Goal: Entertainment & Leisure: Browse casually

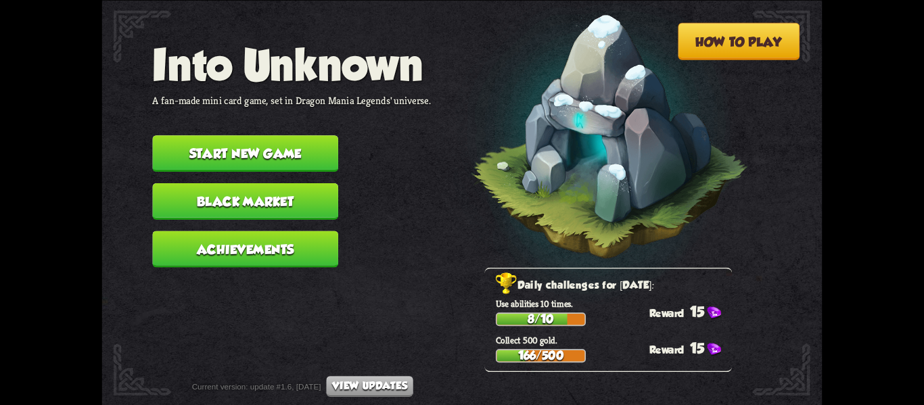
click at [270, 140] on button "Start new game" at bounding box center [245, 153] width 186 height 37
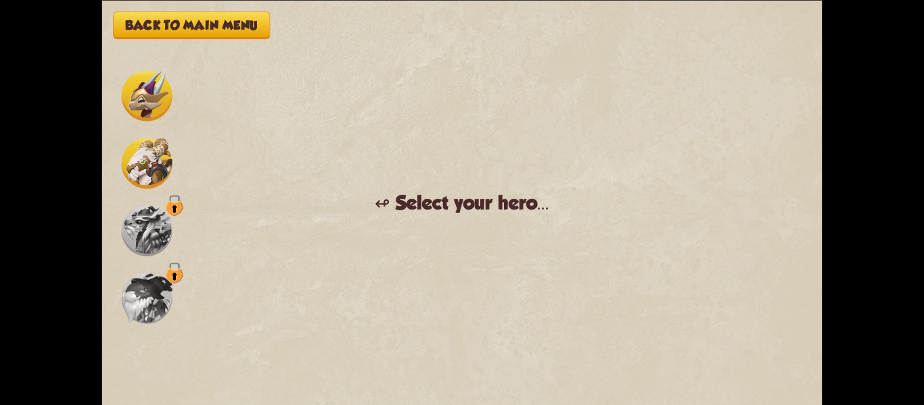
click at [143, 108] on img at bounding box center [147, 95] width 51 height 51
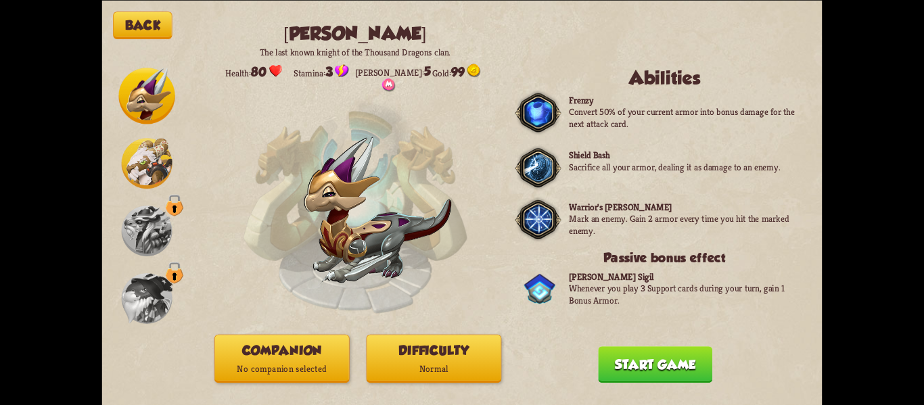
click at [614, 363] on button "Start game" at bounding box center [655, 365] width 114 height 37
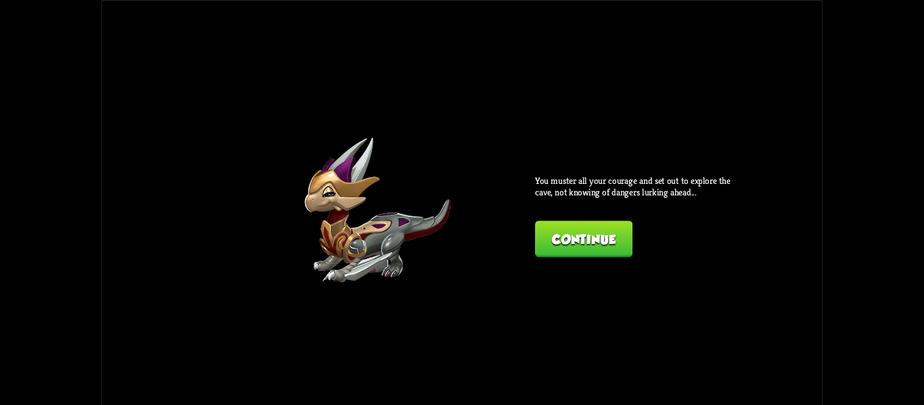
click at [561, 252] on button "Continue" at bounding box center [583, 239] width 97 height 37
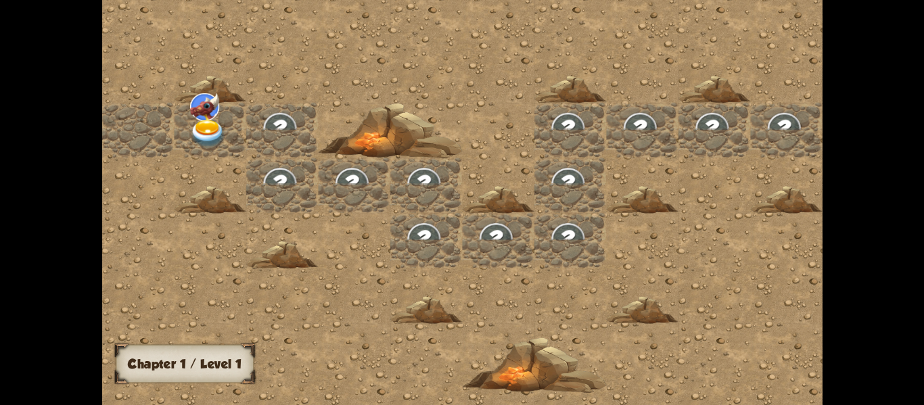
click at [194, 131] on img at bounding box center [207, 133] width 36 height 28
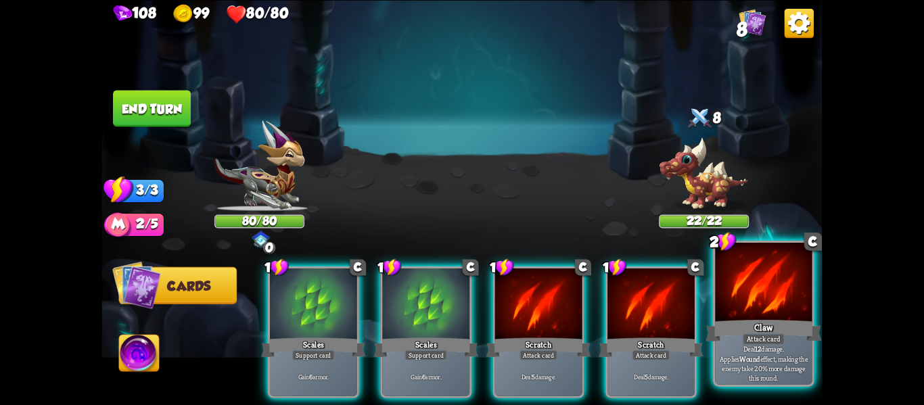
click at [757, 311] on div at bounding box center [763, 284] width 97 height 82
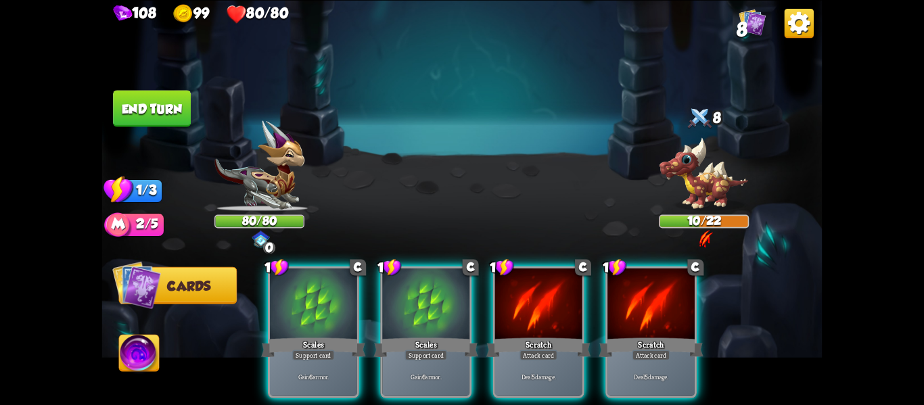
click at [129, 356] on img at bounding box center [139, 355] width 40 height 41
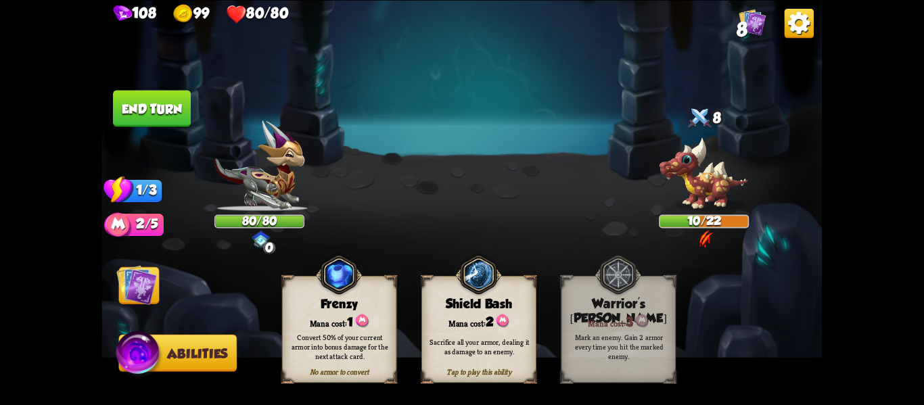
click at [129, 356] on img at bounding box center [139, 355] width 48 height 49
click at [143, 304] on img at bounding box center [136, 285] width 41 height 41
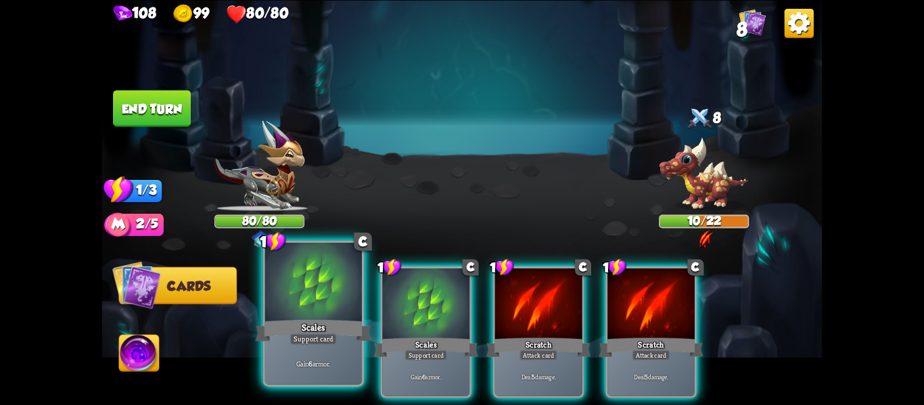
click at [308, 334] on div "Support card" at bounding box center [313, 340] width 47 height 12
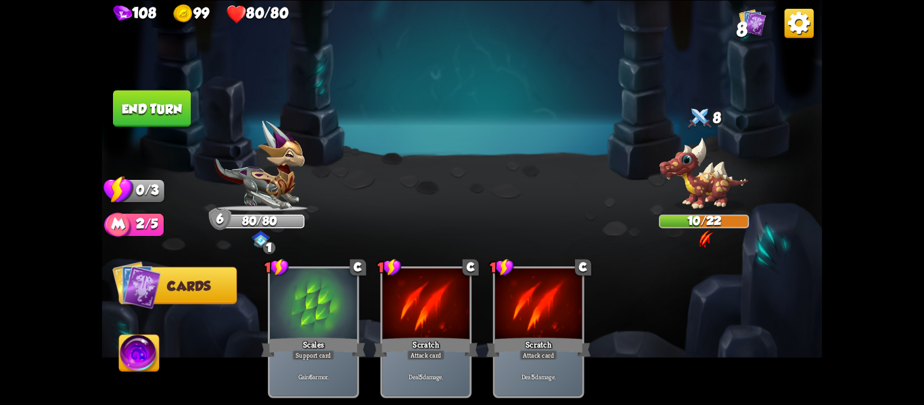
click at [148, 359] on img at bounding box center [139, 355] width 40 height 41
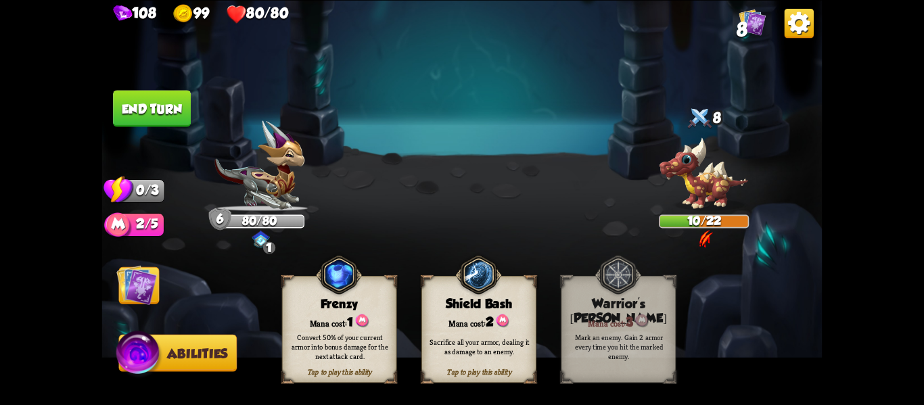
click at [505, 343] on div "Sacrifice all your armor, dealing it as damage to an enemy." at bounding box center [480, 346] width 104 height 19
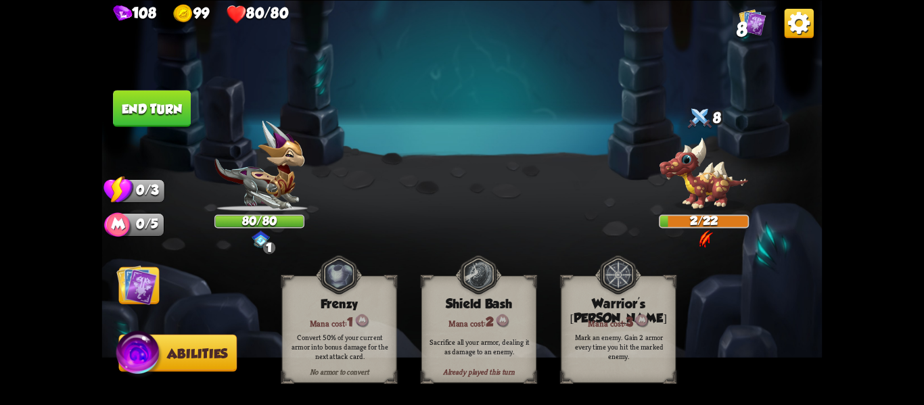
click at [130, 287] on img at bounding box center [136, 285] width 41 height 41
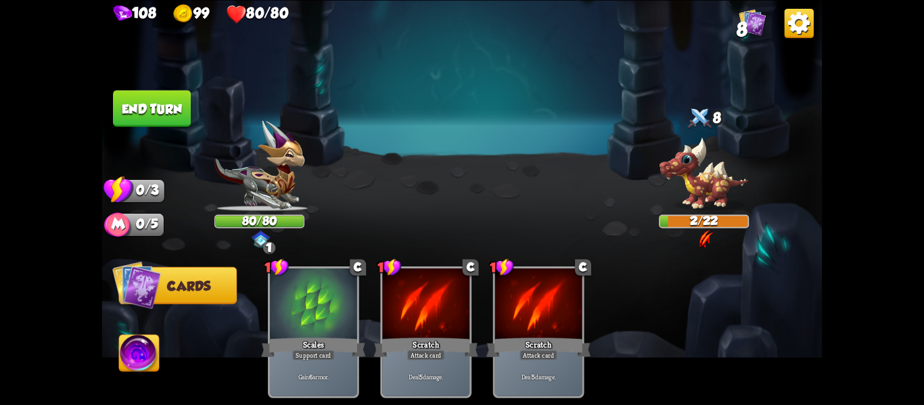
click at [158, 118] on button "End turn" at bounding box center [151, 107] width 79 height 37
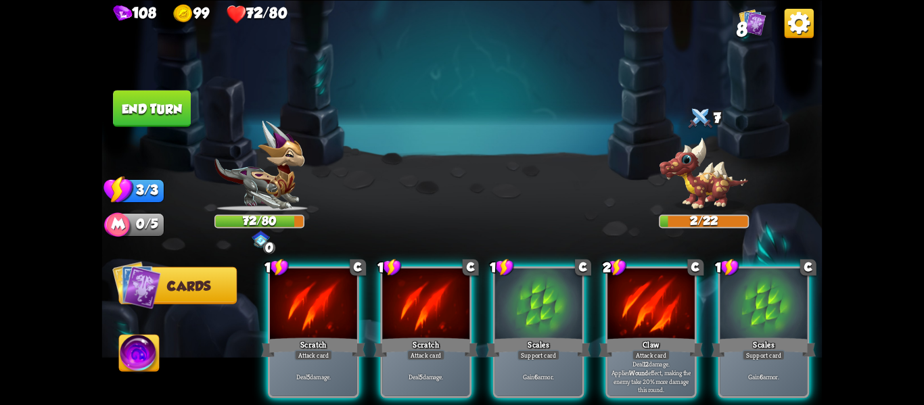
click at [190, 286] on span "Cards" at bounding box center [188, 286] width 43 height 15
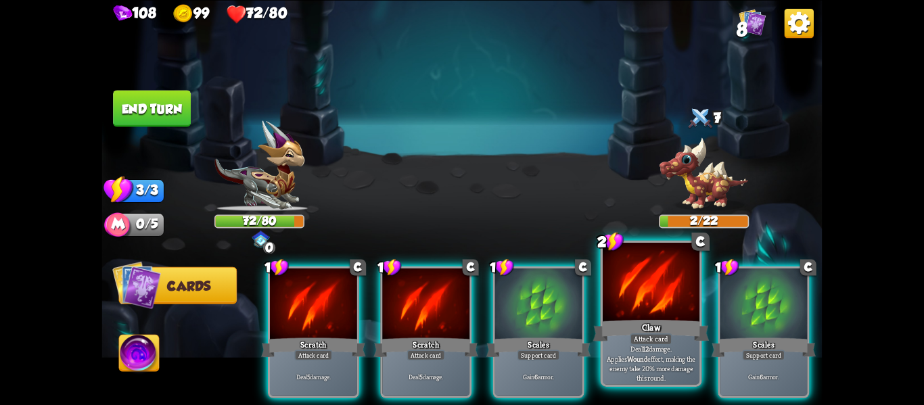
click at [641, 338] on div "Attack card" at bounding box center [651, 340] width 42 height 12
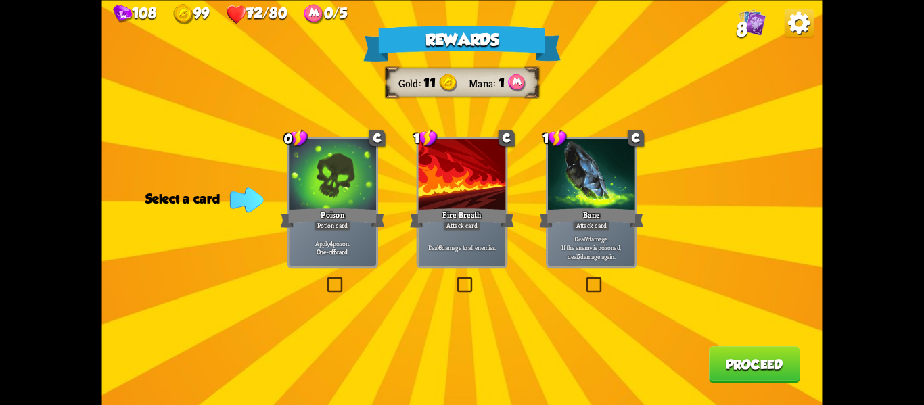
click at [325, 279] on label at bounding box center [325, 279] width 0 height 0
click at [0, 0] on input "checkbox" at bounding box center [0, 0] width 0 height 0
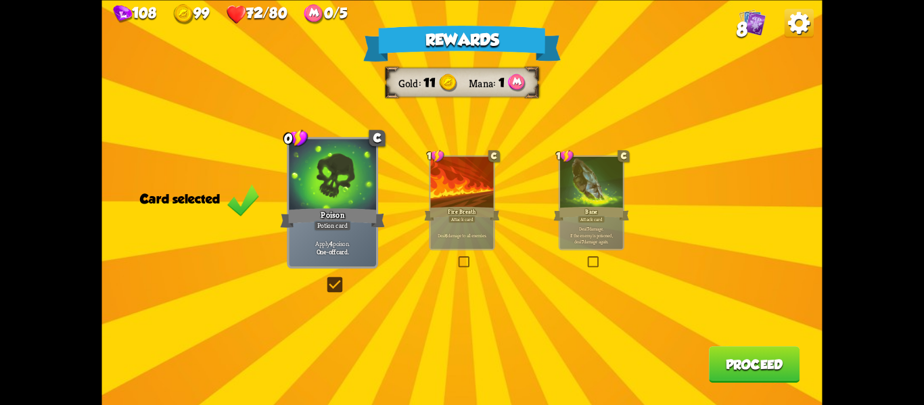
click at [457, 258] on label at bounding box center [457, 258] width 0 height 0
click at [0, 0] on input "checkbox" at bounding box center [0, 0] width 0 height 0
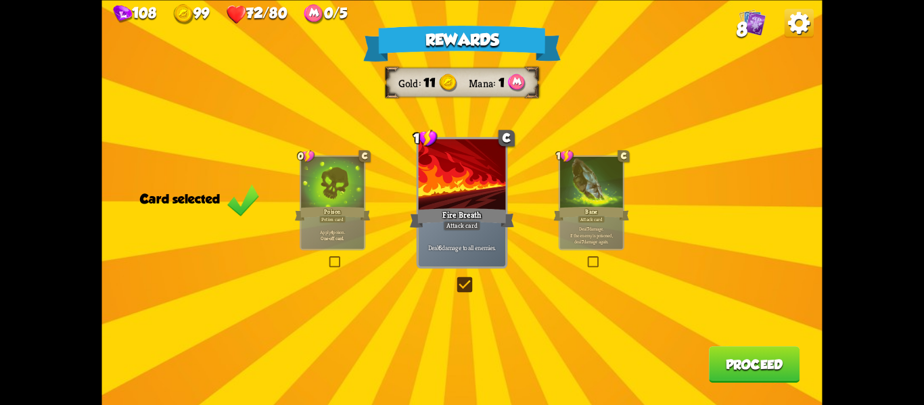
click at [756, 367] on button "Proceed" at bounding box center [754, 365] width 91 height 37
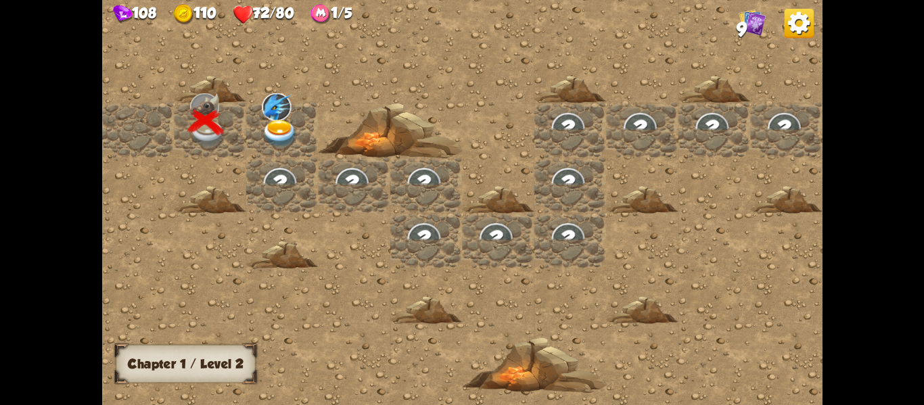
click at [269, 122] on img at bounding box center [280, 133] width 36 height 28
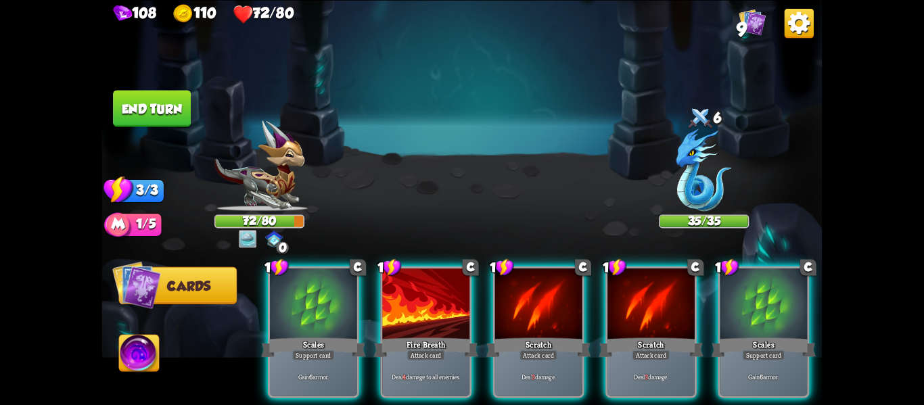
click at [141, 349] on img at bounding box center [139, 355] width 40 height 41
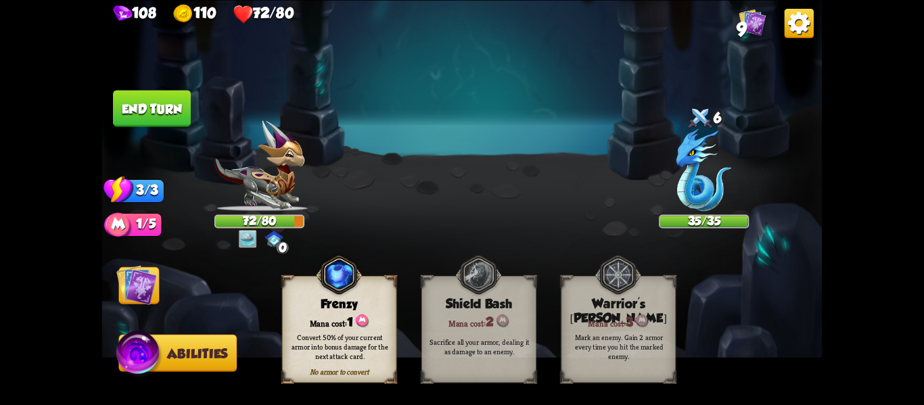
click at [141, 290] on img at bounding box center [136, 285] width 41 height 41
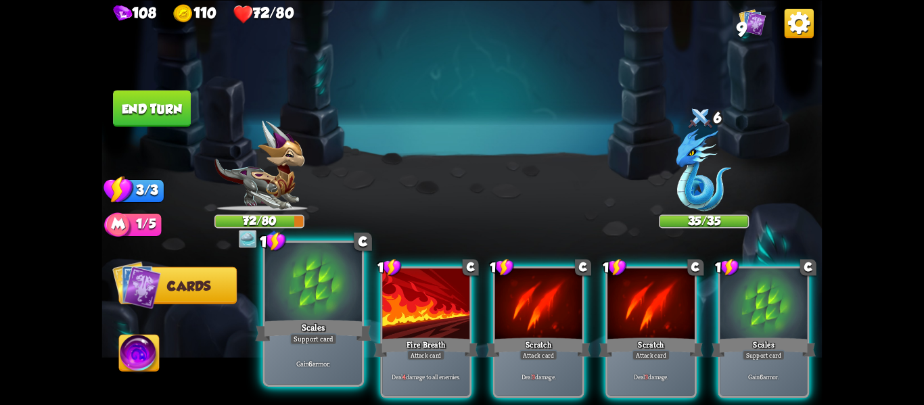
click at [305, 342] on div "Support card" at bounding box center [313, 340] width 47 height 12
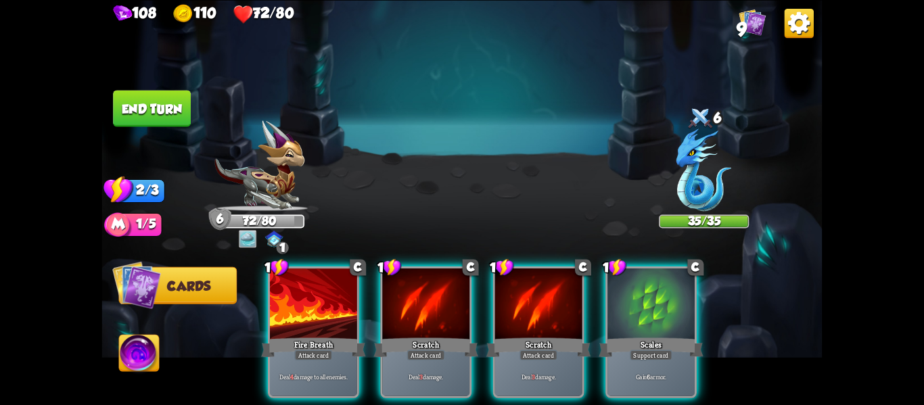
click at [242, 246] on img at bounding box center [248, 238] width 18 height 18
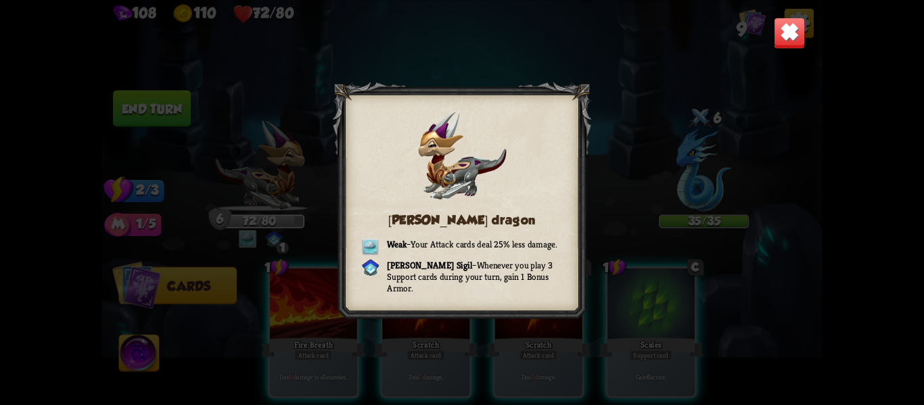
click at [780, 37] on img at bounding box center [790, 33] width 32 height 32
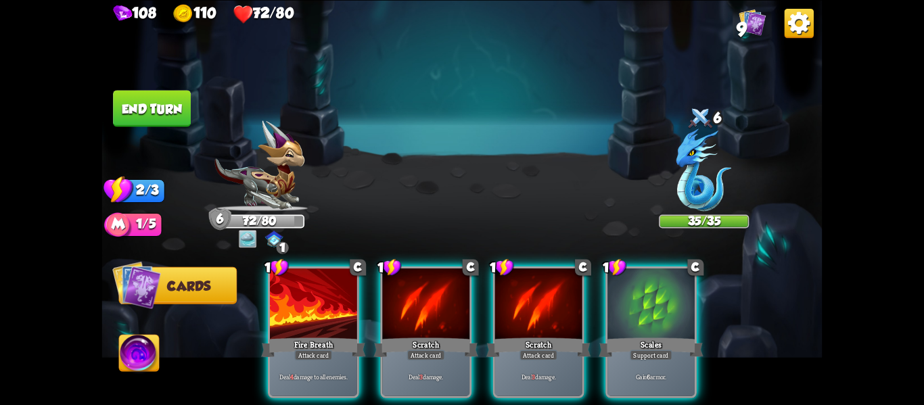
click at [694, 148] on img at bounding box center [704, 170] width 55 height 83
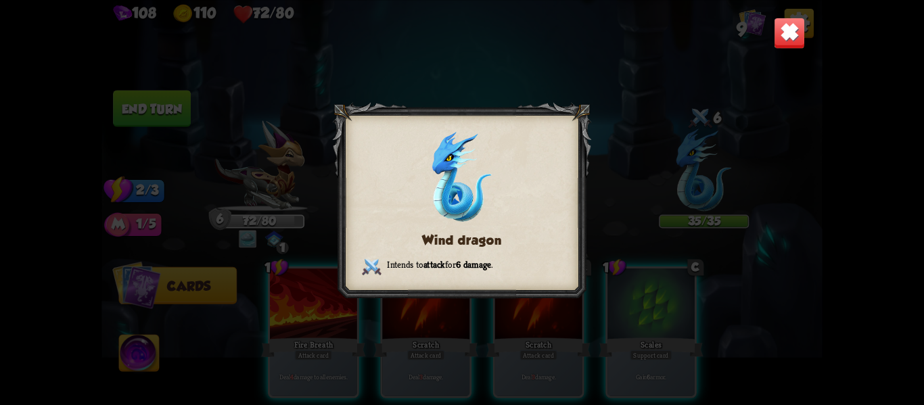
click at [782, 33] on img at bounding box center [790, 33] width 32 height 32
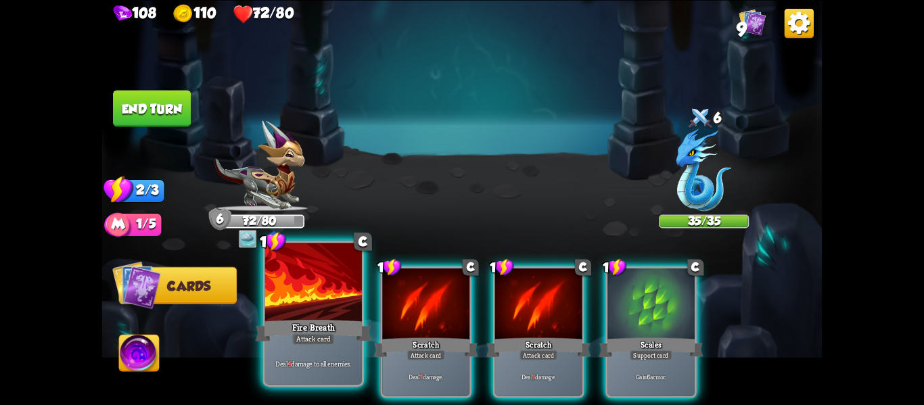
click at [295, 351] on div "Deal 4 damage to all enemies." at bounding box center [313, 363] width 97 height 42
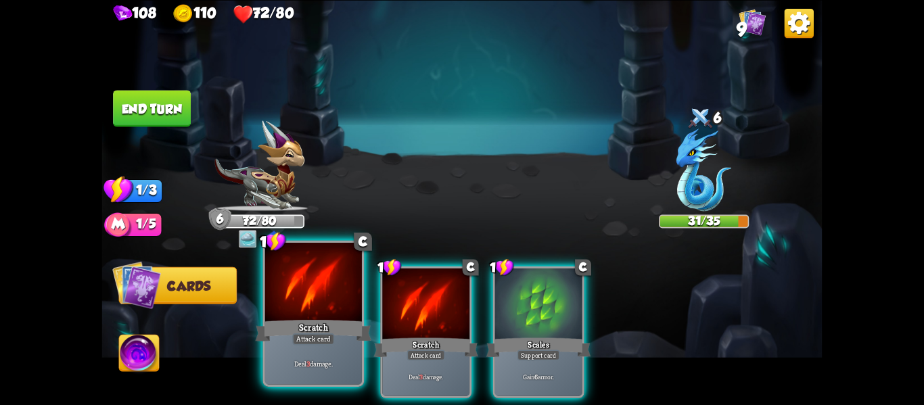
click at [309, 328] on div "Scratch" at bounding box center [314, 330] width 116 height 26
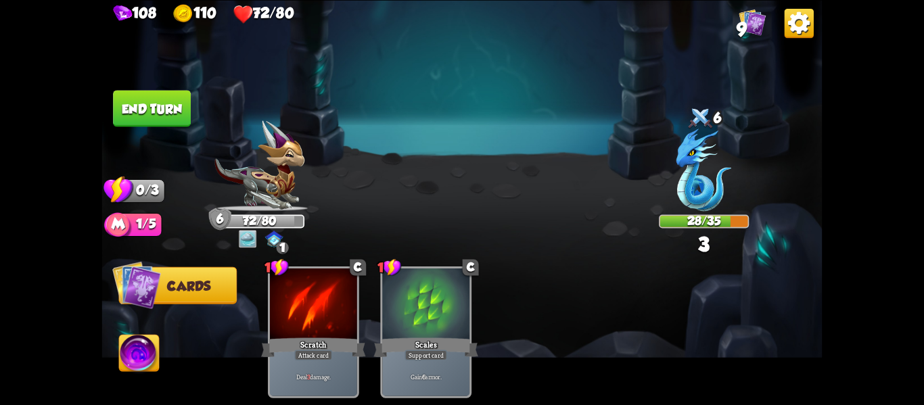
click at [139, 352] on img at bounding box center [139, 355] width 40 height 41
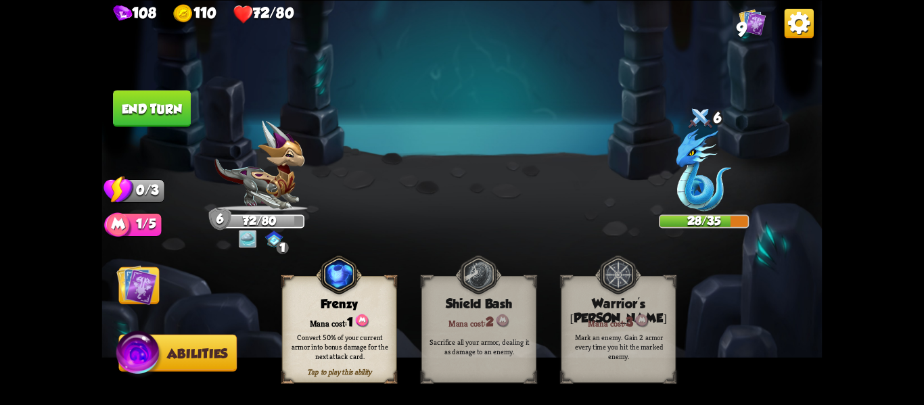
click at [353, 358] on div "Convert 50% of your current armor into bonus damage for the next attack card." at bounding box center [340, 346] width 104 height 28
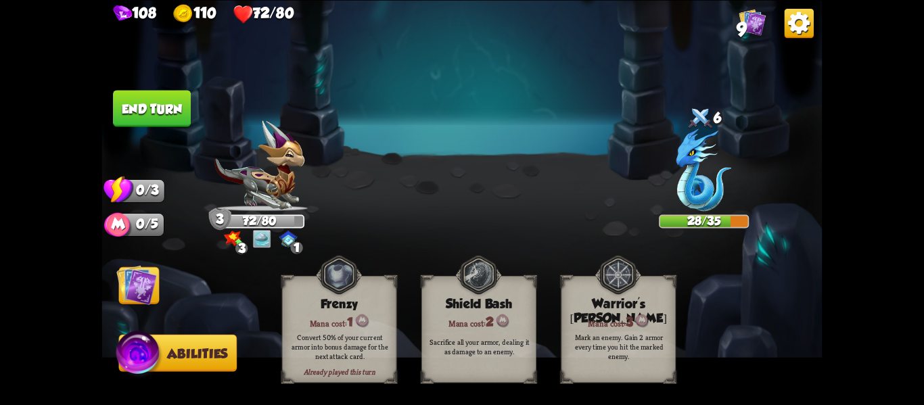
click at [156, 109] on button "End turn" at bounding box center [152, 108] width 78 height 37
click at [162, 361] on img at bounding box center [139, 355] width 48 height 49
click at [137, 292] on img at bounding box center [136, 285] width 41 height 41
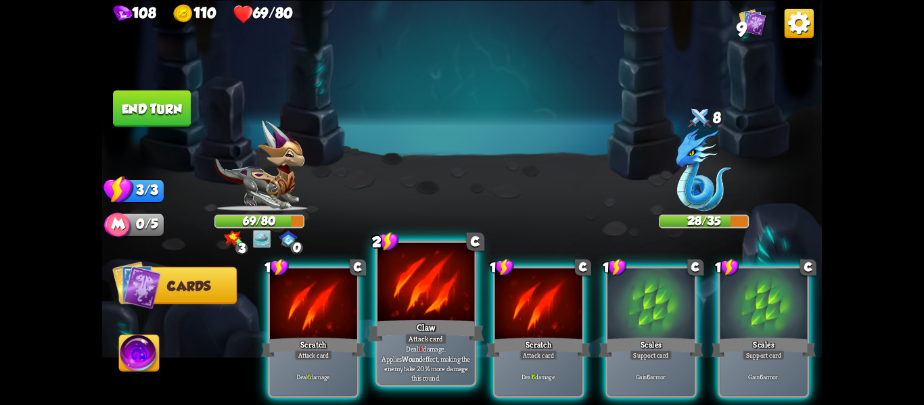
click at [431, 291] on div at bounding box center [426, 284] width 97 height 82
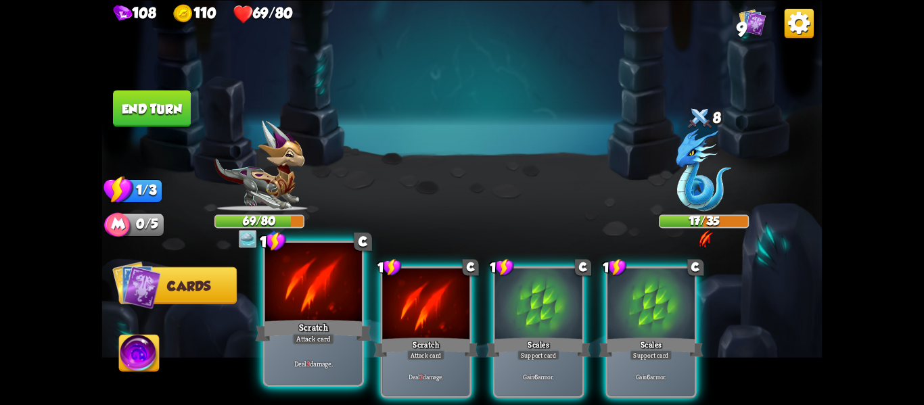
click at [317, 323] on div "Scratch" at bounding box center [314, 330] width 116 height 26
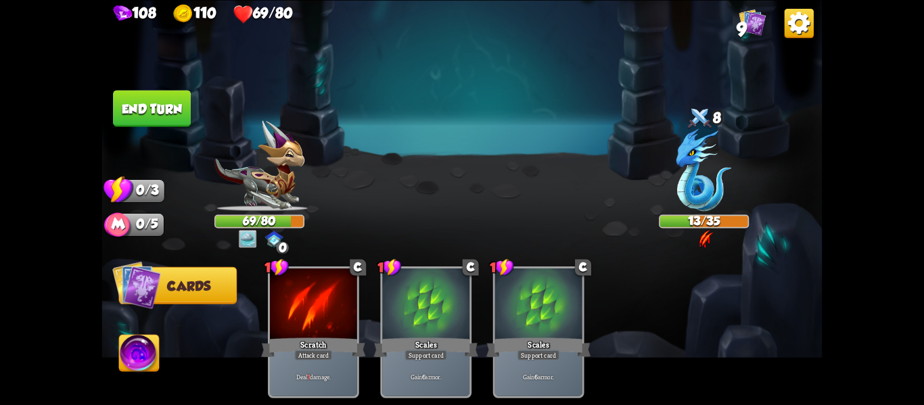
click at [152, 118] on button "End turn" at bounding box center [152, 107] width 80 height 37
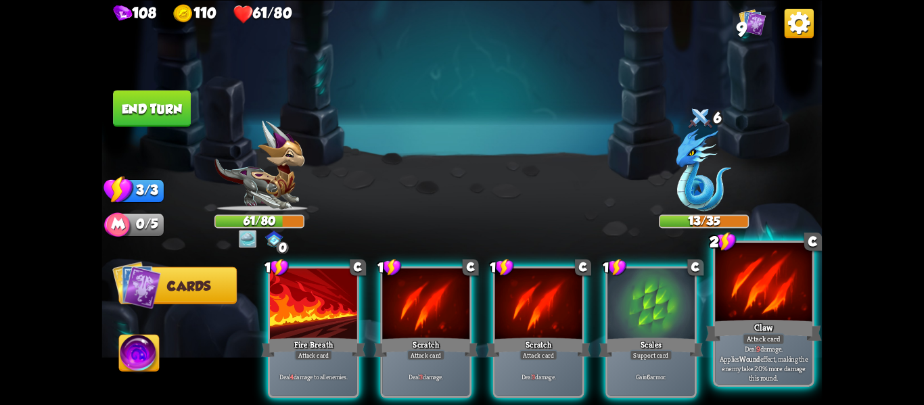
click at [775, 289] on div at bounding box center [763, 284] width 97 height 82
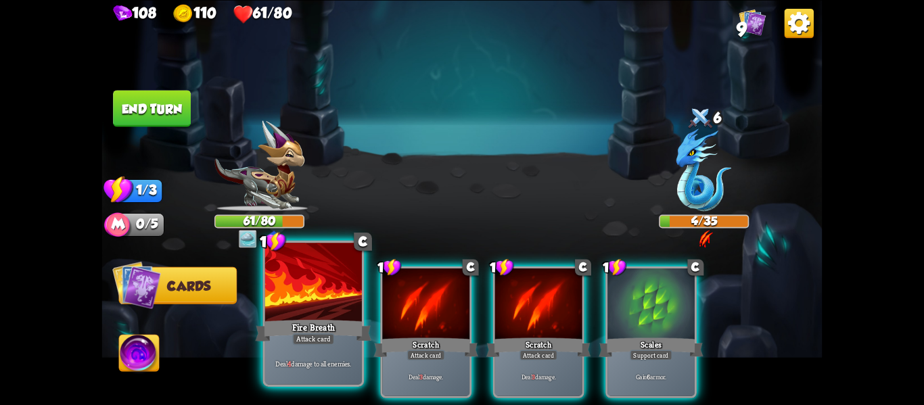
click at [280, 336] on div "Fire Breath" at bounding box center [314, 330] width 116 height 26
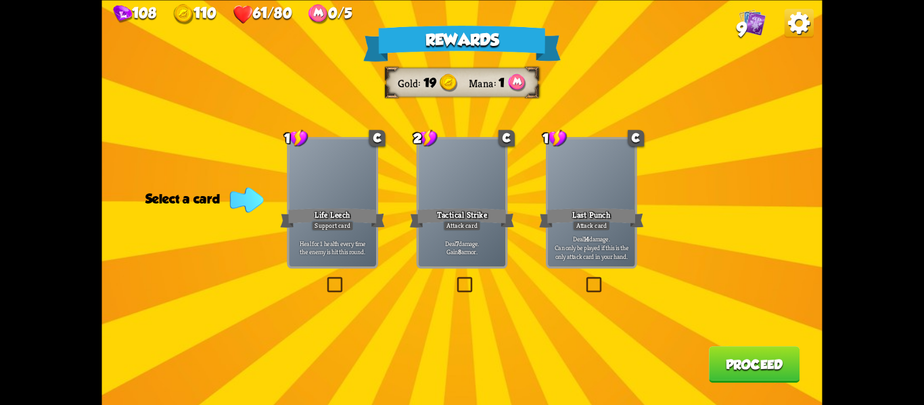
click at [455, 279] on label at bounding box center [455, 279] width 0 height 0
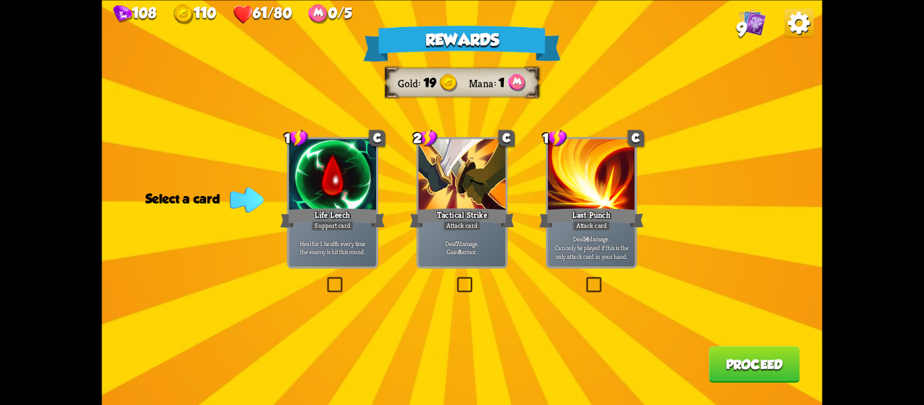
click at [0, 0] on input "checkbox" at bounding box center [0, 0] width 0 height 0
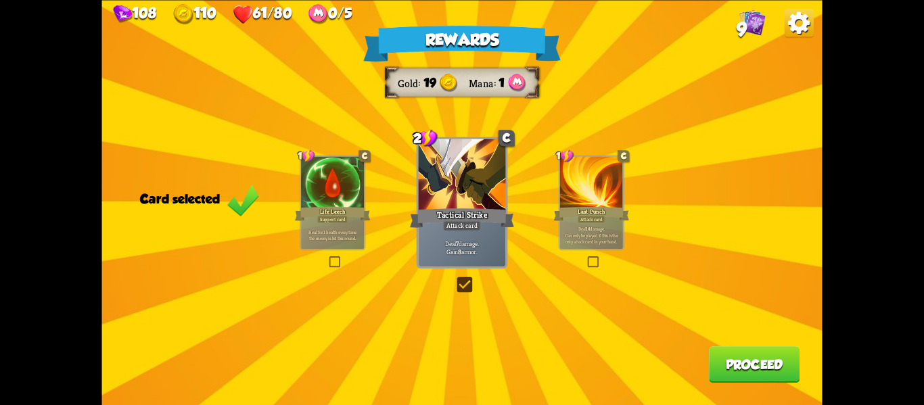
click at [586, 258] on label at bounding box center [586, 258] width 0 height 0
click at [0, 0] on input "checkbox" at bounding box center [0, 0] width 0 height 0
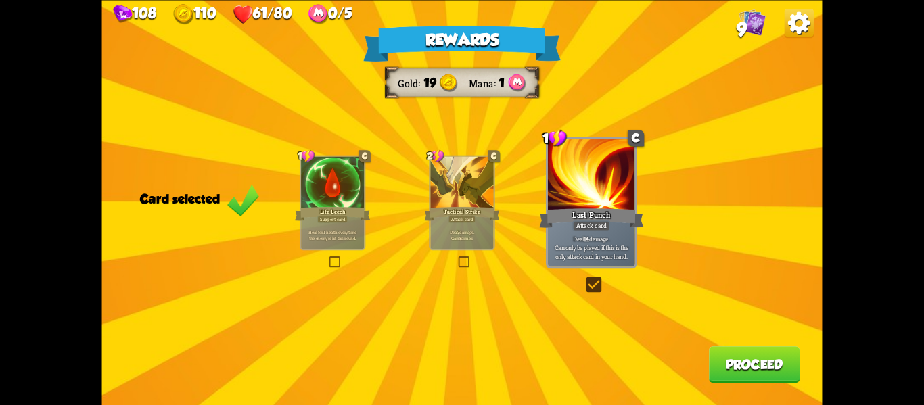
click at [457, 258] on label at bounding box center [457, 258] width 0 height 0
click at [0, 0] on input "checkbox" at bounding box center [0, 0] width 0 height 0
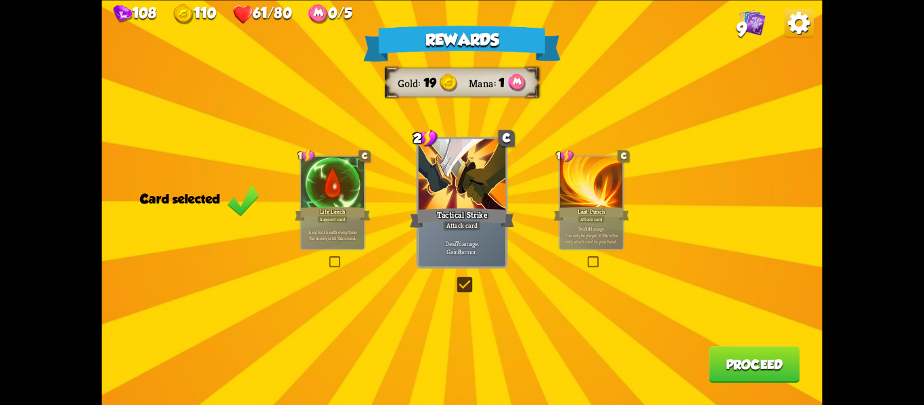
click at [730, 360] on button "Proceed" at bounding box center [754, 365] width 91 height 37
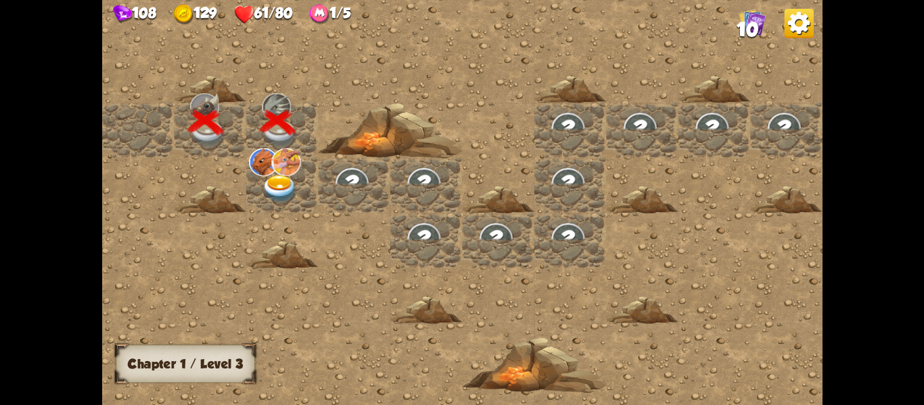
click at [292, 185] on img at bounding box center [280, 189] width 36 height 28
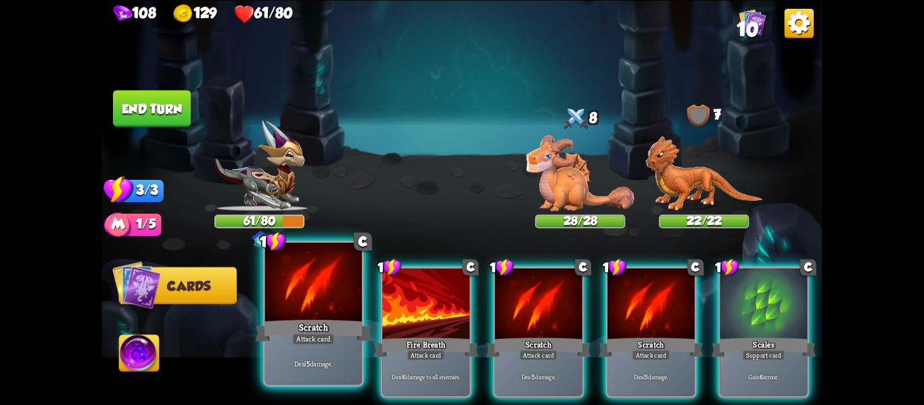
click at [326, 339] on div "Attack card" at bounding box center [313, 340] width 42 height 12
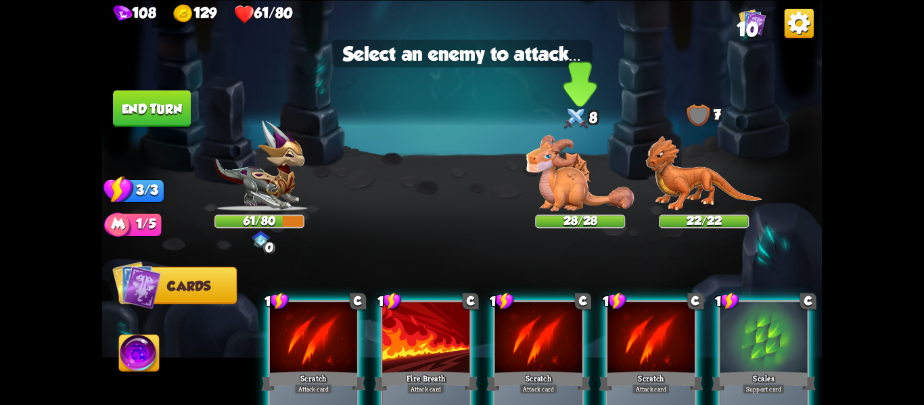
click at [567, 196] on img at bounding box center [581, 173] width 108 height 76
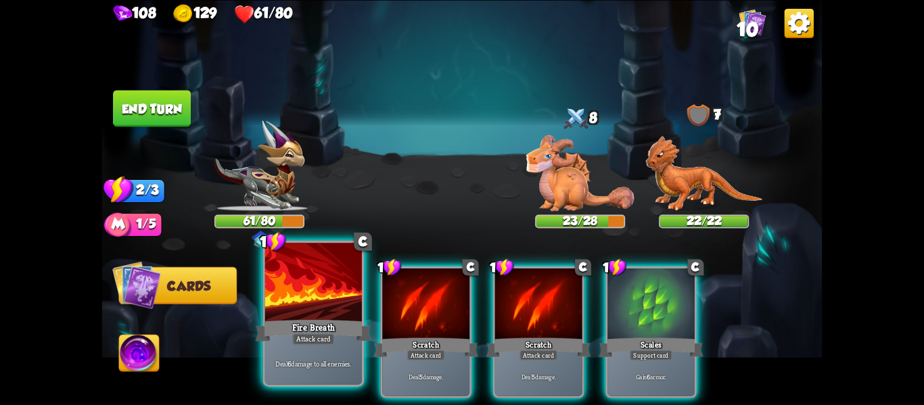
click at [324, 309] on div at bounding box center [313, 284] width 97 height 82
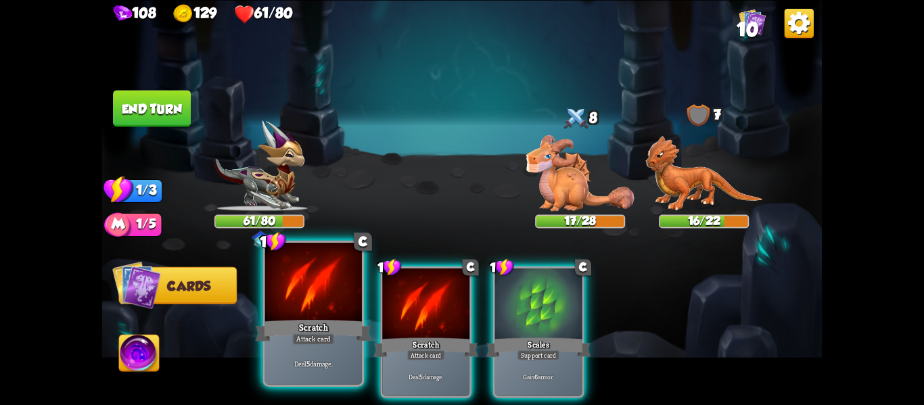
click at [319, 289] on div at bounding box center [313, 284] width 97 height 82
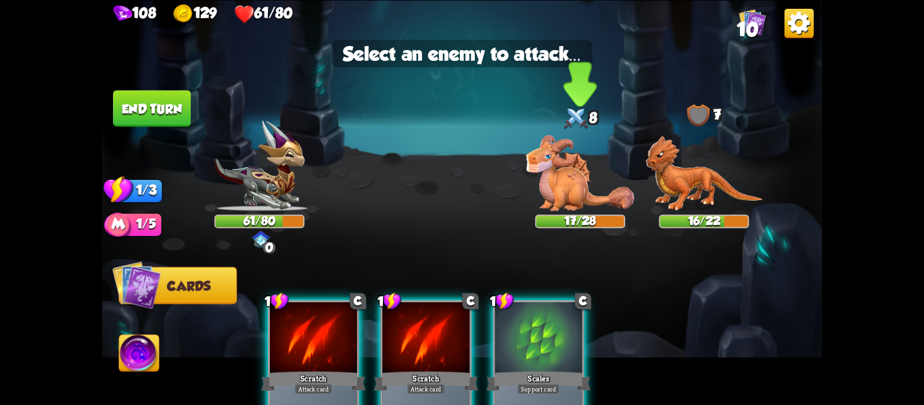
click at [555, 200] on img at bounding box center [581, 173] width 108 height 76
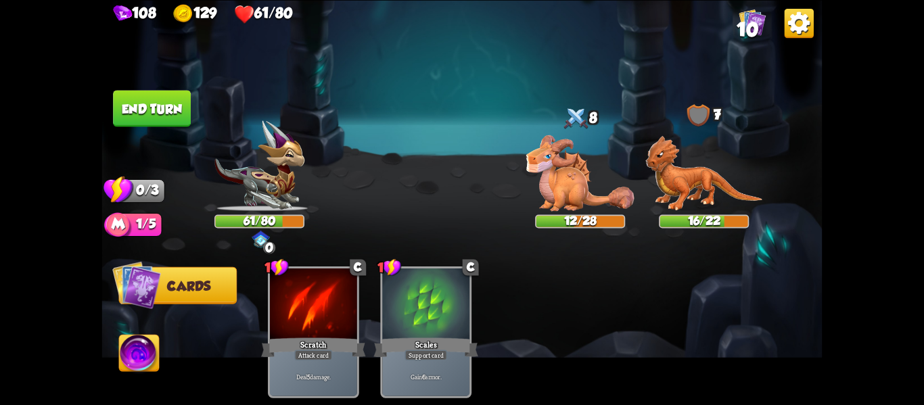
click at [151, 122] on button "End turn" at bounding box center [152, 108] width 78 height 37
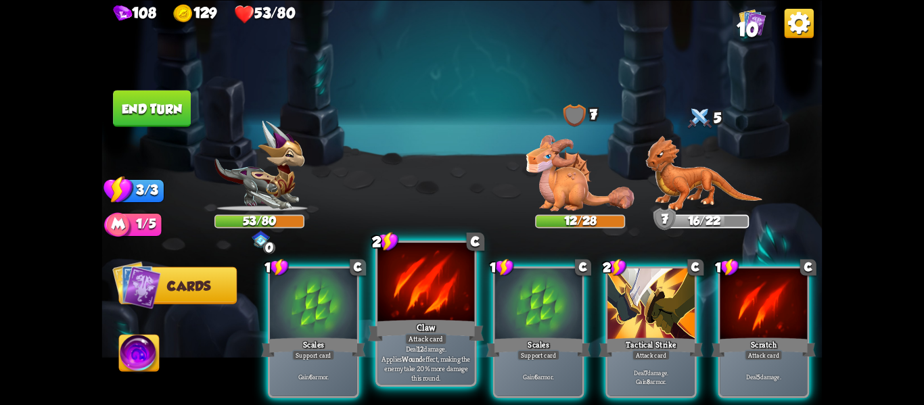
click at [460, 308] on div at bounding box center [426, 284] width 97 height 82
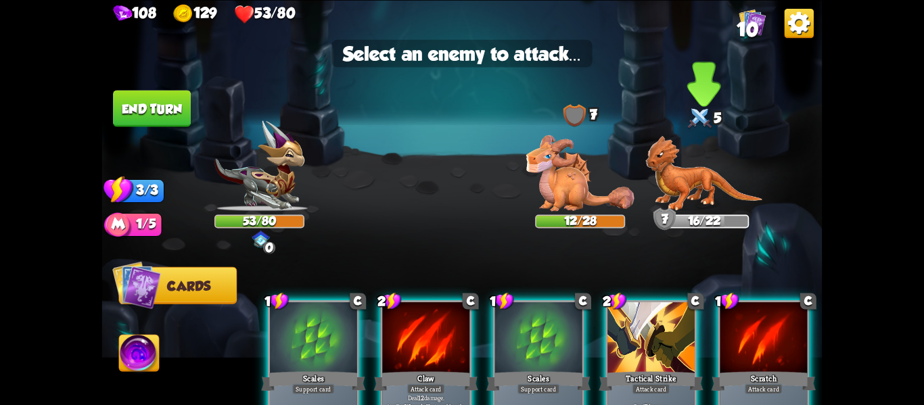
click at [670, 184] on img at bounding box center [704, 173] width 117 height 76
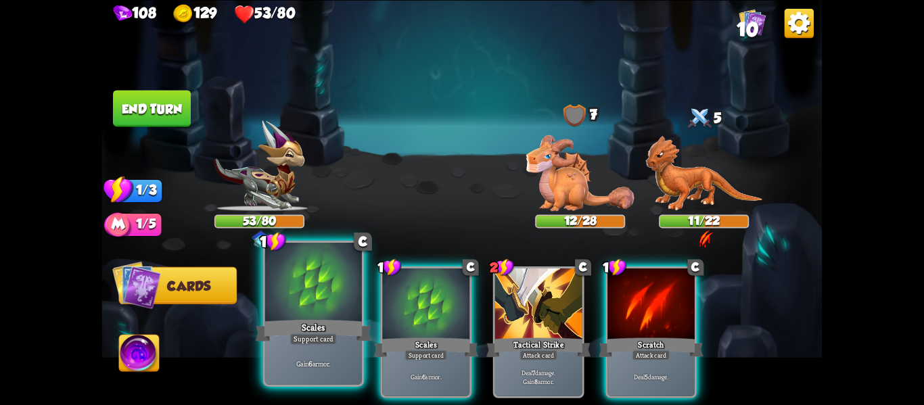
click at [282, 304] on div at bounding box center [313, 284] width 97 height 82
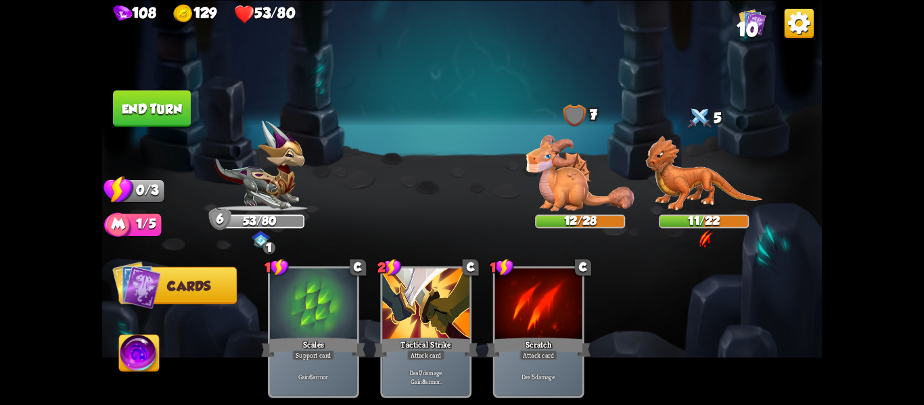
click at [142, 336] on img at bounding box center [139, 355] width 40 height 41
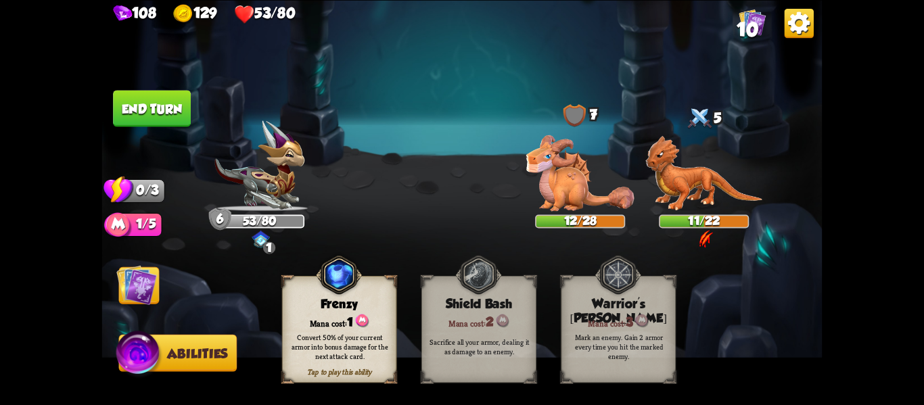
click at [312, 357] on div "Convert 50% of your current armor into bonus damage for the next attack card." at bounding box center [340, 346] width 104 height 28
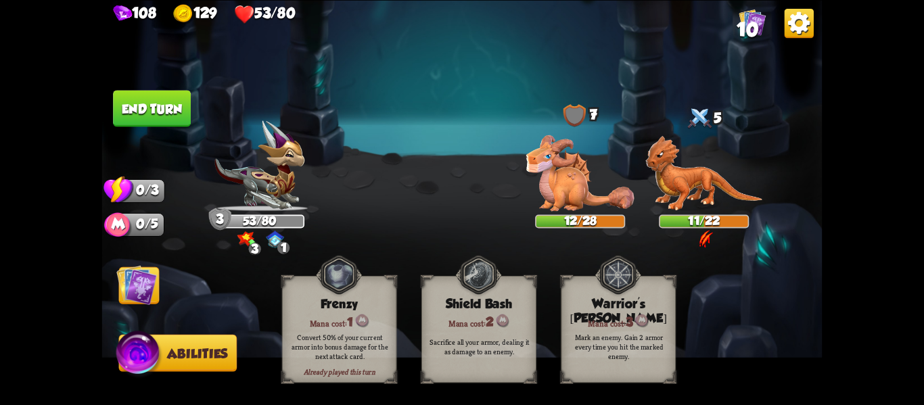
click at [152, 99] on button "End turn" at bounding box center [152, 108] width 78 height 37
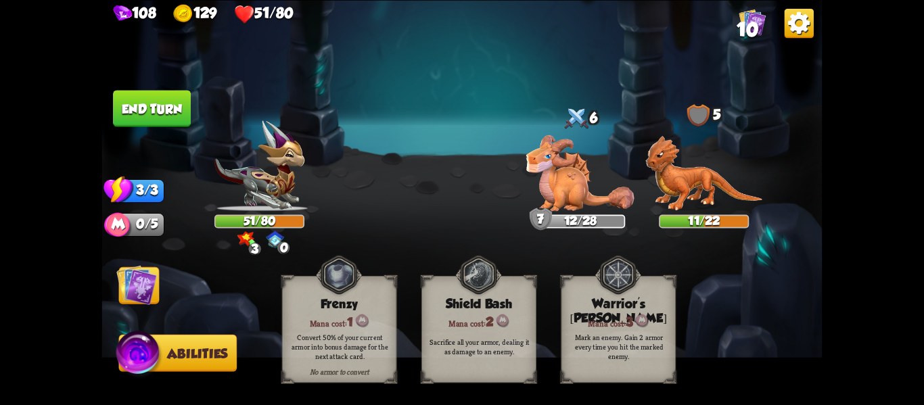
click at [151, 282] on img at bounding box center [136, 285] width 41 height 41
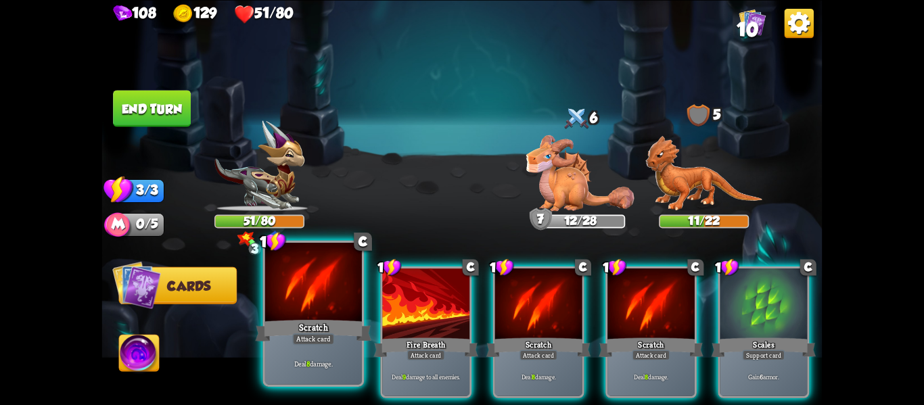
click at [326, 275] on div at bounding box center [313, 284] width 97 height 82
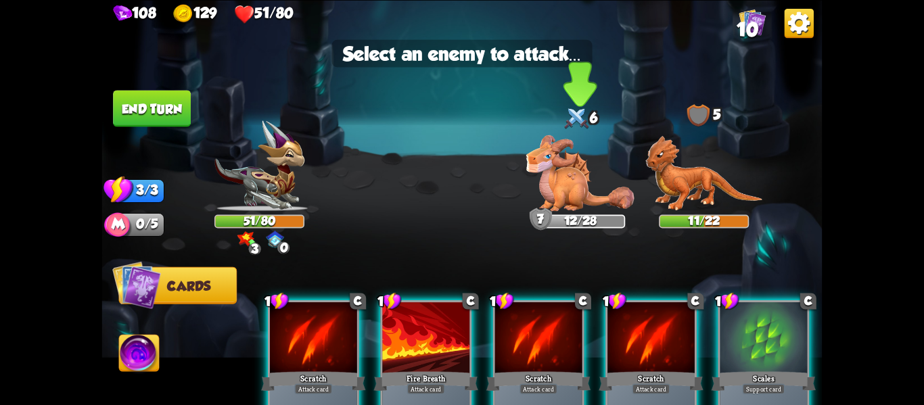
click at [583, 198] on img at bounding box center [581, 173] width 108 height 76
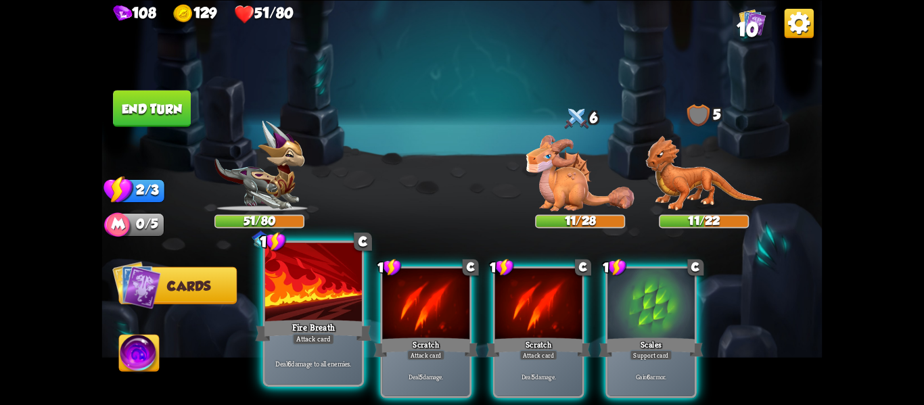
click at [323, 303] on div at bounding box center [313, 284] width 97 height 82
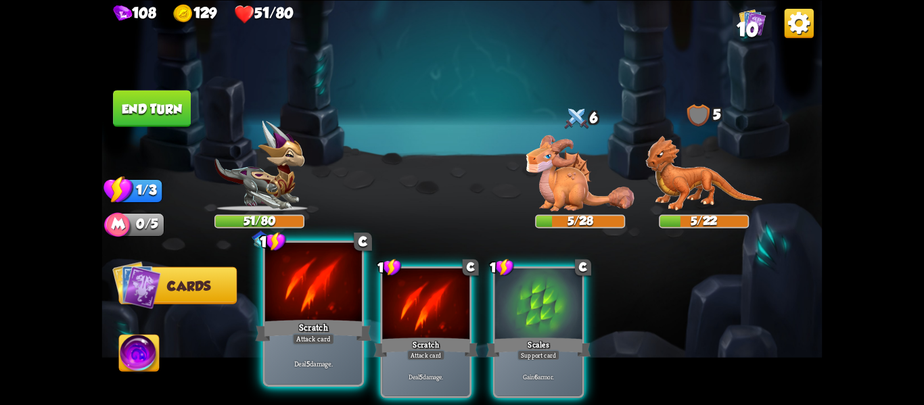
click at [338, 334] on div "Scratch" at bounding box center [314, 330] width 116 height 26
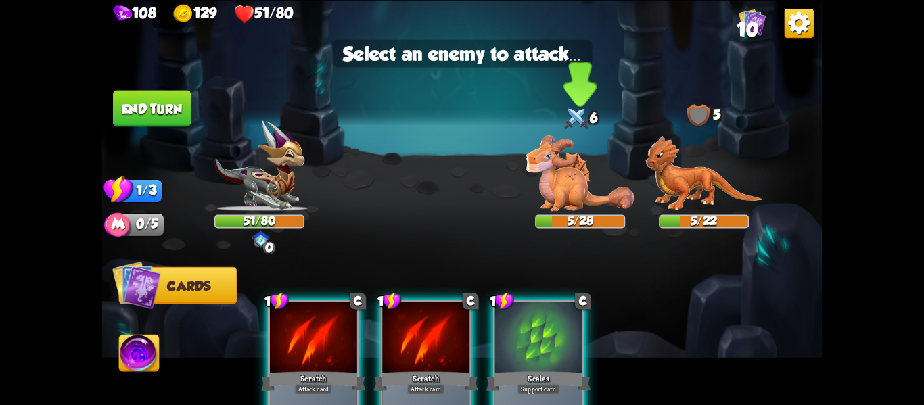
click at [564, 202] on img at bounding box center [581, 173] width 108 height 76
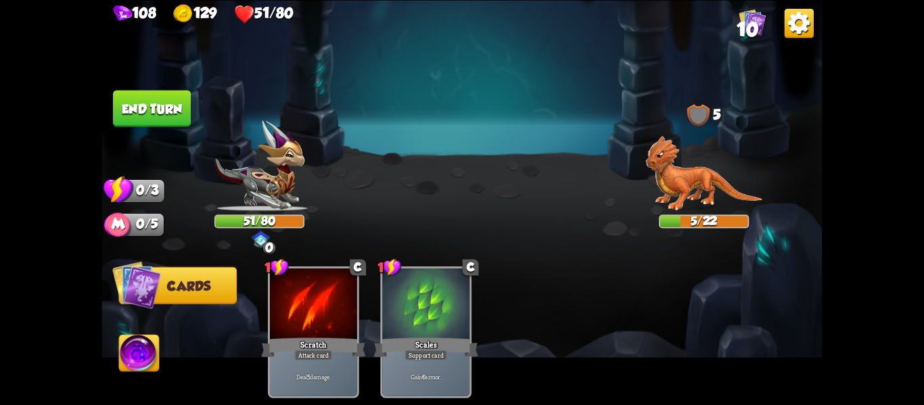
click at [166, 108] on button "End turn" at bounding box center [152, 108] width 78 height 37
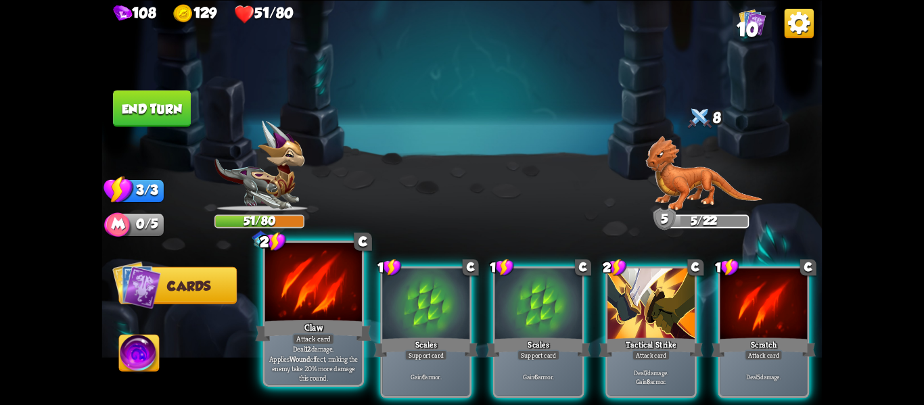
click at [320, 310] on div at bounding box center [313, 284] width 97 height 82
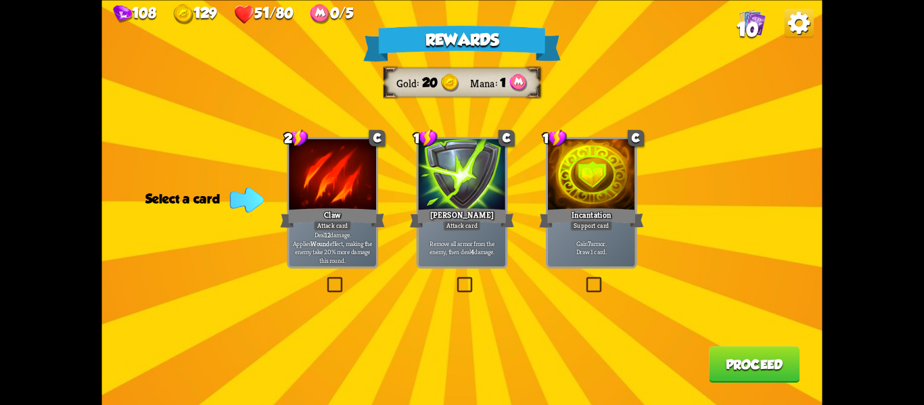
click at [325, 279] on label at bounding box center [325, 279] width 0 height 0
click at [0, 0] on input "checkbox" at bounding box center [0, 0] width 0 height 0
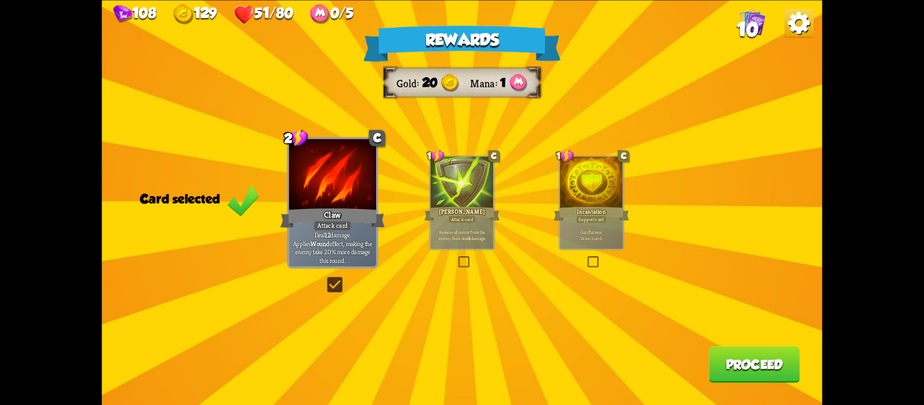
click at [732, 354] on button "Proceed" at bounding box center [754, 365] width 91 height 37
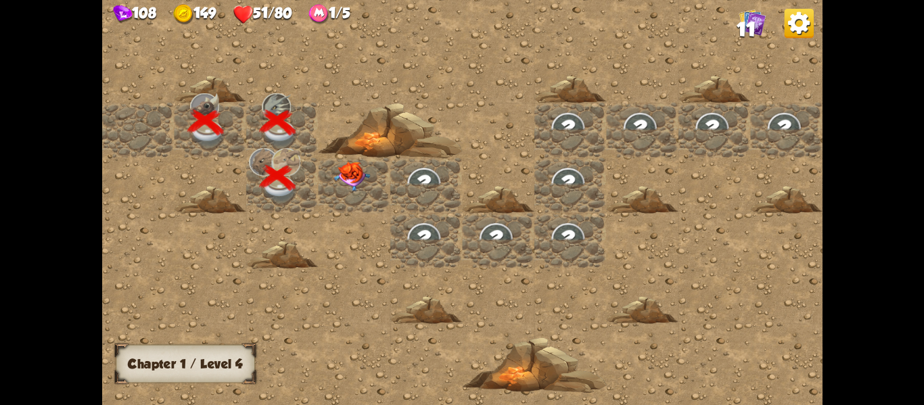
click at [350, 183] on img at bounding box center [352, 176] width 36 height 30
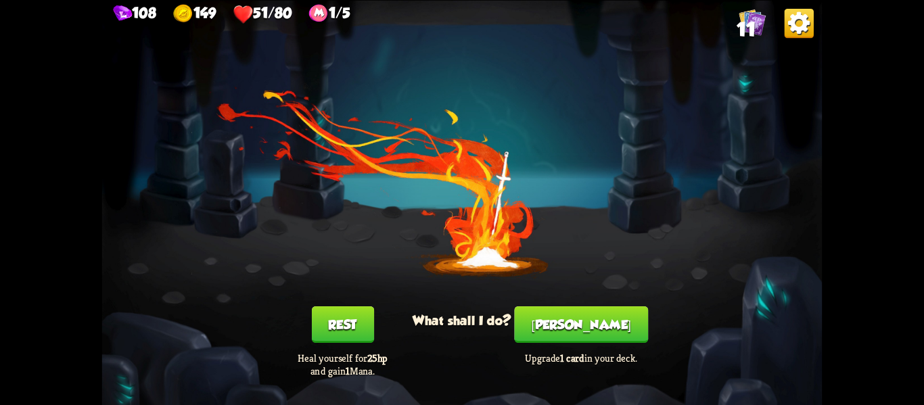
click at [355, 324] on button "Rest" at bounding box center [342, 325] width 62 height 37
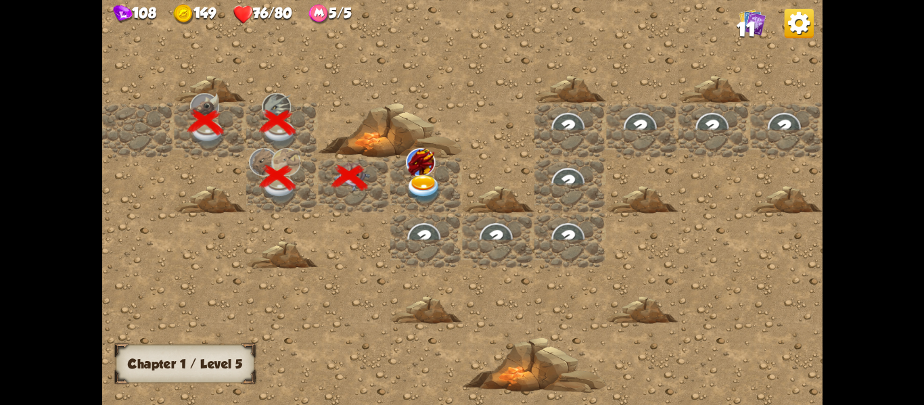
click at [416, 194] on img at bounding box center [424, 189] width 36 height 28
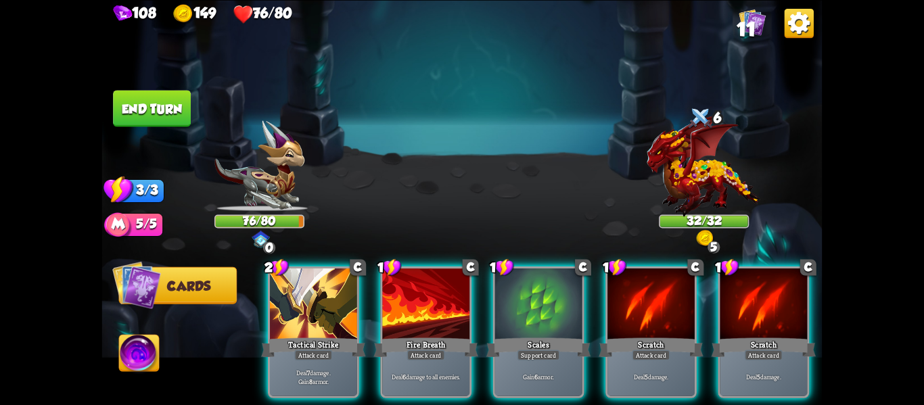
click at [152, 352] on img at bounding box center [139, 355] width 40 height 41
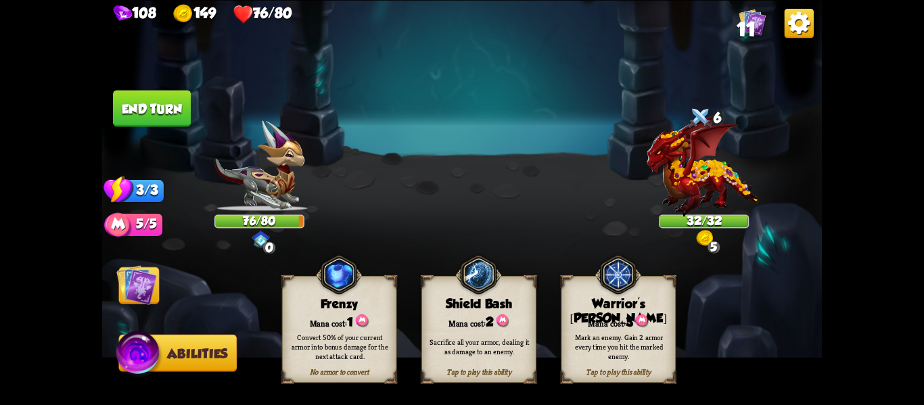
click at [594, 315] on div "Mana cost: 3" at bounding box center [619, 321] width 114 height 16
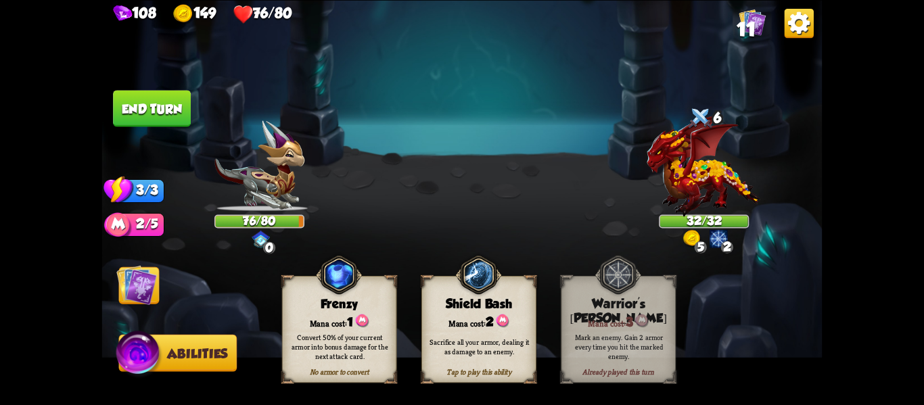
click at [133, 294] on img at bounding box center [136, 285] width 41 height 41
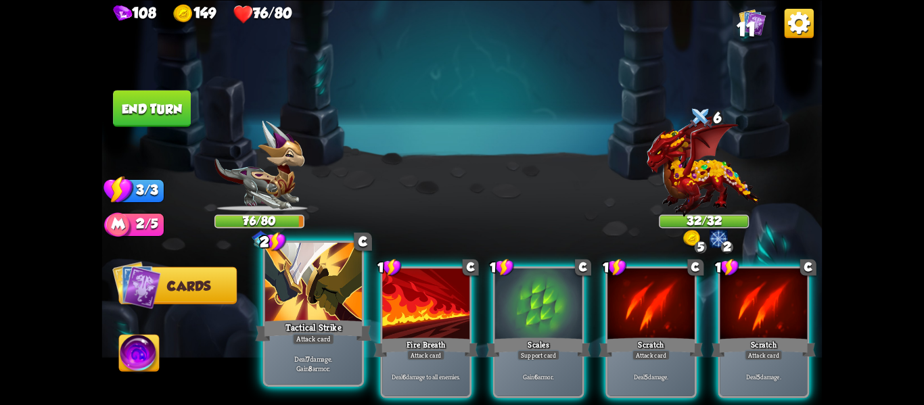
click at [309, 290] on div at bounding box center [313, 284] width 97 height 82
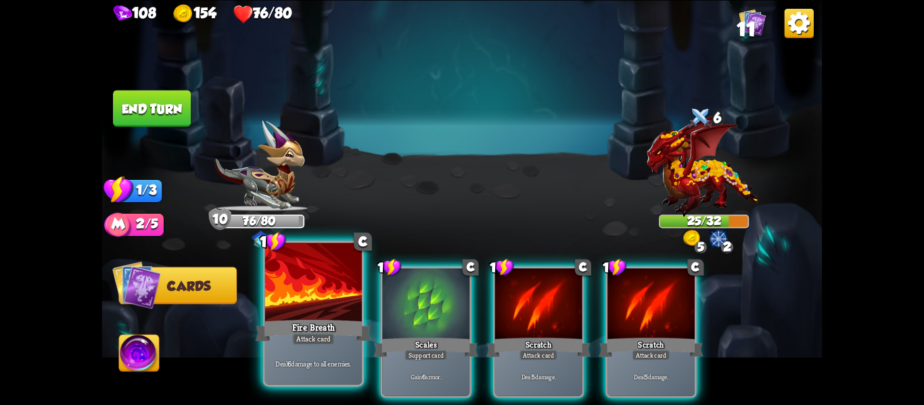
click at [324, 305] on div at bounding box center [313, 284] width 97 height 82
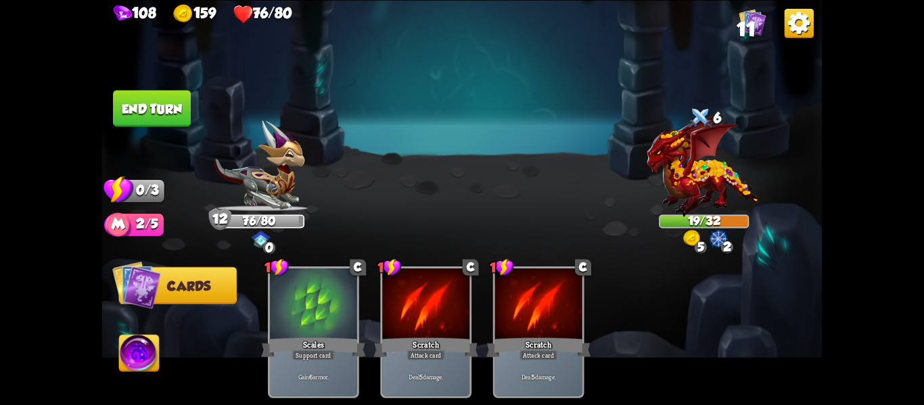
click at [139, 353] on img at bounding box center [139, 355] width 40 height 41
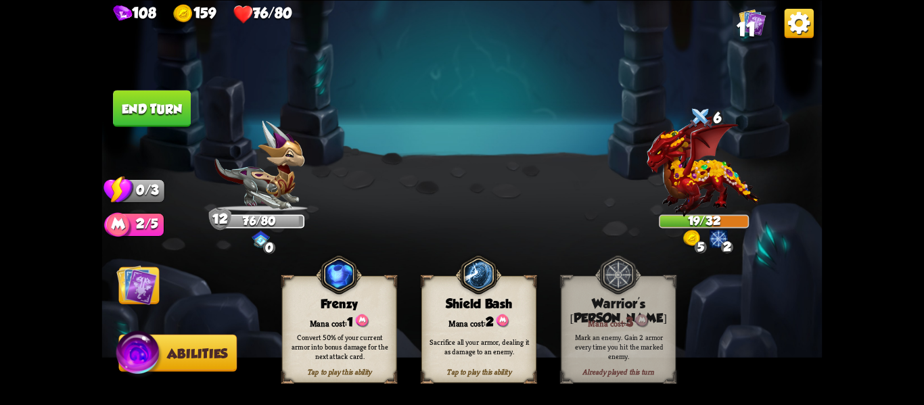
click at [508, 364] on div "Sacrifice all your armor, dealing it as damage to an enemy." at bounding box center [479, 346] width 115 height 45
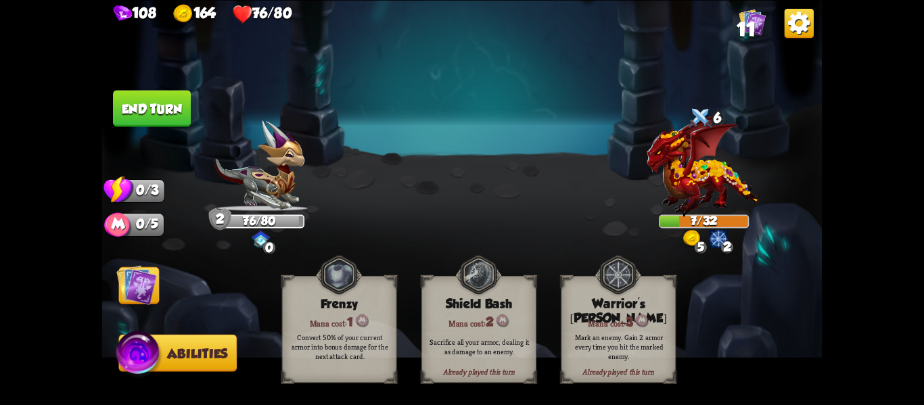
click at [148, 116] on button "End turn" at bounding box center [152, 108] width 78 height 37
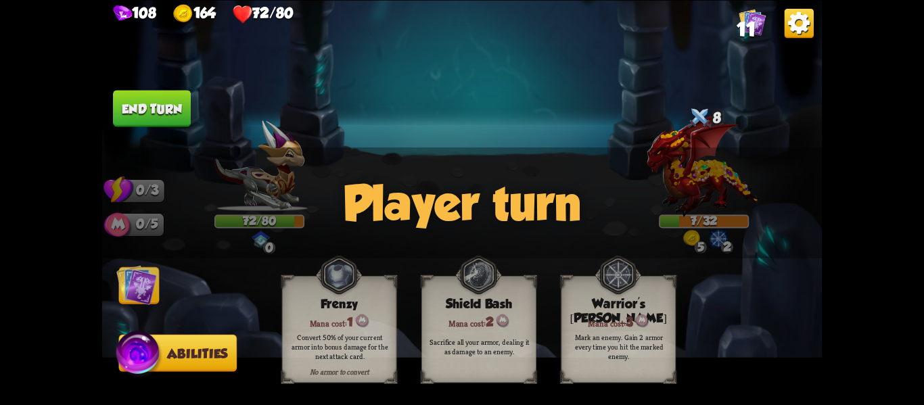
click at [152, 284] on img at bounding box center [136, 285] width 41 height 41
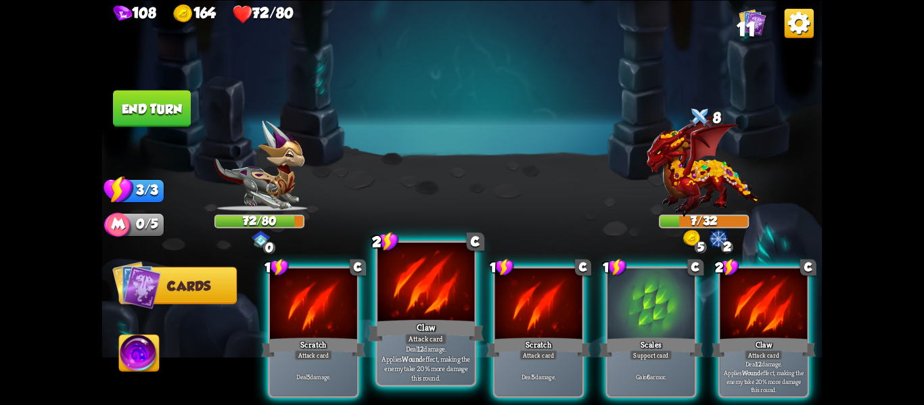
click at [440, 325] on div "Claw" at bounding box center [426, 330] width 116 height 26
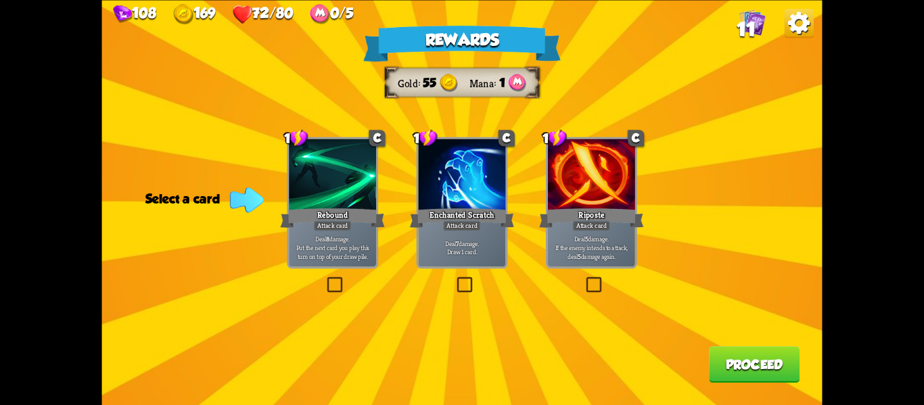
click at [325, 279] on label at bounding box center [325, 279] width 0 height 0
click at [0, 0] on input "checkbox" at bounding box center [0, 0] width 0 height 0
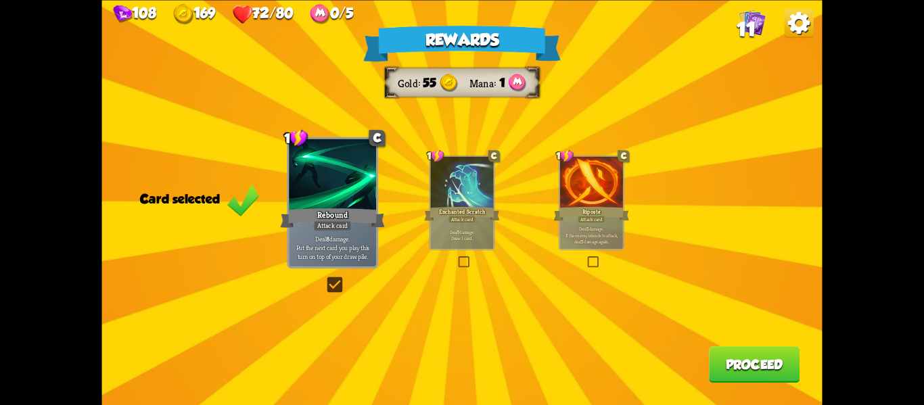
click at [721, 360] on button "Proceed" at bounding box center [754, 365] width 91 height 37
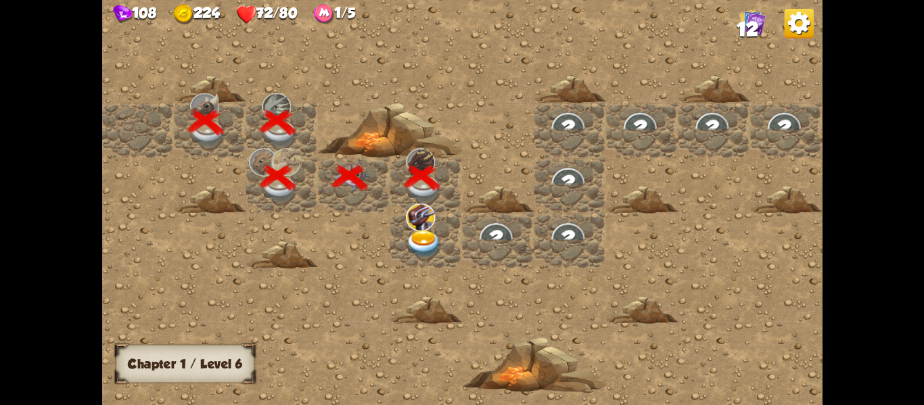
click at [428, 243] on img at bounding box center [424, 243] width 36 height 28
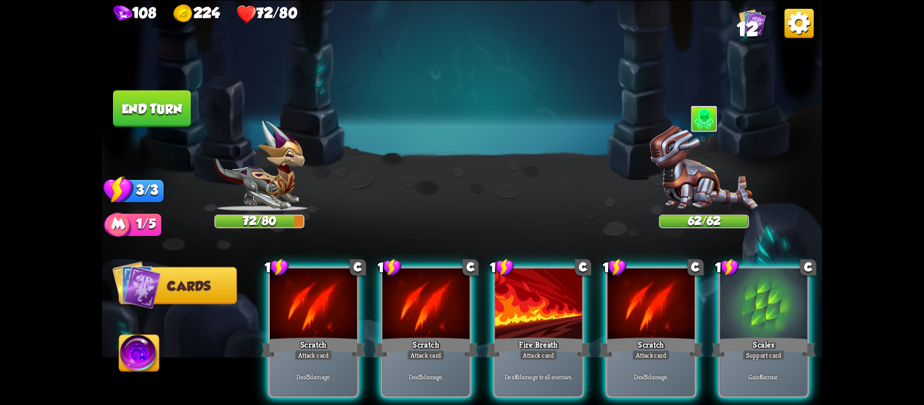
click at [723, 112] on div at bounding box center [704, 118] width 90 height 29
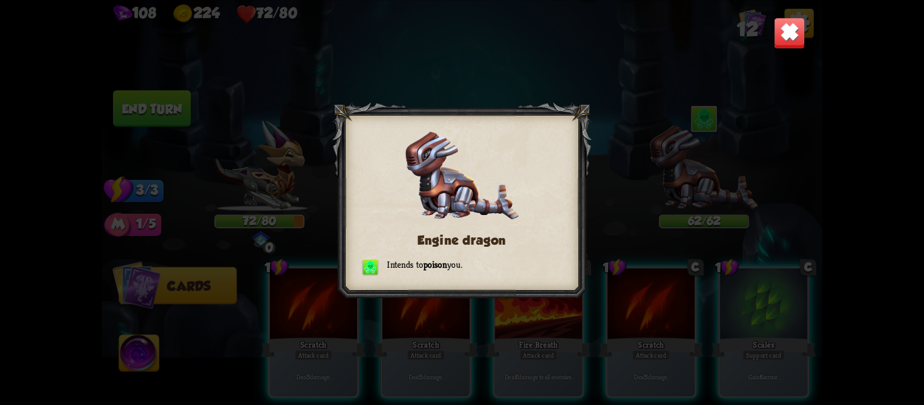
click at [791, 35] on img at bounding box center [790, 33] width 32 height 32
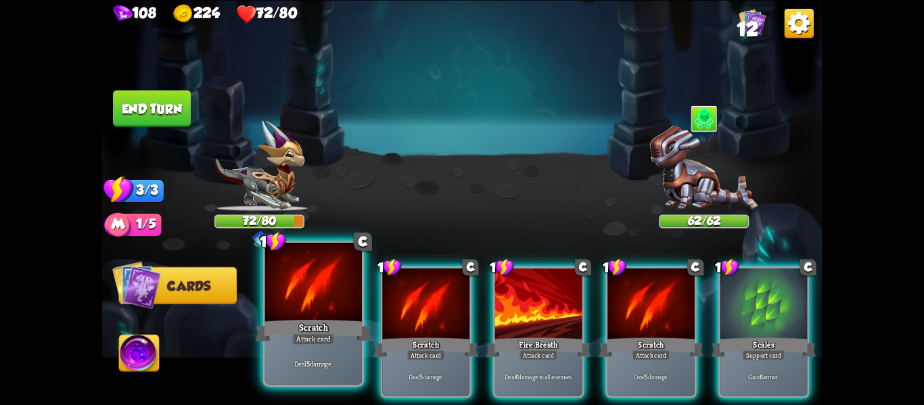
click at [302, 331] on div "Scratch" at bounding box center [314, 330] width 116 height 26
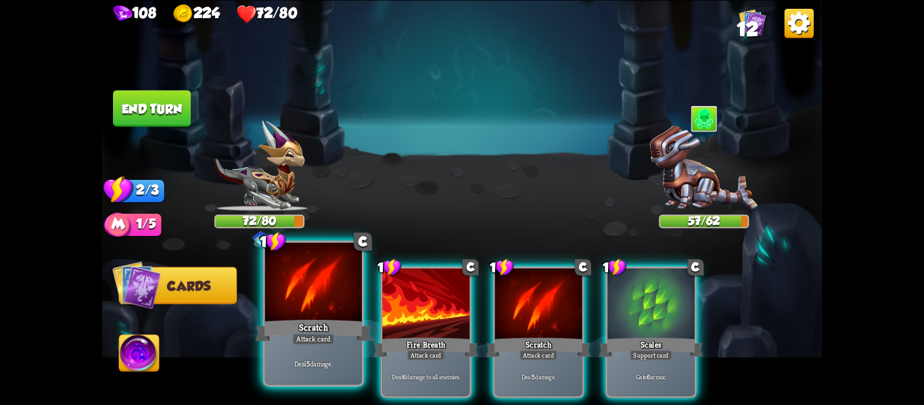
click at [336, 301] on div at bounding box center [313, 284] width 97 height 82
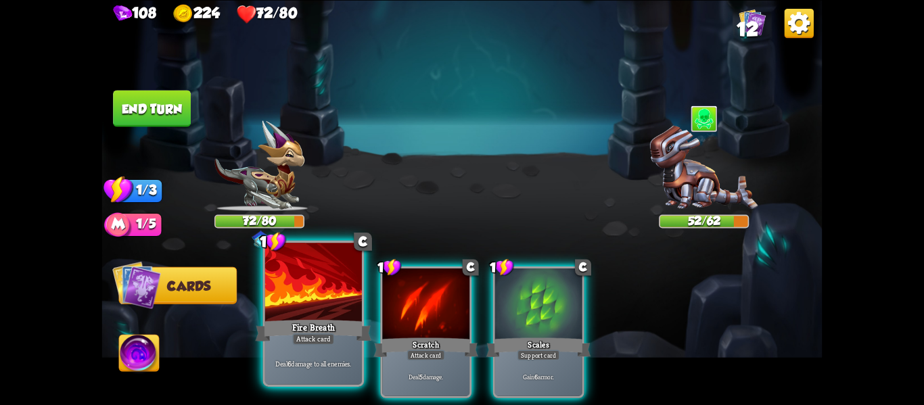
click at [319, 303] on div at bounding box center [313, 284] width 97 height 82
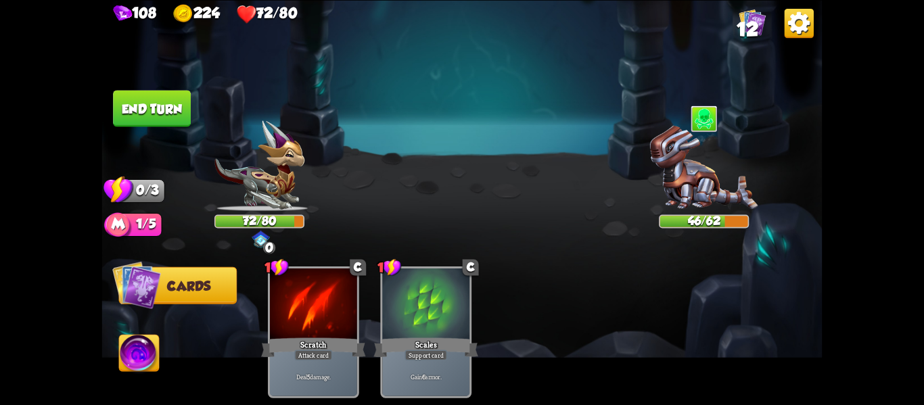
click at [163, 112] on button "End turn" at bounding box center [152, 108] width 78 height 37
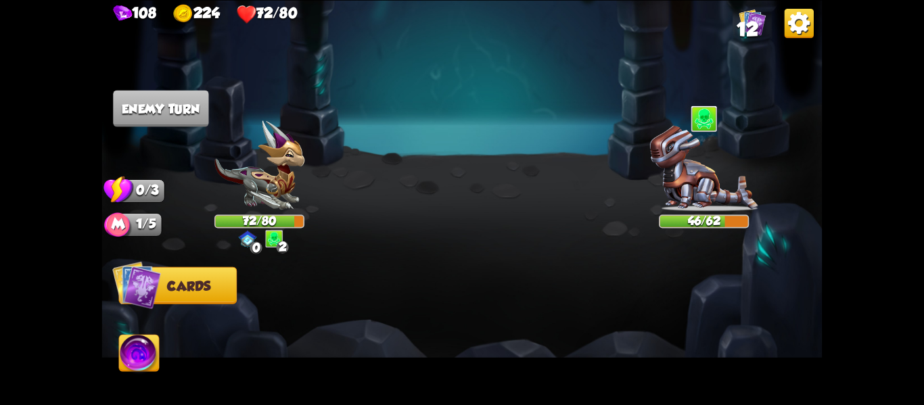
click at [272, 234] on img at bounding box center [274, 238] width 18 height 18
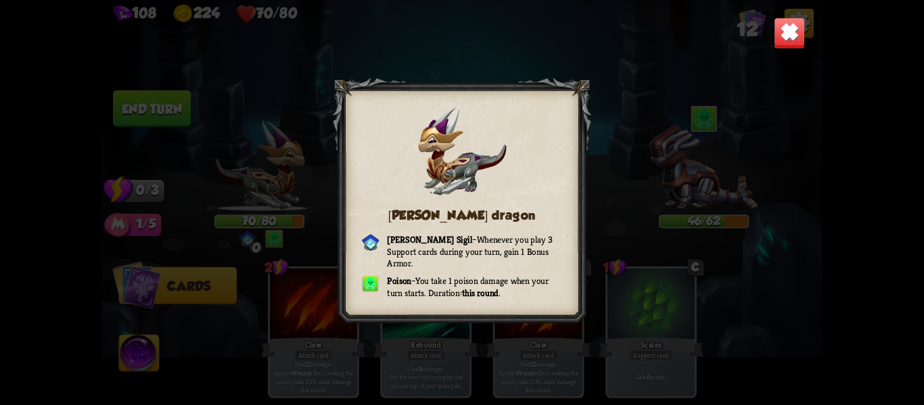
click at [782, 33] on img at bounding box center [790, 33] width 32 height 32
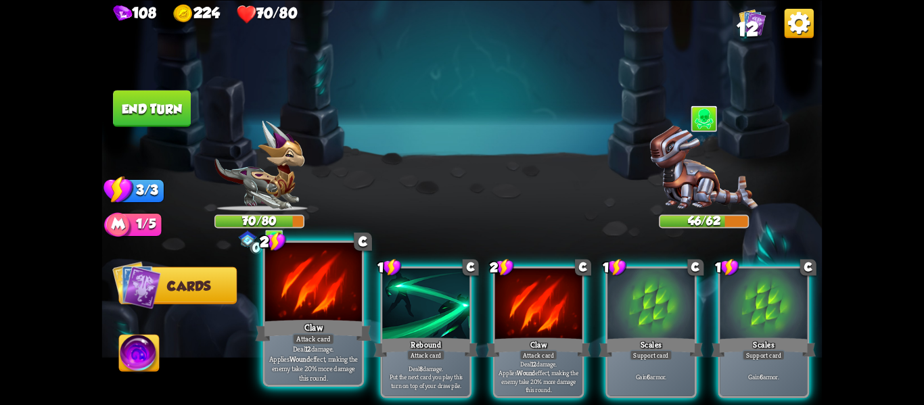
click at [318, 281] on div at bounding box center [313, 284] width 97 height 82
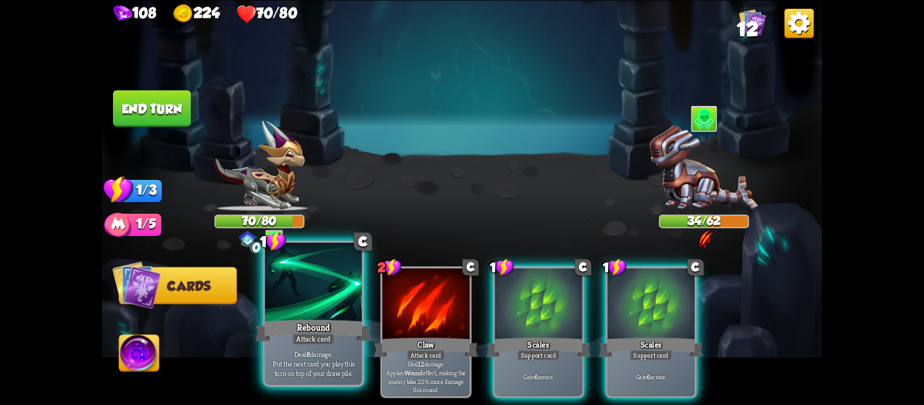
click at [316, 282] on div at bounding box center [313, 284] width 97 height 82
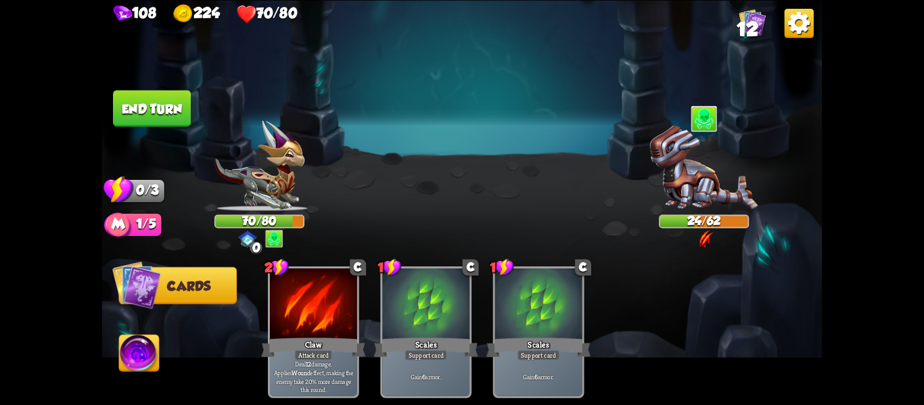
click at [167, 119] on button "End turn" at bounding box center [152, 108] width 78 height 37
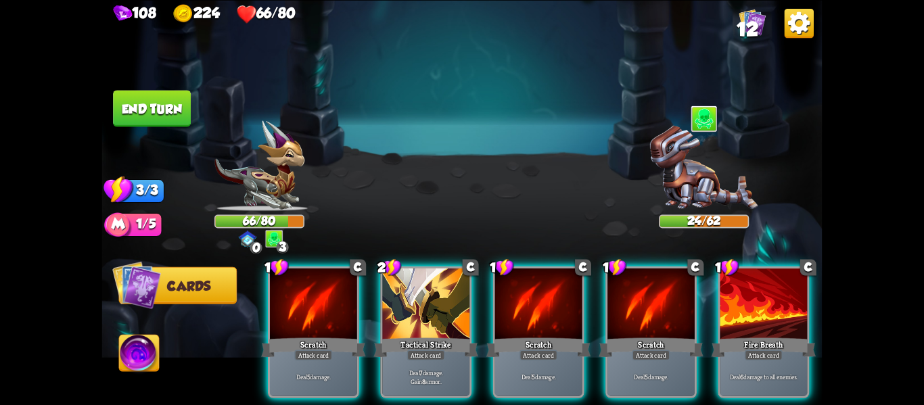
click at [267, 223] on div "66/80" at bounding box center [260, 222] width 88 height 12
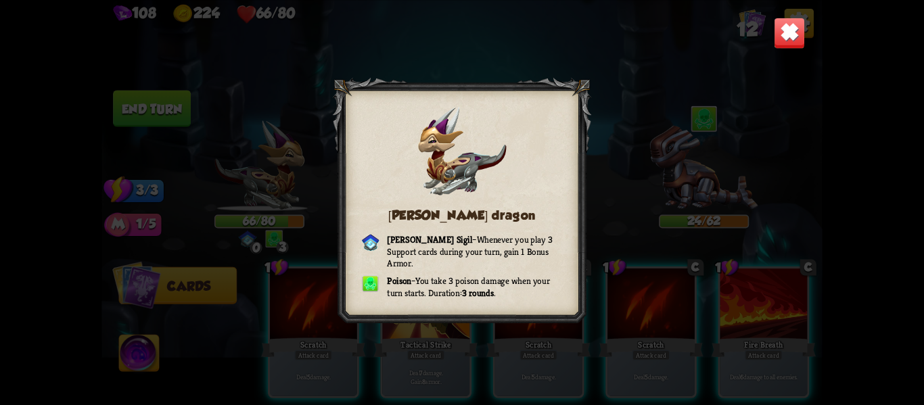
click at [782, 47] on img at bounding box center [790, 33] width 32 height 32
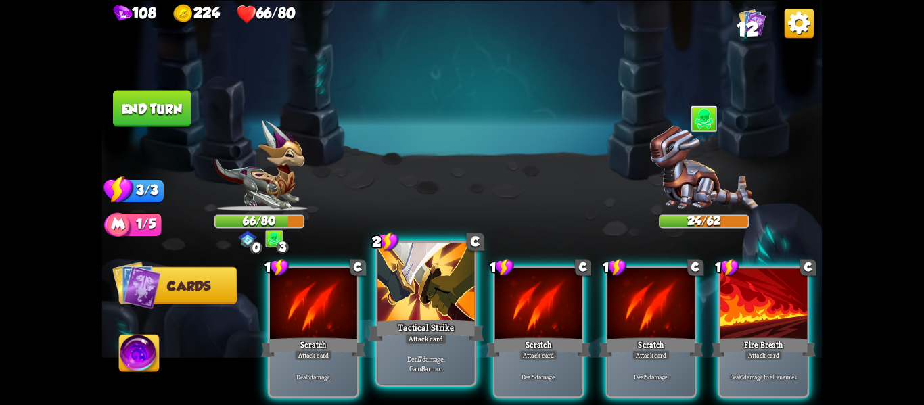
click at [430, 298] on div at bounding box center [426, 284] width 97 height 82
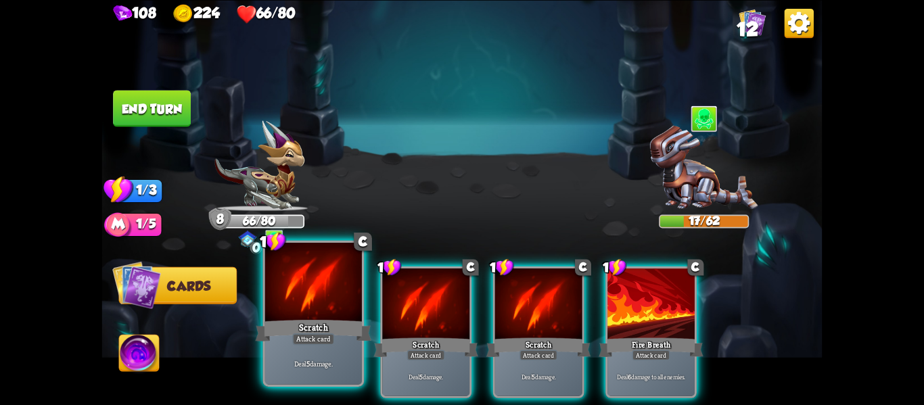
click at [311, 313] on div at bounding box center [313, 284] width 97 height 82
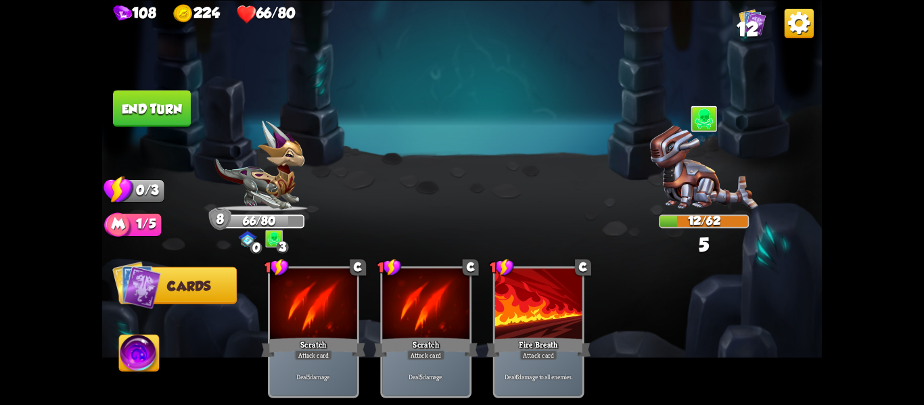
click at [143, 357] on img at bounding box center [139, 355] width 40 height 41
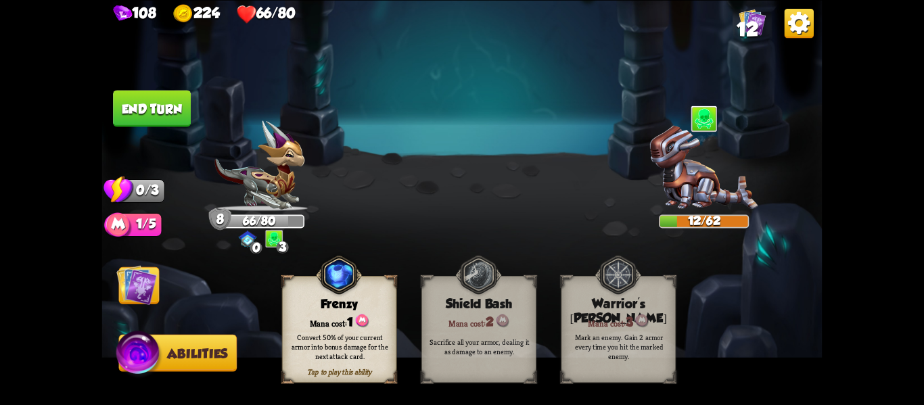
click at [307, 357] on div "Convert 50% of your current armor into bonus damage for the next attack card." at bounding box center [340, 346] width 104 height 28
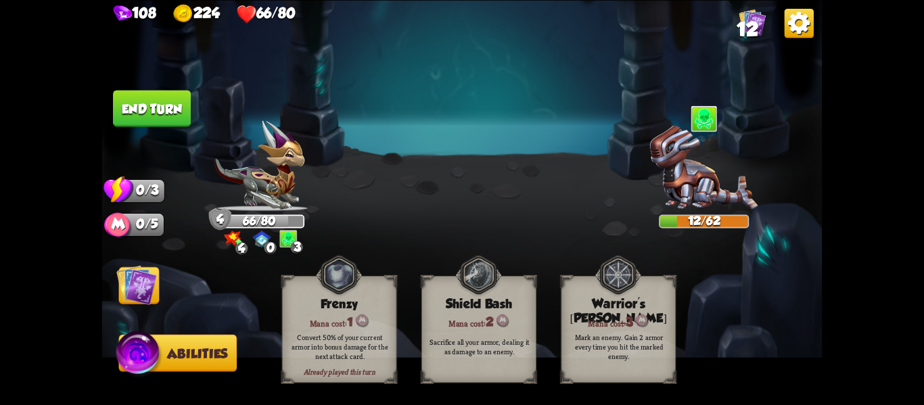
click at [152, 111] on button "End turn" at bounding box center [152, 108] width 78 height 37
click at [142, 288] on img at bounding box center [136, 285] width 41 height 41
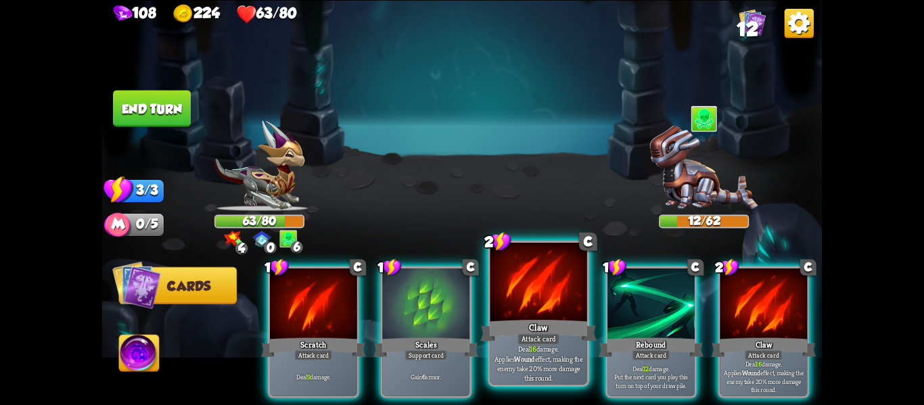
click at [518, 317] on div "Claw" at bounding box center [539, 330] width 116 height 26
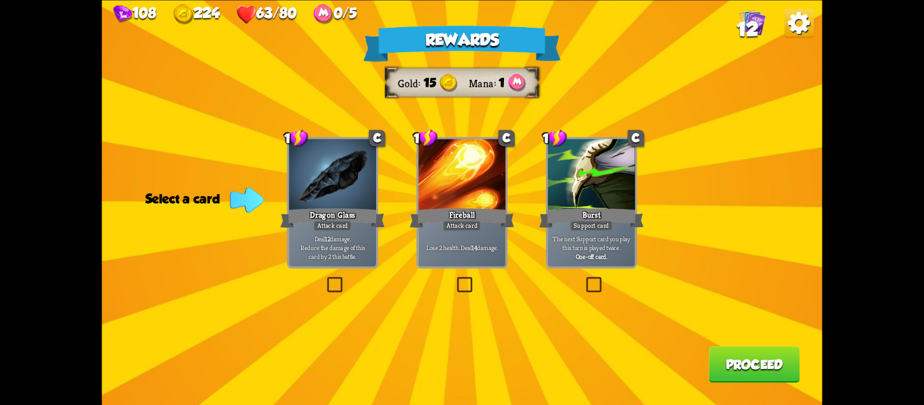
click at [320, 233] on div "Deal 12 damage. Reduce the damage of this card by 2 this battle." at bounding box center [332, 248] width 87 height 38
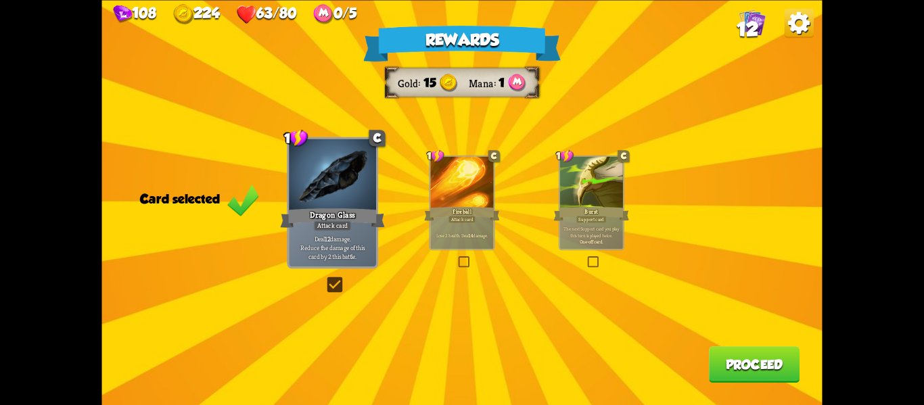
click at [723, 198] on div "Rewards Gold 15 Mana 1 Card selected 1 C Dragon Glass Attack card Deal 12 damag…" at bounding box center [462, 202] width 721 height 405
click at [457, 258] on label at bounding box center [457, 258] width 0 height 0
click at [0, 0] on input "checkbox" at bounding box center [0, 0] width 0 height 0
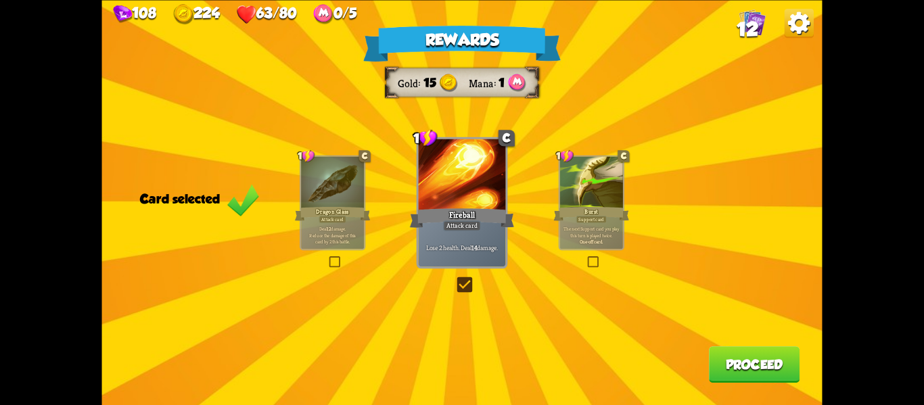
click at [586, 258] on label at bounding box center [586, 258] width 0 height 0
click at [0, 0] on input "checkbox" at bounding box center [0, 0] width 0 height 0
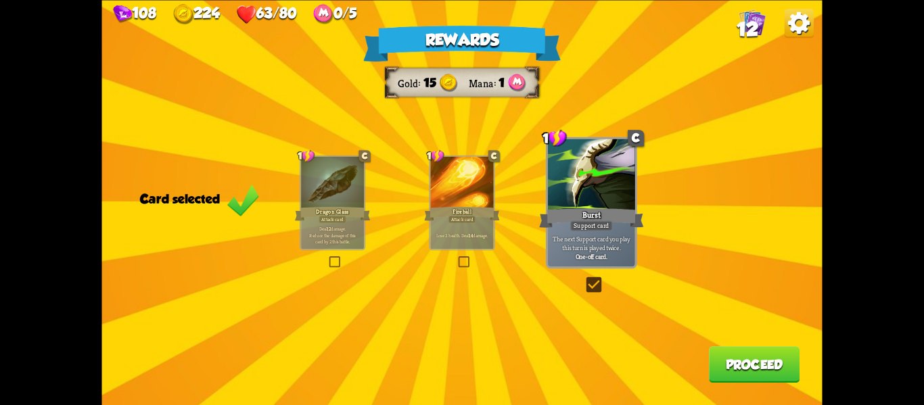
click at [337, 227] on p "Deal 12 damage. Reduce the damage of this card by 2 this battle." at bounding box center [333, 235] width 60 height 19
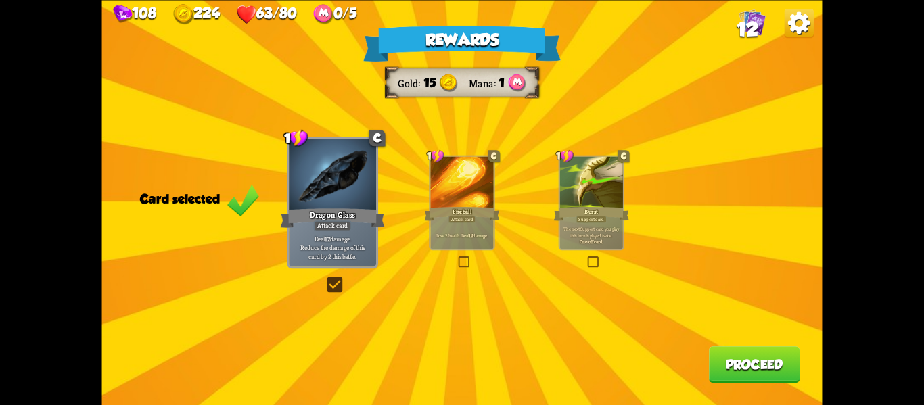
click at [742, 364] on button "Proceed" at bounding box center [754, 365] width 91 height 37
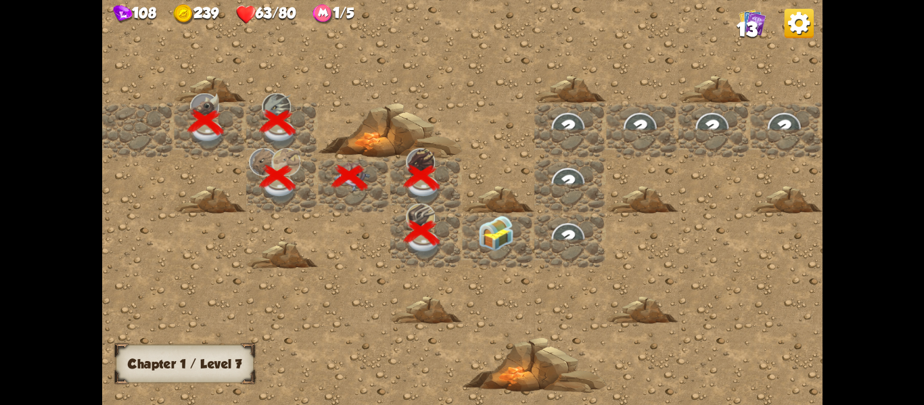
click at [491, 238] on img at bounding box center [496, 233] width 36 height 36
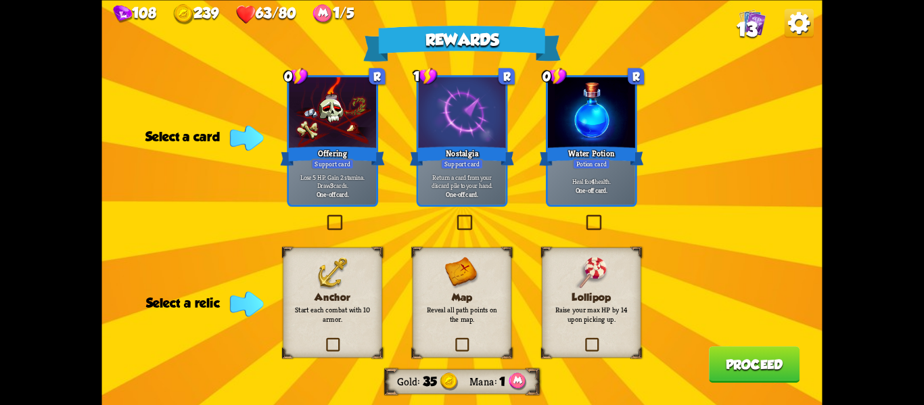
click at [324, 339] on label at bounding box center [324, 339] width 0 height 0
click at [0, 0] on input "checkbox" at bounding box center [0, 0] width 0 height 0
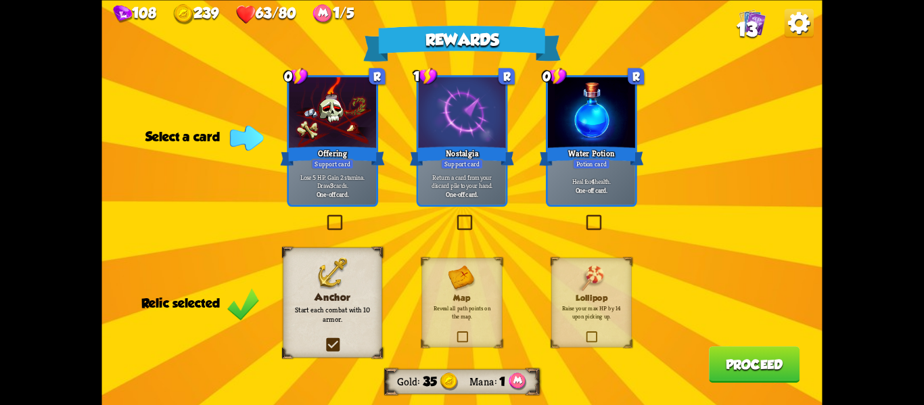
click at [455, 217] on label at bounding box center [455, 217] width 0 height 0
click at [0, 0] on input "checkbox" at bounding box center [0, 0] width 0 height 0
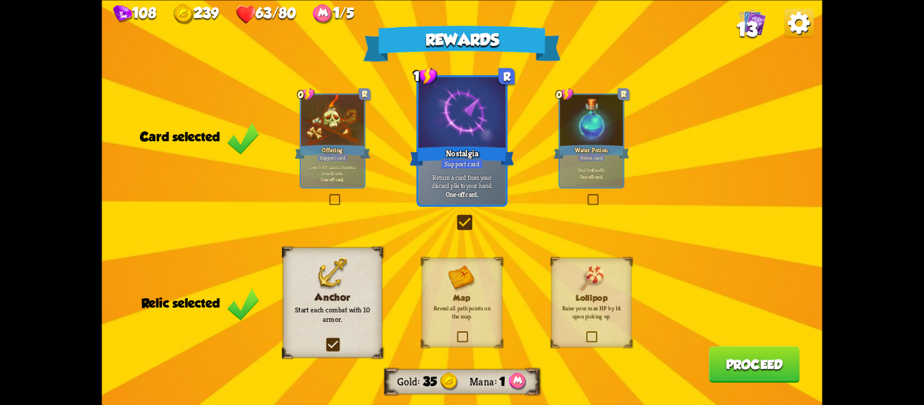
click at [738, 369] on button "Proceed" at bounding box center [754, 365] width 91 height 37
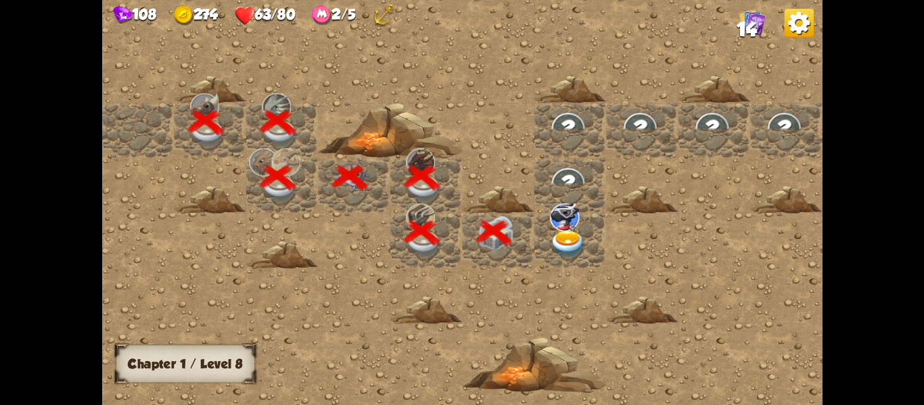
click at [573, 245] on img at bounding box center [568, 243] width 36 height 28
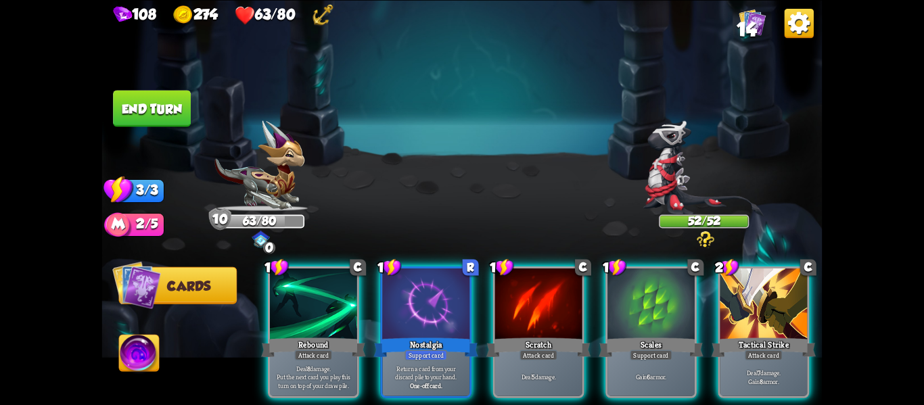
click at [131, 352] on img at bounding box center [139, 355] width 40 height 41
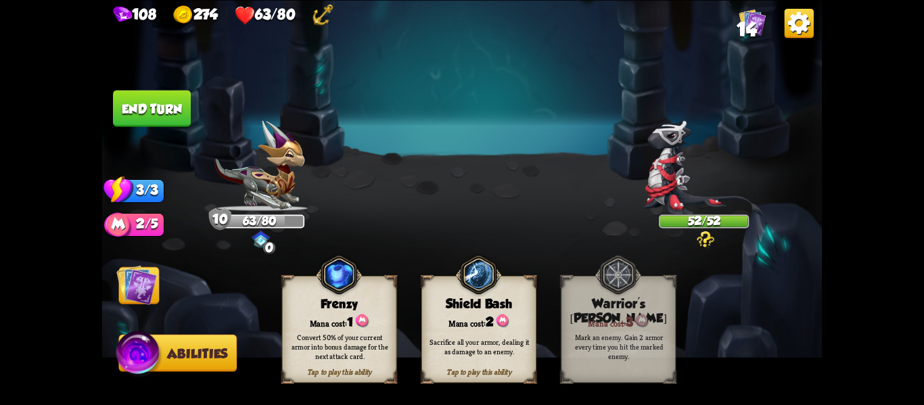
click at [133, 289] on img at bounding box center [136, 285] width 41 height 41
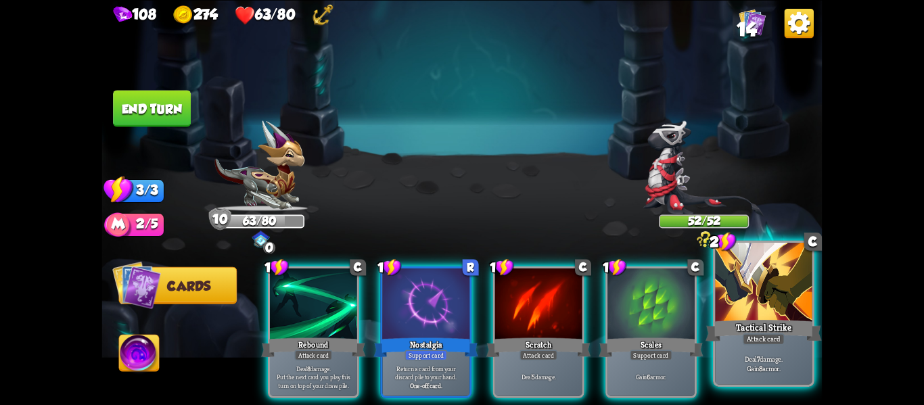
click at [800, 281] on div at bounding box center [763, 284] width 97 height 82
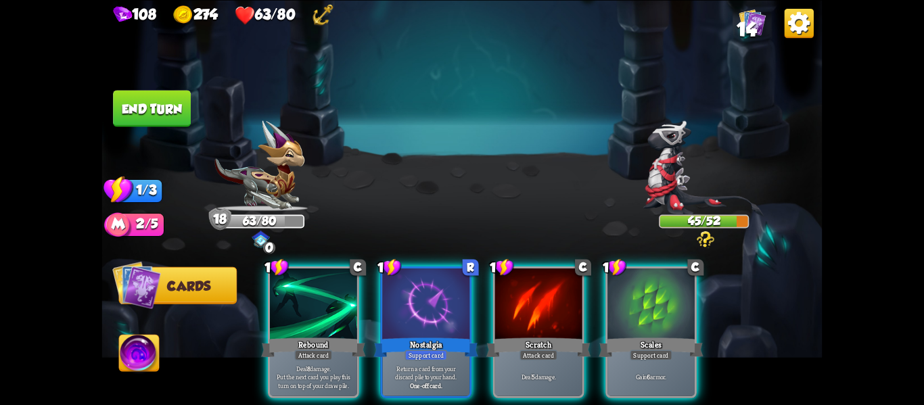
click at [702, 212] on img at bounding box center [705, 168] width 122 height 97
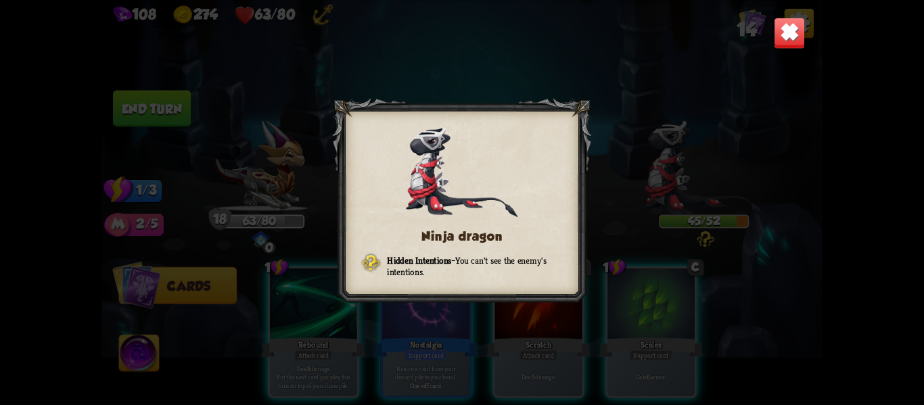
click at [788, 42] on img at bounding box center [790, 33] width 32 height 32
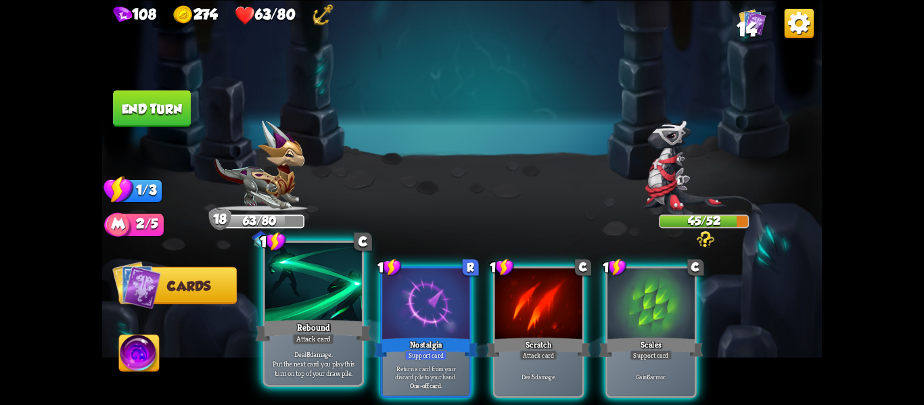
click at [314, 330] on div "Rebound" at bounding box center [314, 330] width 116 height 26
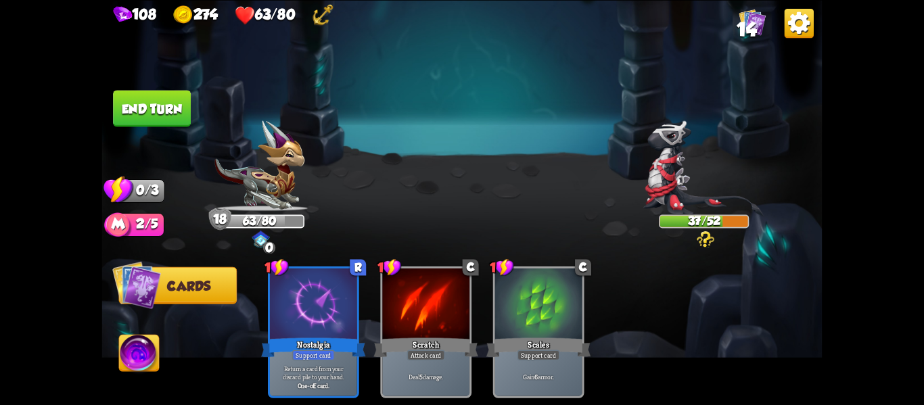
click at [137, 357] on img at bounding box center [139, 355] width 40 height 41
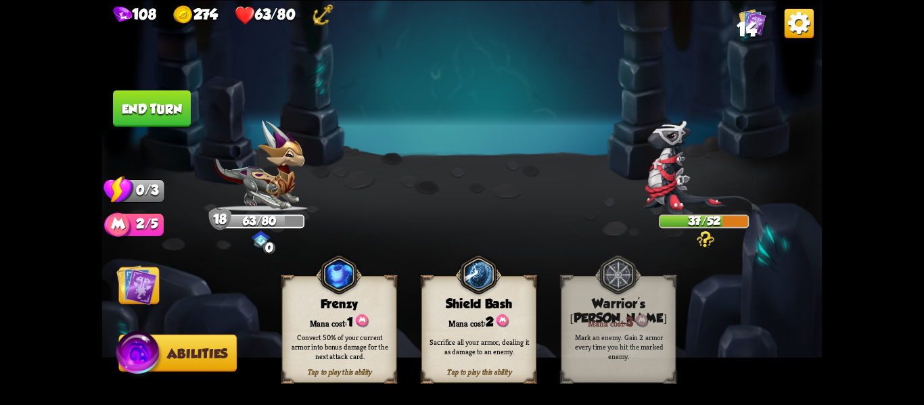
click at [452, 330] on div "Sacrifice all your armor, dealing it as damage to an enemy." at bounding box center [479, 346] width 115 height 45
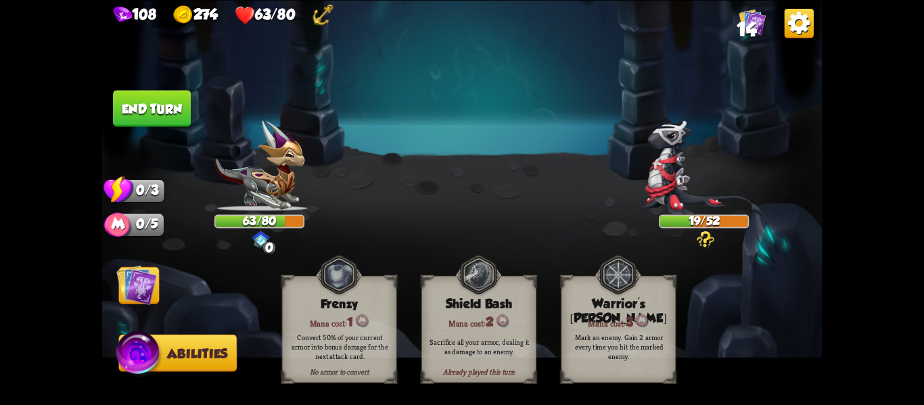
click at [142, 116] on button "End turn" at bounding box center [152, 108] width 78 height 37
click at [142, 300] on img at bounding box center [136, 285] width 41 height 41
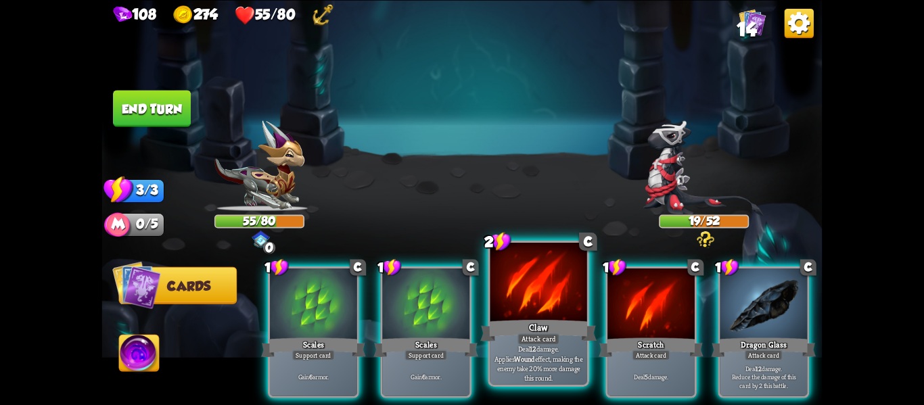
click at [563, 297] on div at bounding box center [539, 284] width 97 height 82
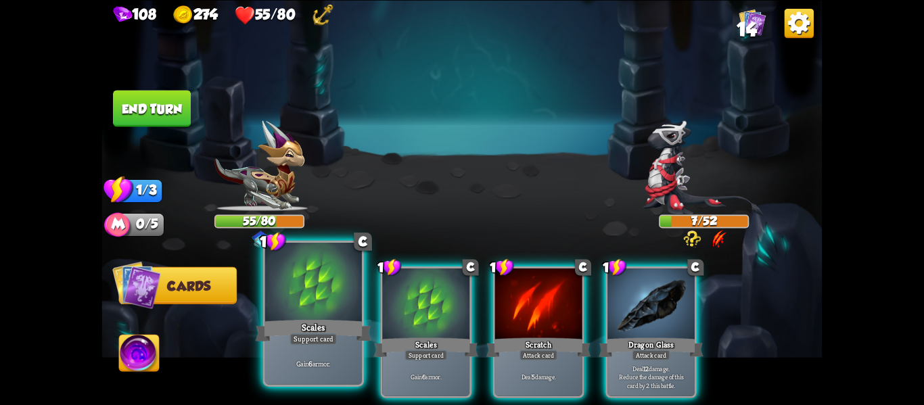
click at [330, 280] on div at bounding box center [313, 284] width 97 height 82
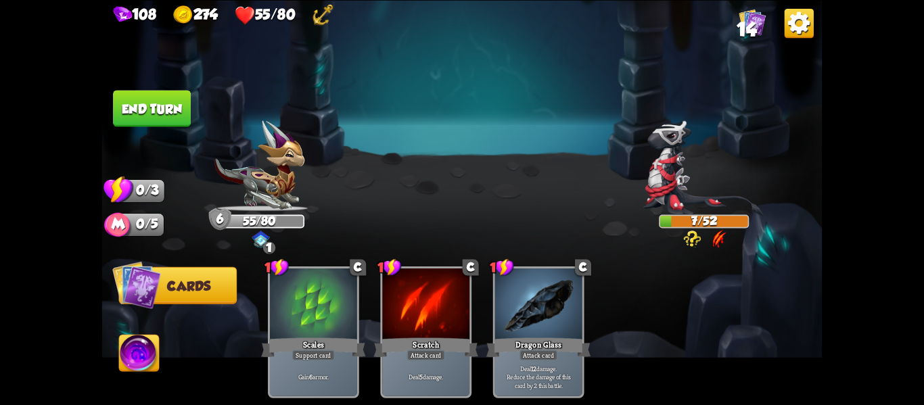
click at [154, 120] on button "End turn" at bounding box center [152, 108] width 78 height 37
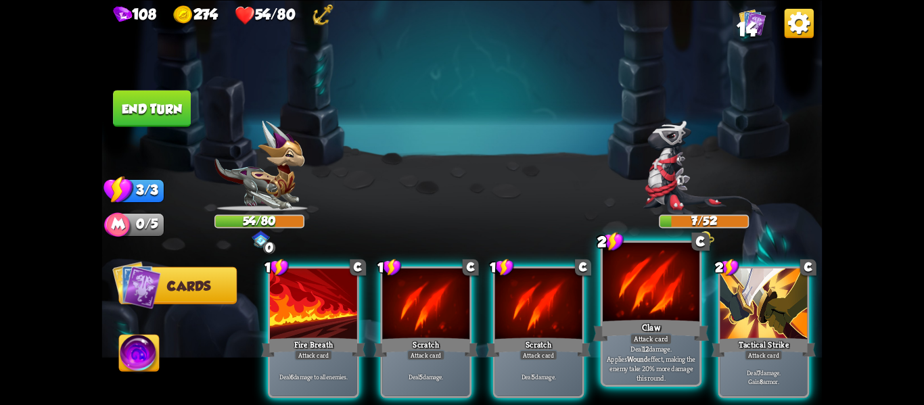
click at [632, 303] on div at bounding box center [651, 284] width 97 height 82
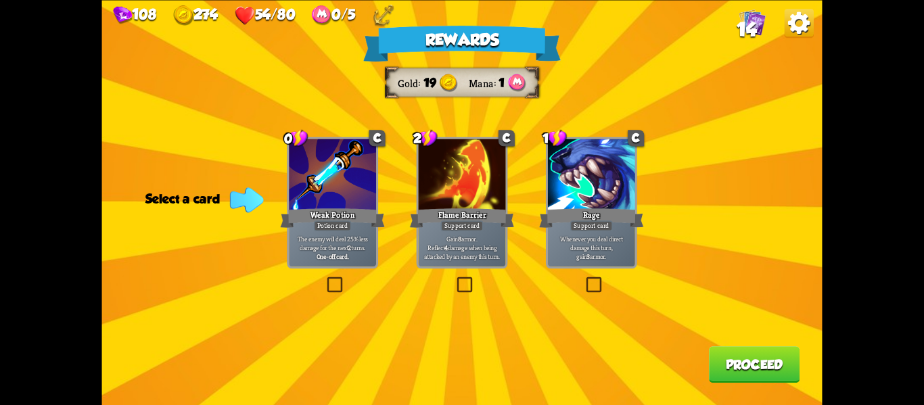
click at [455, 279] on label at bounding box center [455, 279] width 0 height 0
click at [0, 0] on input "checkbox" at bounding box center [0, 0] width 0 height 0
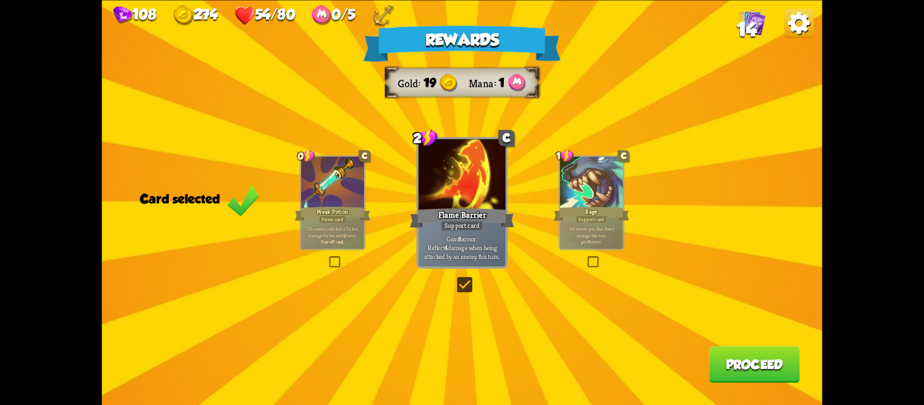
click at [729, 361] on button "Proceed" at bounding box center [754, 365] width 91 height 37
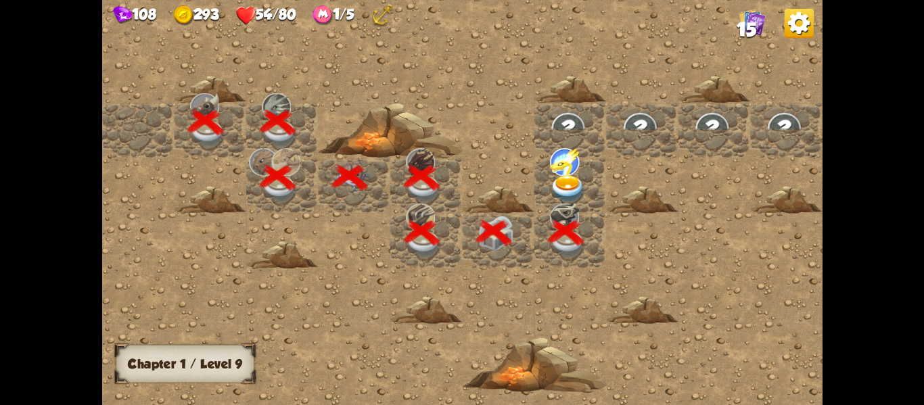
click at [562, 187] on img at bounding box center [568, 189] width 36 height 28
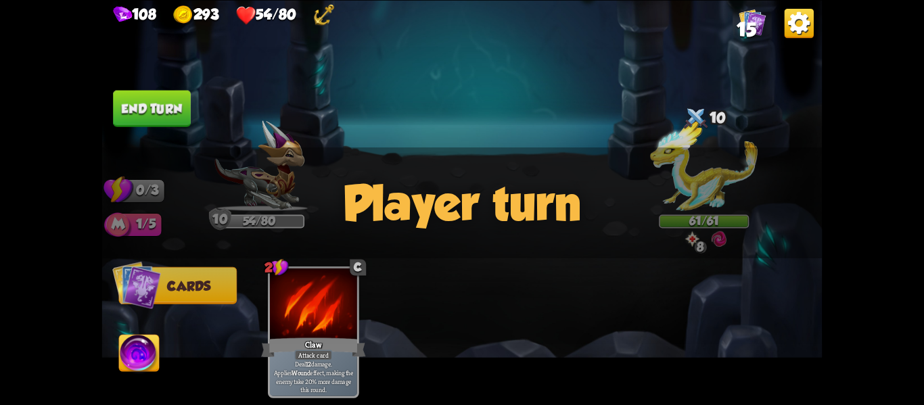
click at [693, 191] on div "Player turn" at bounding box center [462, 203] width 721 height 111
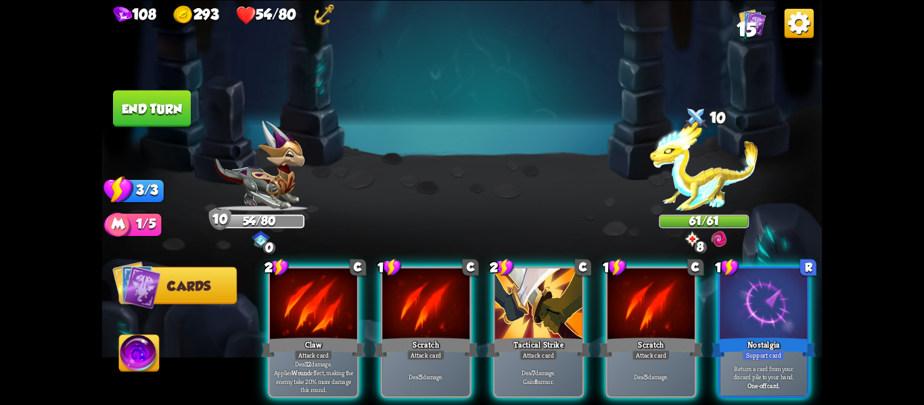
click at [717, 227] on div "Player turn" at bounding box center [462, 203] width 721 height 111
click at [661, 167] on img at bounding box center [704, 165] width 108 height 91
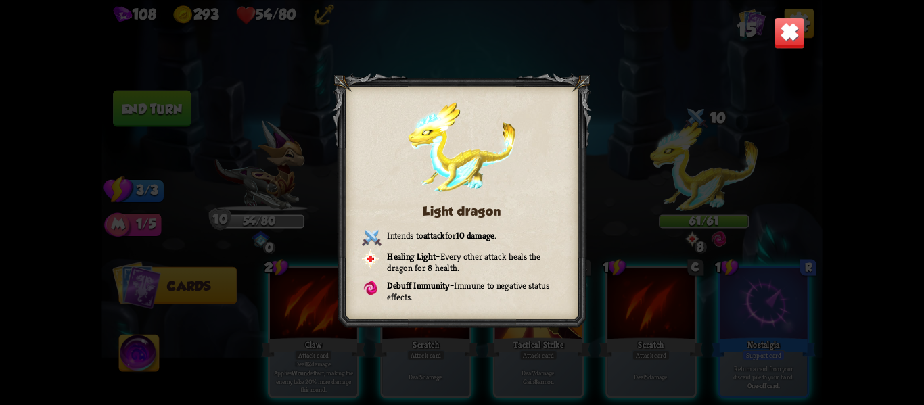
click at [784, 30] on img at bounding box center [790, 33] width 32 height 32
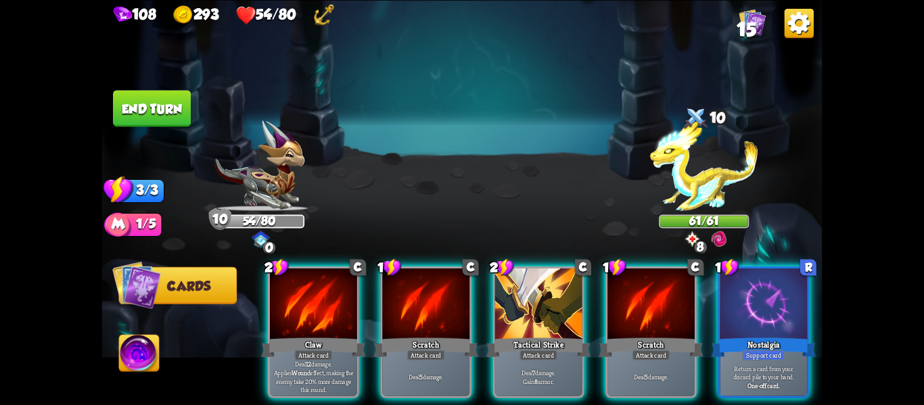
click at [727, 160] on img at bounding box center [704, 165] width 108 height 91
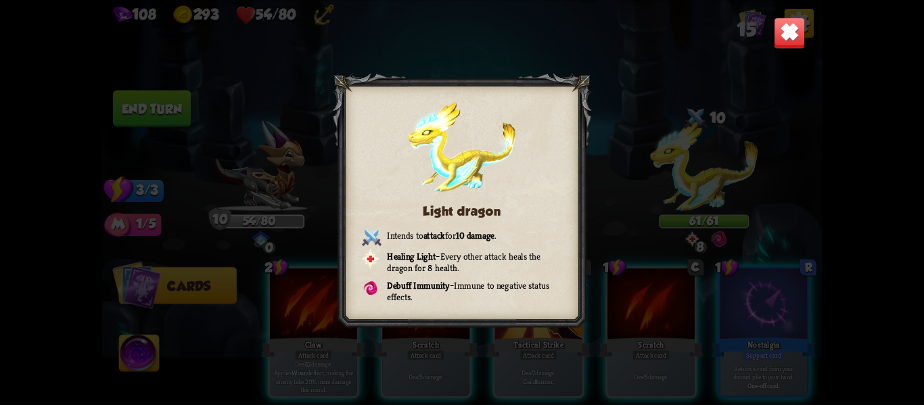
click at [788, 31] on img at bounding box center [790, 33] width 32 height 32
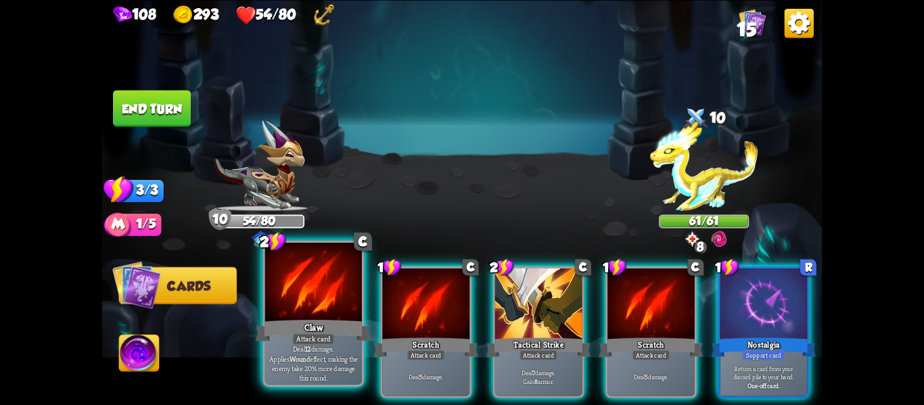
click at [307, 307] on div at bounding box center [313, 284] width 97 height 82
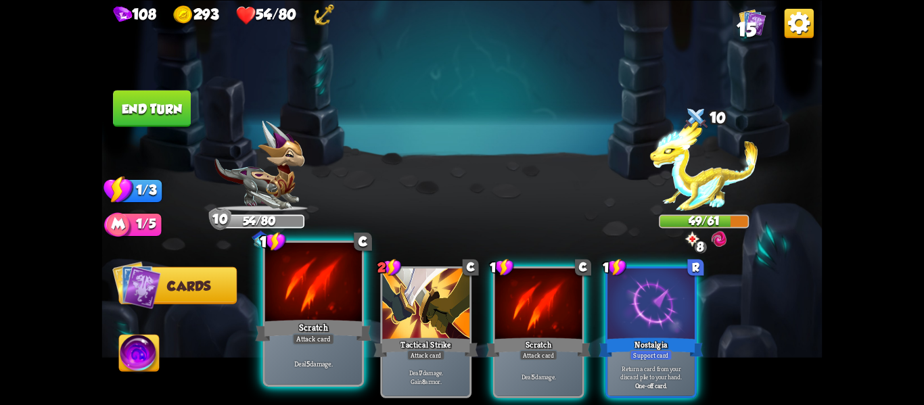
click at [324, 289] on div at bounding box center [313, 284] width 97 height 82
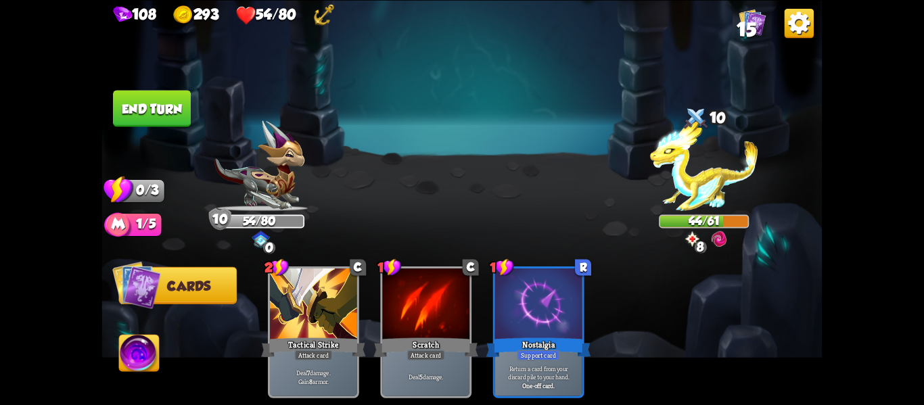
click at [139, 363] on img at bounding box center [139, 355] width 40 height 41
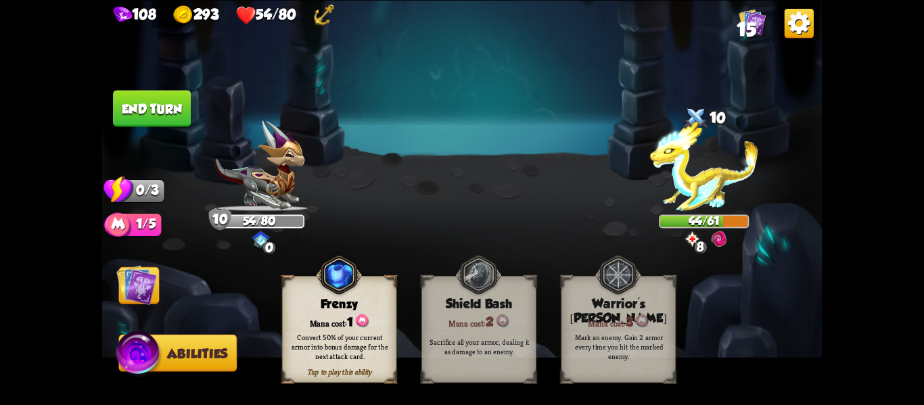
click at [138, 280] on img at bounding box center [136, 285] width 41 height 41
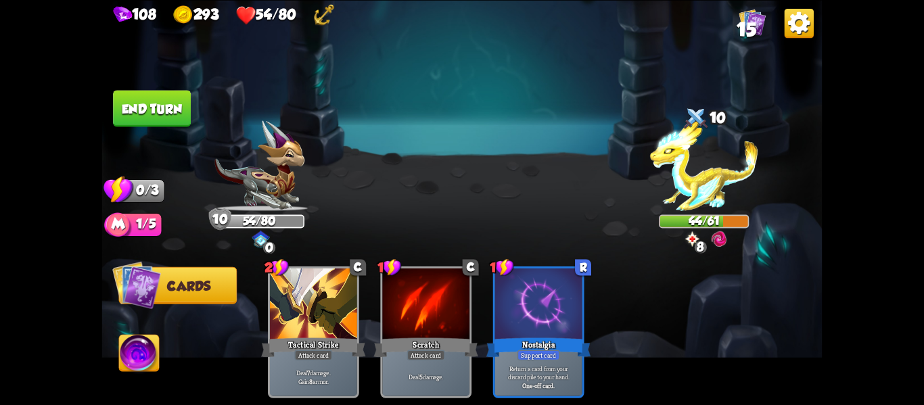
click at [148, 113] on button "End turn" at bounding box center [152, 108] width 78 height 37
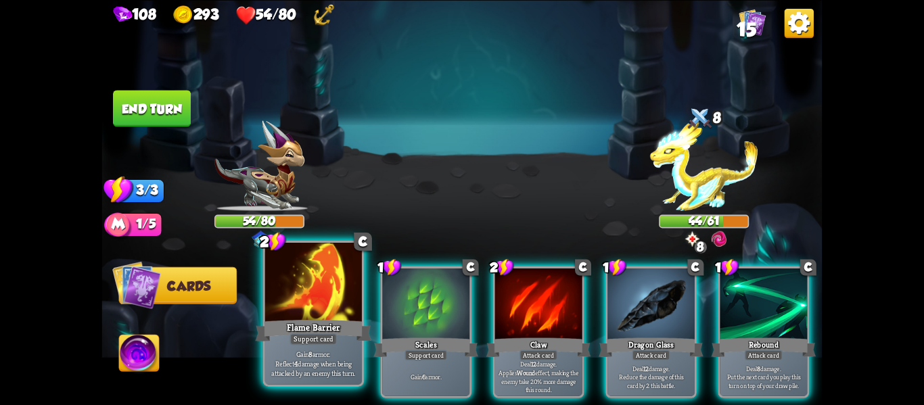
click at [280, 321] on div "Flame Barrier" at bounding box center [314, 330] width 116 height 26
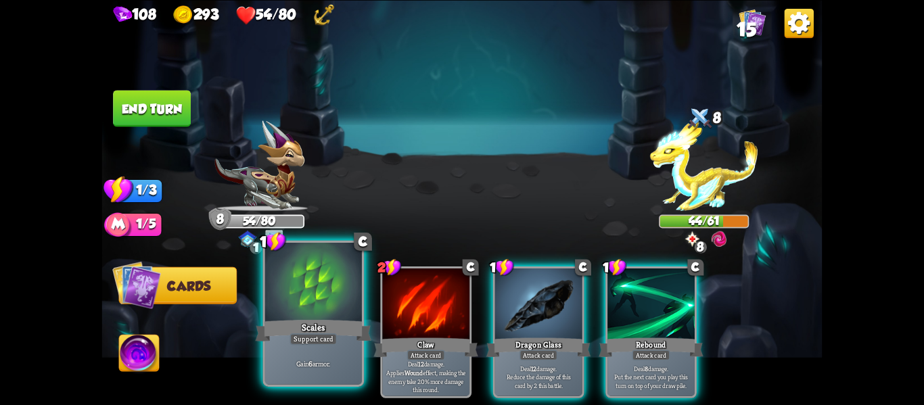
click at [345, 300] on div at bounding box center [313, 284] width 97 height 82
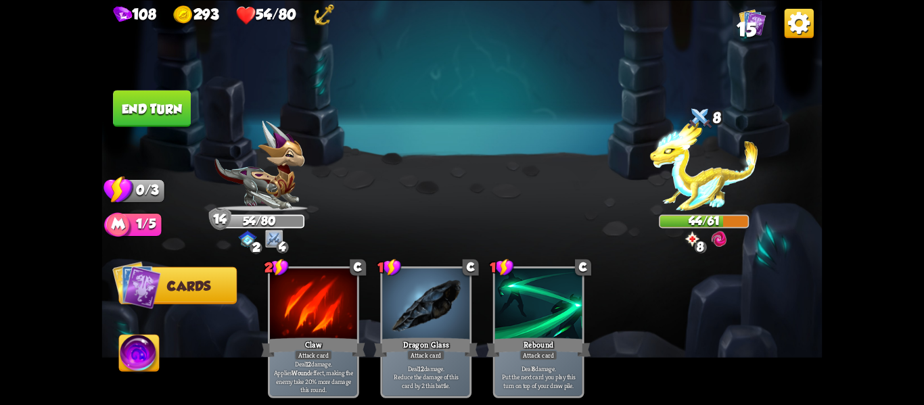
click at [150, 354] on img at bounding box center [139, 355] width 40 height 41
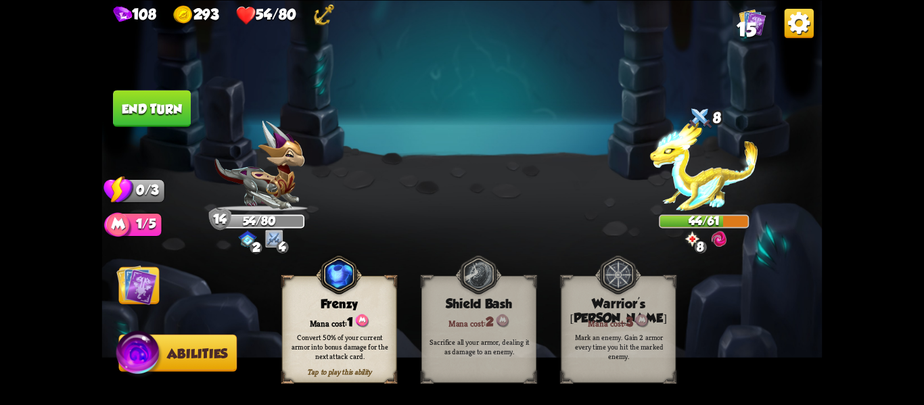
click at [350, 327] on div "Convert 50% of your current armor into bonus damage for the next attack card." at bounding box center [340, 346] width 115 height 45
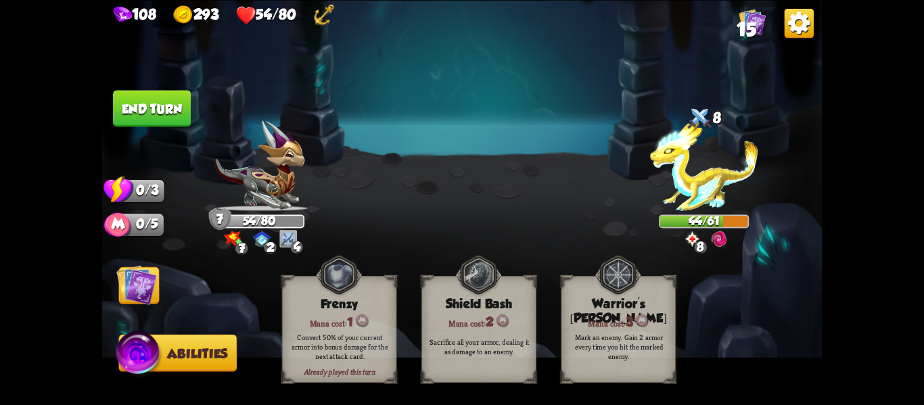
click at [131, 108] on button "End turn" at bounding box center [152, 108] width 78 height 37
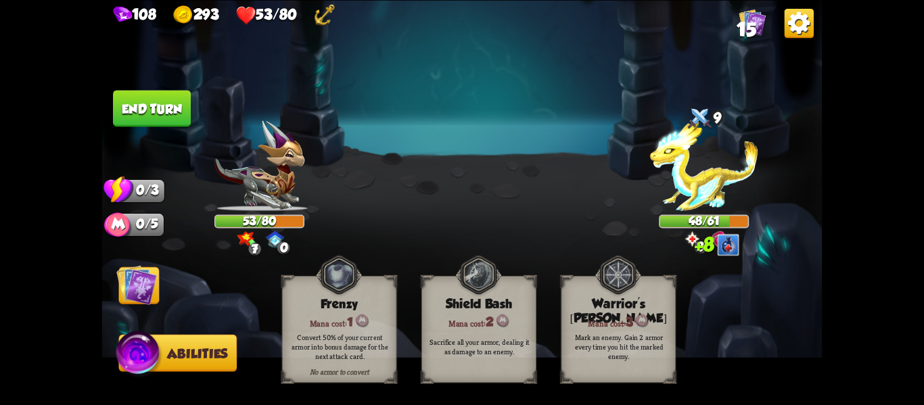
click at [132, 292] on img at bounding box center [136, 285] width 41 height 41
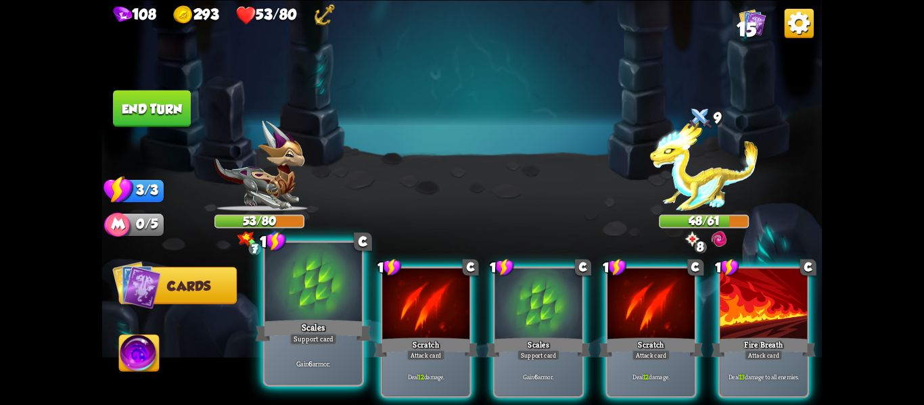
click at [330, 283] on div at bounding box center [313, 284] width 97 height 82
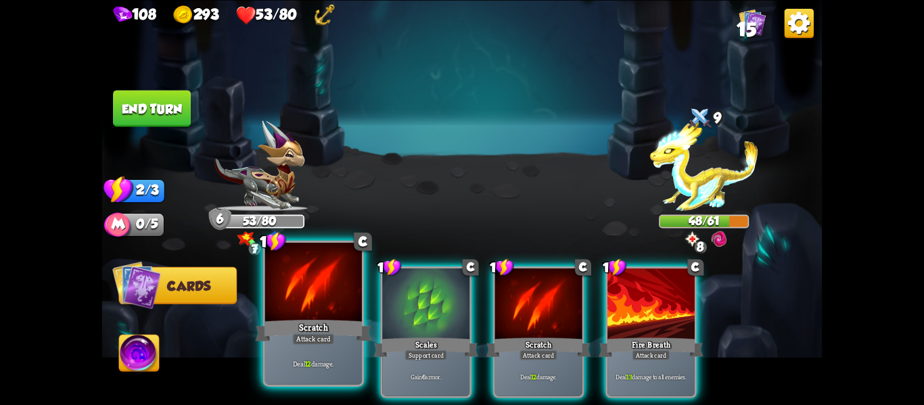
click at [326, 282] on div at bounding box center [313, 284] width 97 height 82
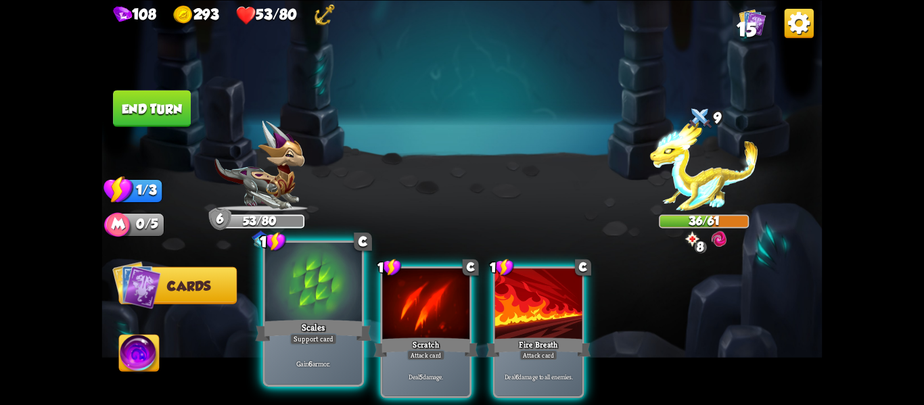
click at [317, 285] on div at bounding box center [313, 284] width 97 height 82
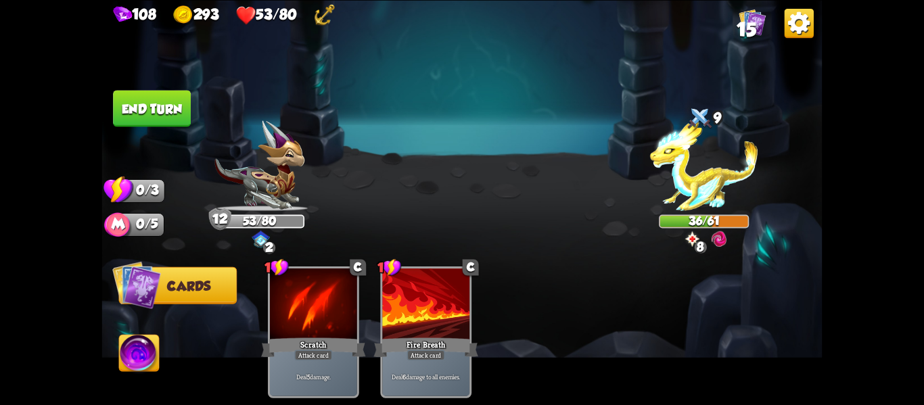
click at [156, 111] on button "End turn" at bounding box center [152, 108] width 78 height 37
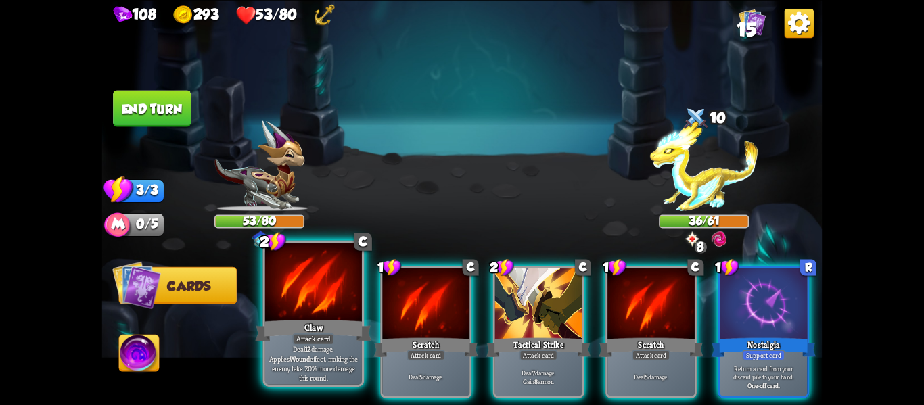
click at [290, 315] on div at bounding box center [313, 284] width 97 height 82
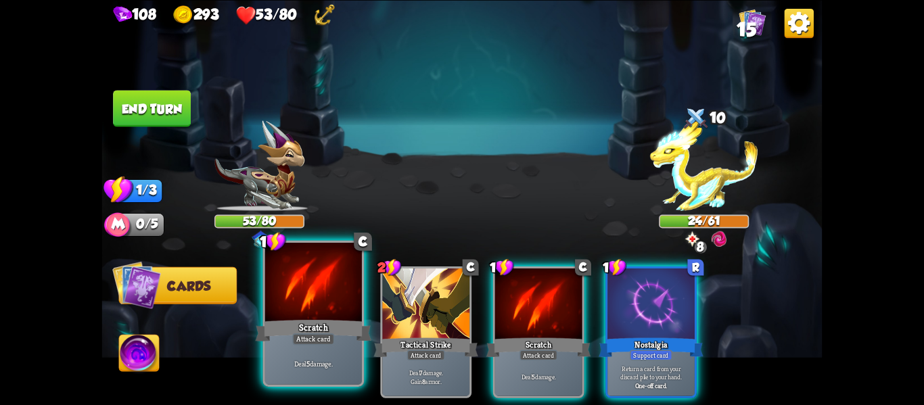
click at [319, 270] on div at bounding box center [313, 284] width 97 height 82
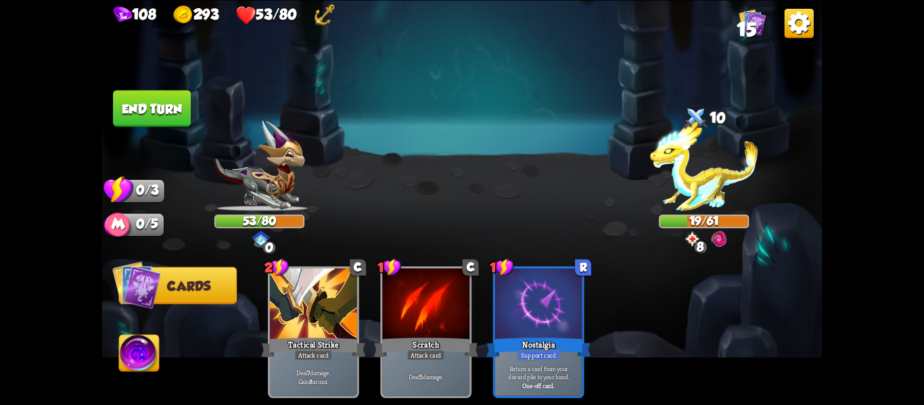
click at [148, 106] on button "End turn" at bounding box center [152, 107] width 80 height 37
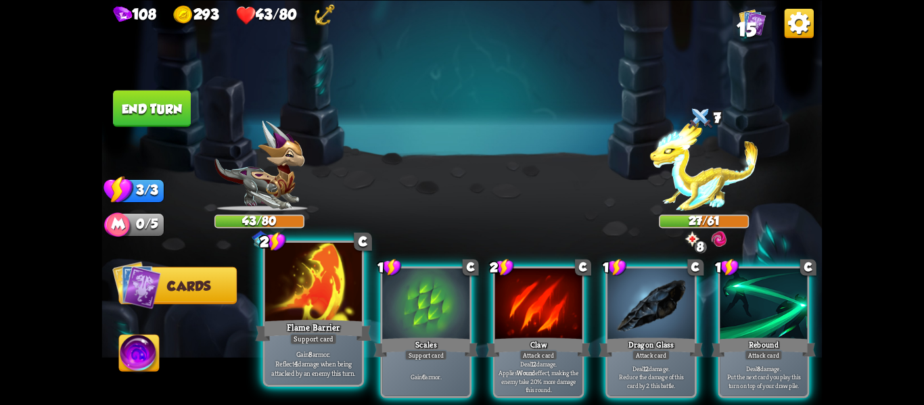
click at [313, 282] on div at bounding box center [313, 284] width 97 height 82
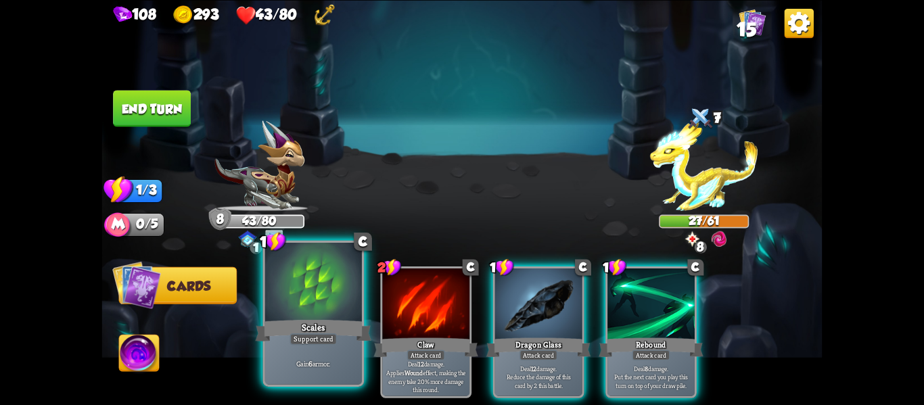
click at [316, 280] on div at bounding box center [313, 284] width 97 height 82
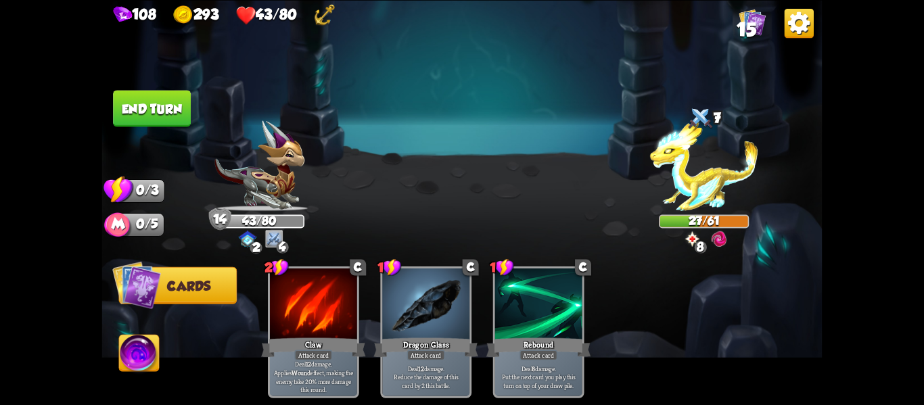
click at [172, 101] on button "End turn" at bounding box center [152, 108] width 78 height 37
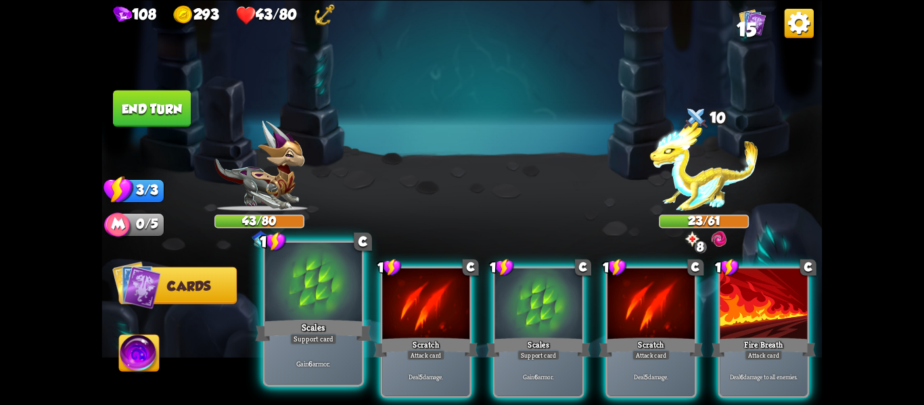
click at [321, 296] on div at bounding box center [313, 284] width 97 height 82
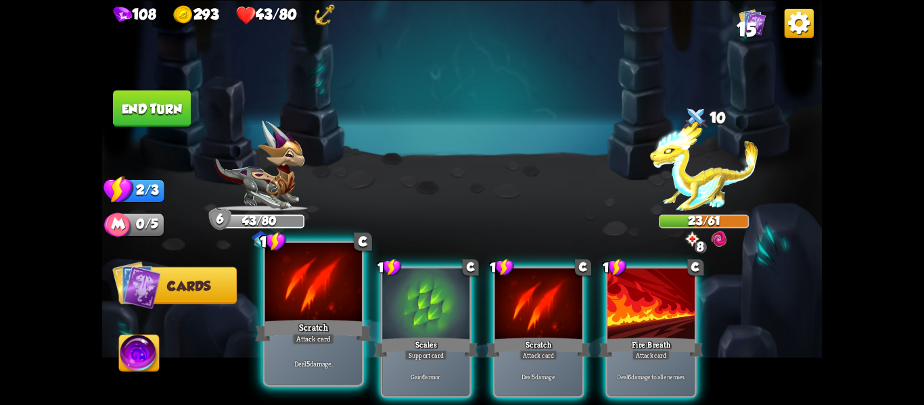
click at [281, 302] on div at bounding box center [313, 284] width 97 height 82
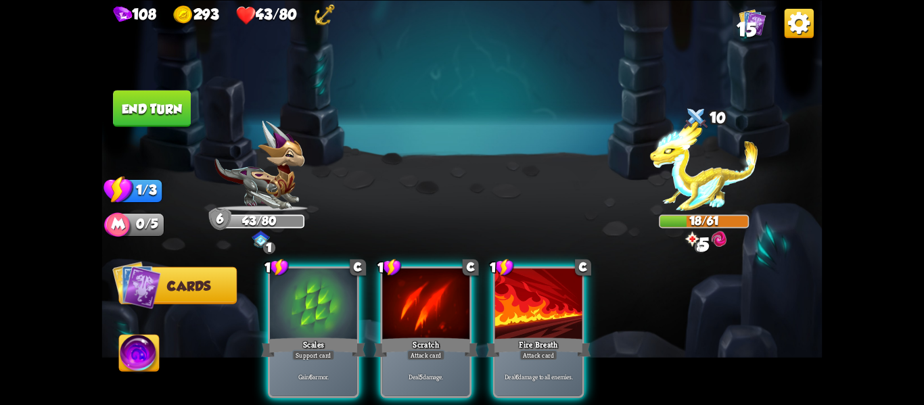
click at [281, 302] on div at bounding box center [313, 306] width 87 height 74
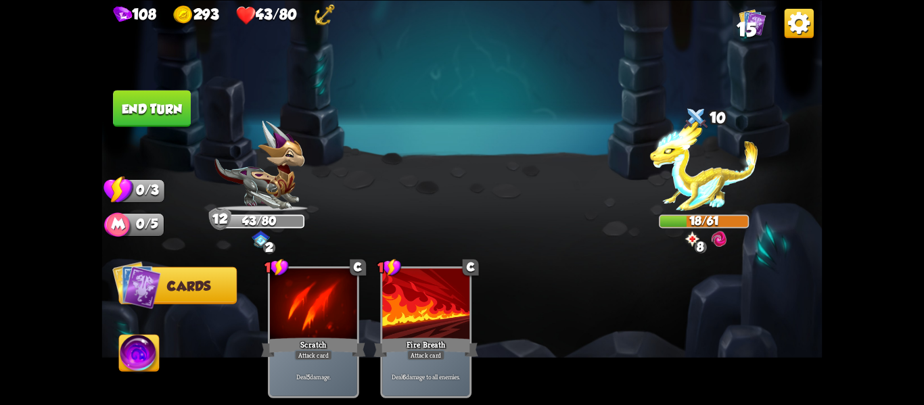
click at [162, 105] on button "End turn" at bounding box center [151, 108] width 79 height 37
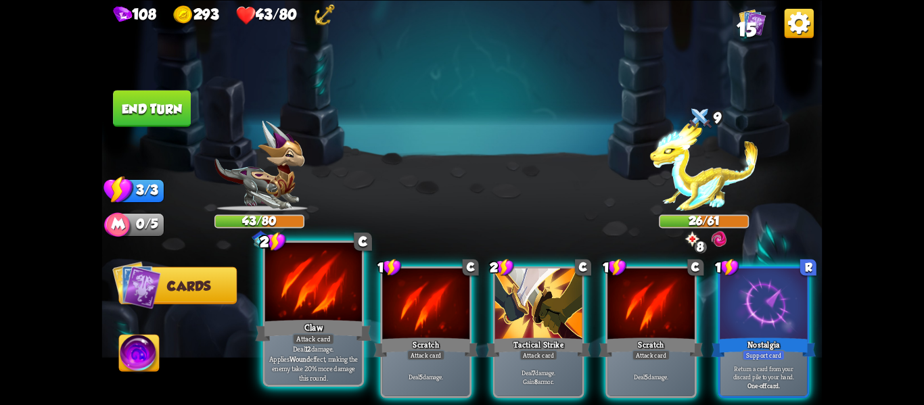
click at [280, 332] on div "Claw" at bounding box center [314, 330] width 116 height 26
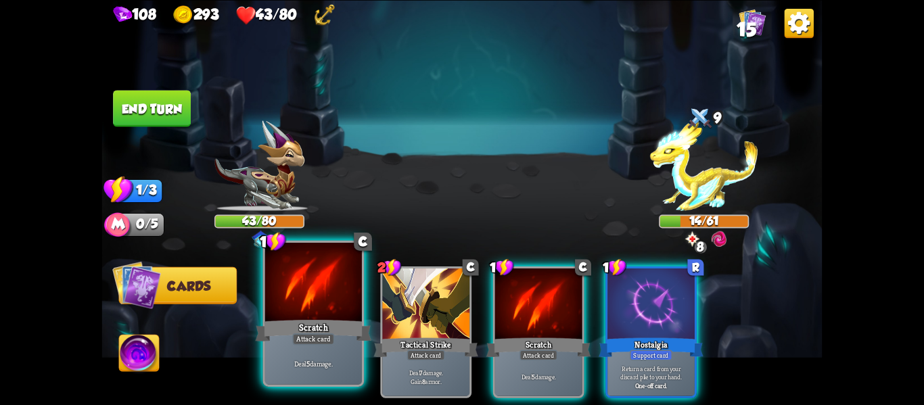
click at [314, 292] on div at bounding box center [313, 284] width 97 height 82
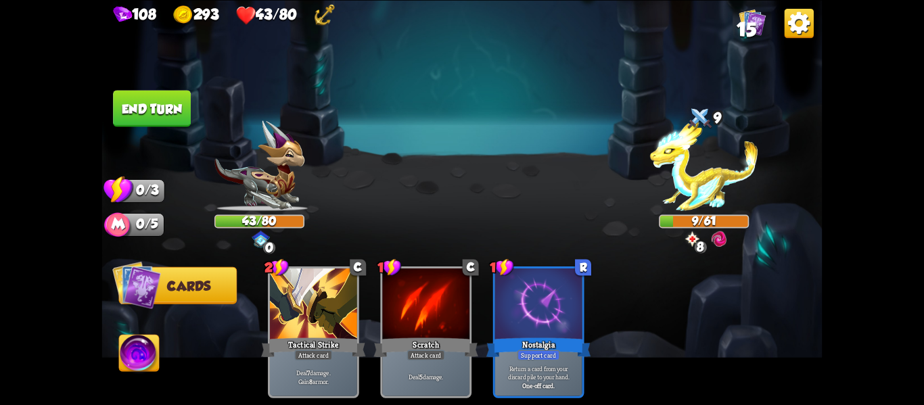
click at [156, 117] on button "End turn" at bounding box center [152, 108] width 78 height 37
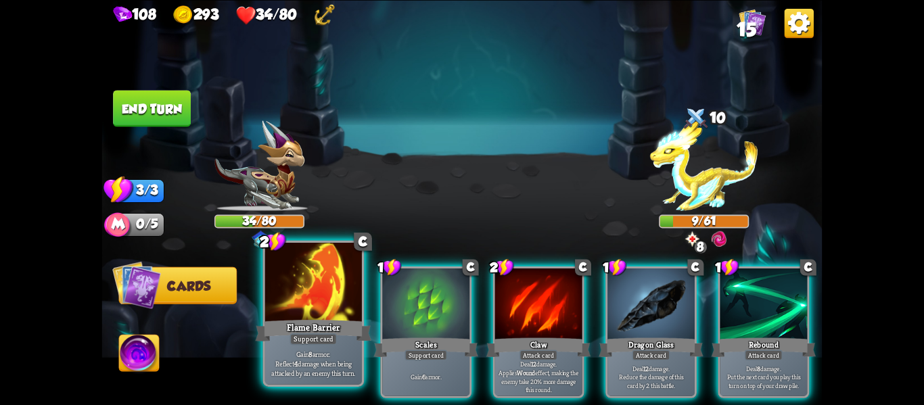
click at [309, 311] on div at bounding box center [313, 284] width 97 height 82
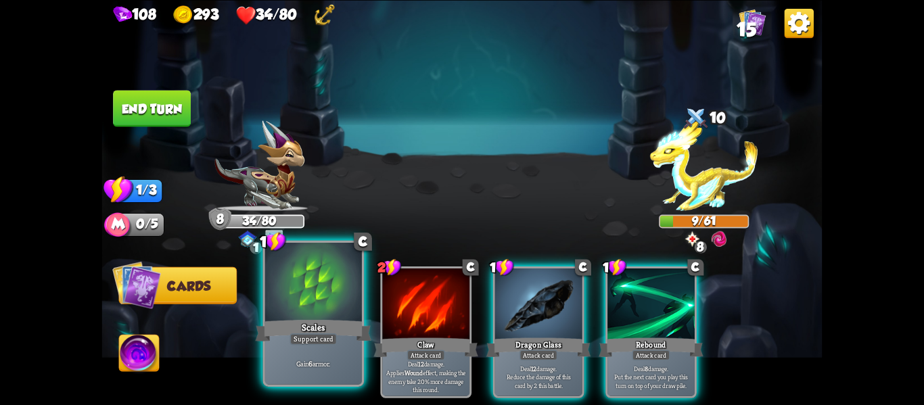
click at [343, 287] on div at bounding box center [313, 284] width 97 height 82
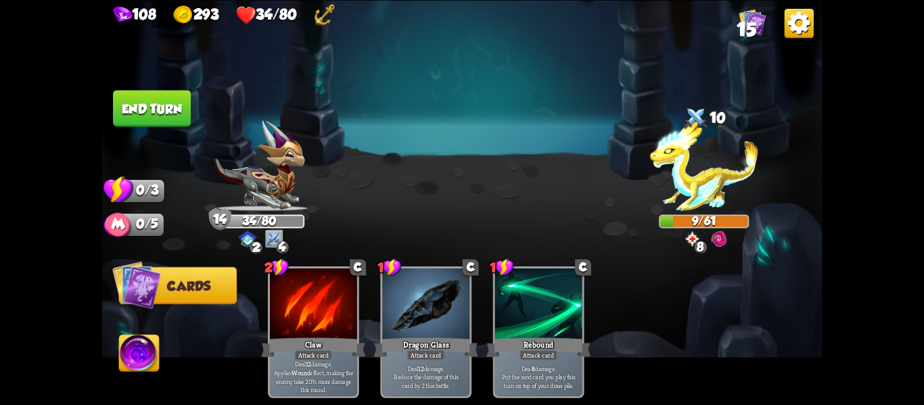
click at [280, 229] on div "2 C Claw Attack card Deal 12 damage. Applies Wound effect, making the enemy tak…" at bounding box center [534, 315] width 577 height 180
click at [267, 231] on img at bounding box center [274, 238] width 18 height 18
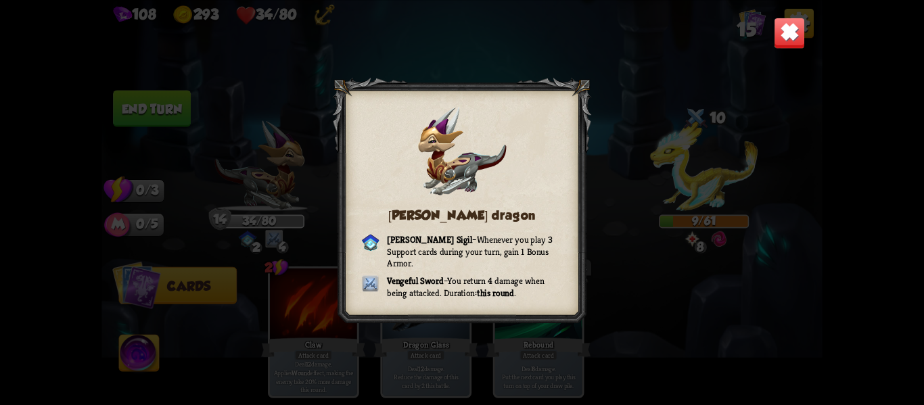
click at [701, 294] on div "[PERSON_NAME] dragon [PERSON_NAME] Sigil – Whenever you play 3 Support cards du…" at bounding box center [462, 202] width 721 height 405
click at [785, 32] on img at bounding box center [790, 33] width 32 height 32
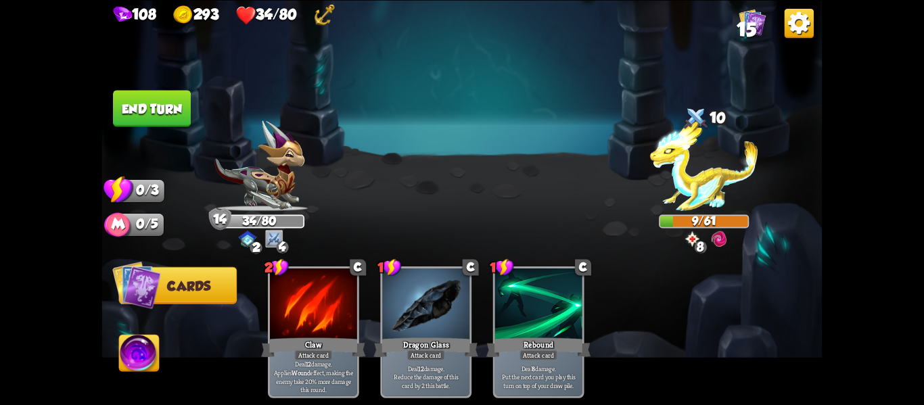
click at [153, 104] on button "End turn" at bounding box center [152, 108] width 79 height 37
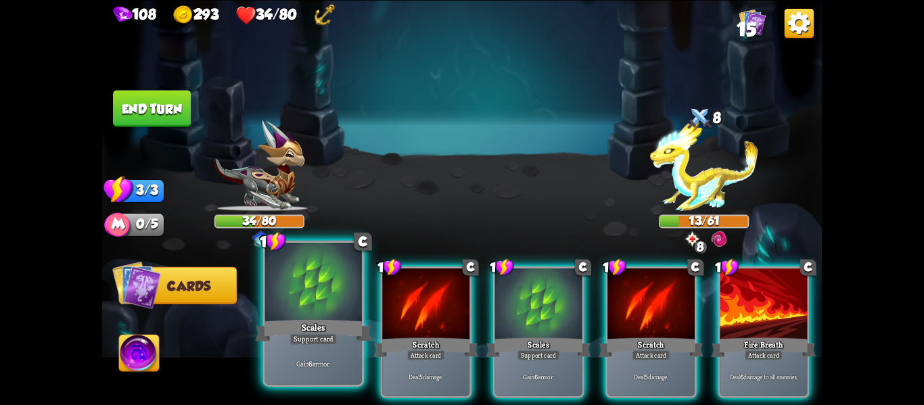
click at [298, 320] on div "Scales" at bounding box center [314, 330] width 116 height 26
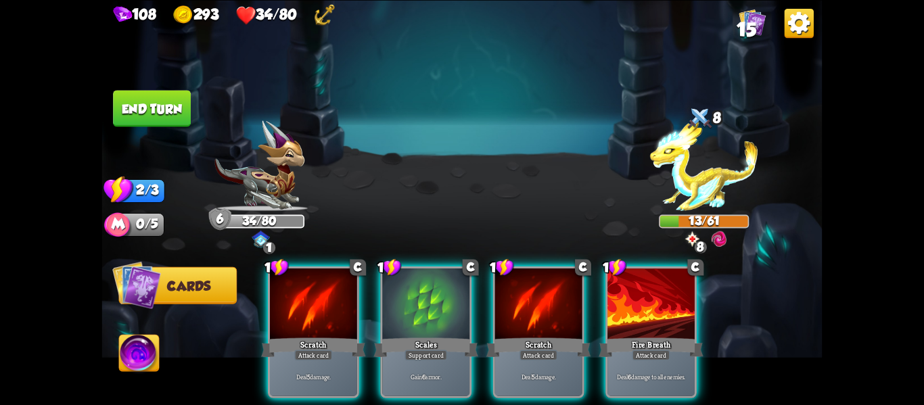
click at [298, 336] on div "Scratch" at bounding box center [313, 347] width 105 height 23
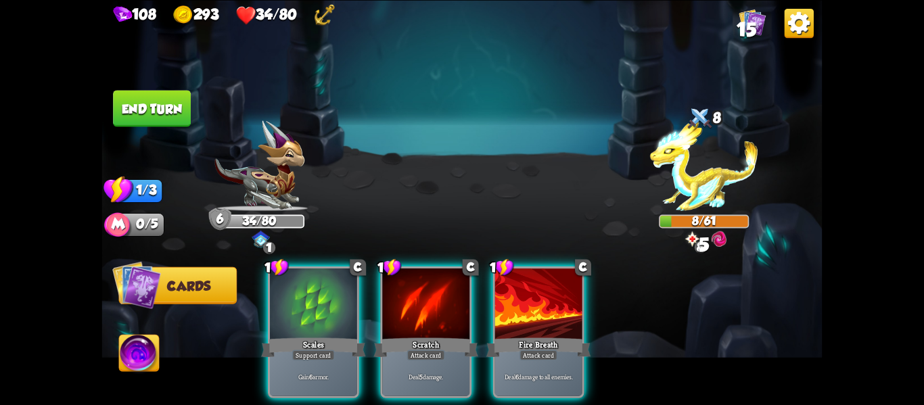
click at [298, 336] on div "Scales" at bounding box center [313, 347] width 105 height 23
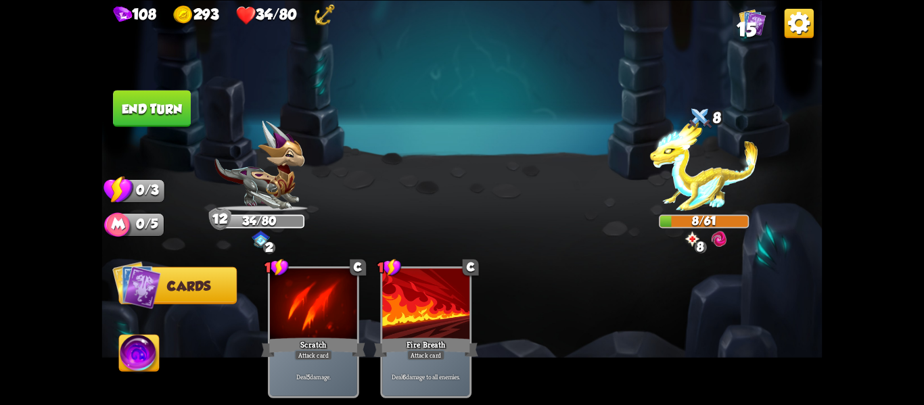
click at [177, 116] on button "End turn" at bounding box center [152, 108] width 78 height 37
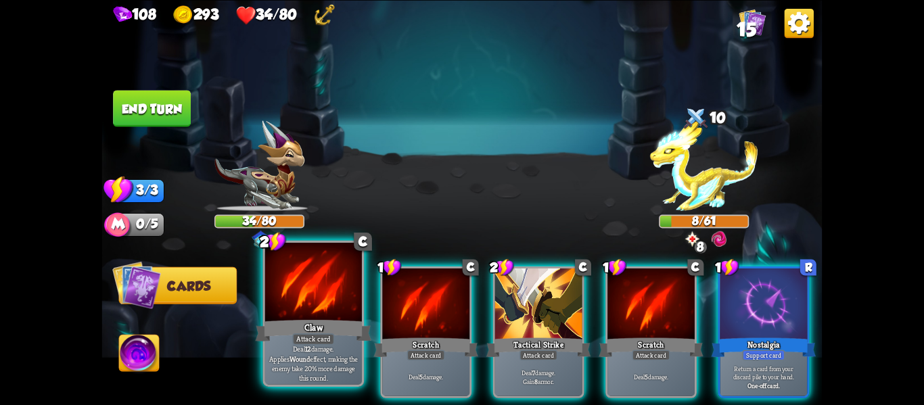
click at [314, 286] on div at bounding box center [313, 284] width 97 height 82
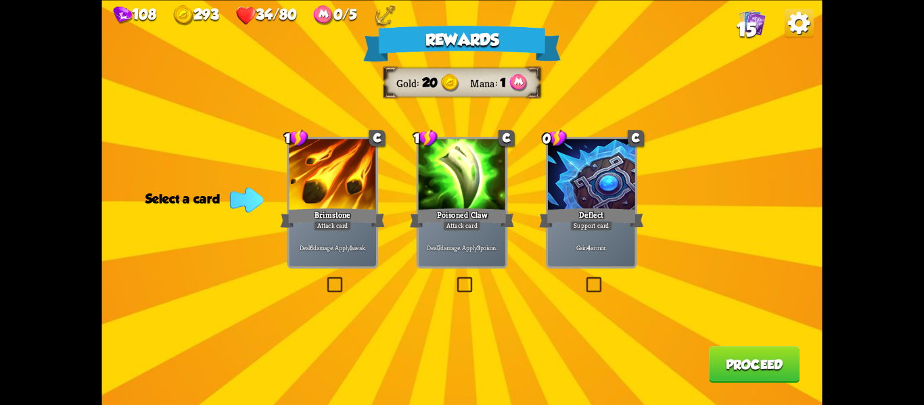
click at [325, 279] on label at bounding box center [325, 279] width 0 height 0
click at [0, 0] on input "checkbox" at bounding box center [0, 0] width 0 height 0
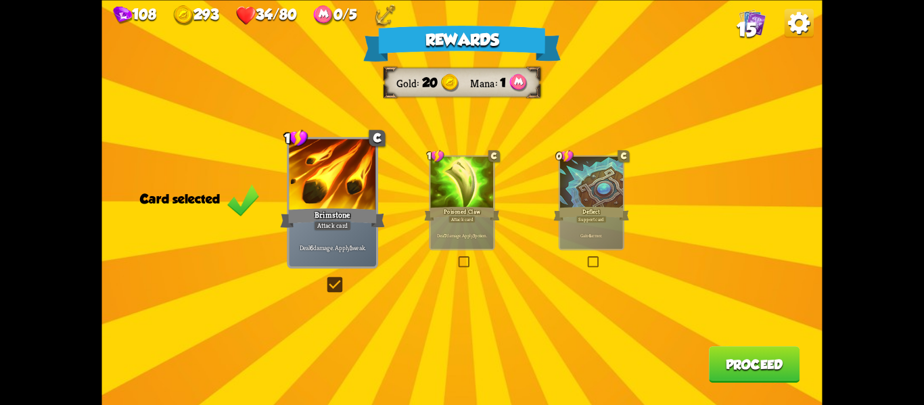
click at [765, 375] on button "Proceed" at bounding box center [754, 365] width 91 height 37
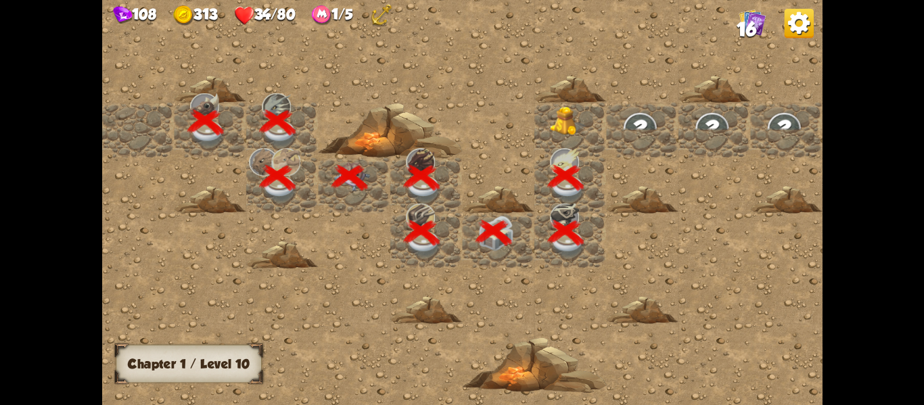
click at [557, 116] on img at bounding box center [568, 120] width 36 height 29
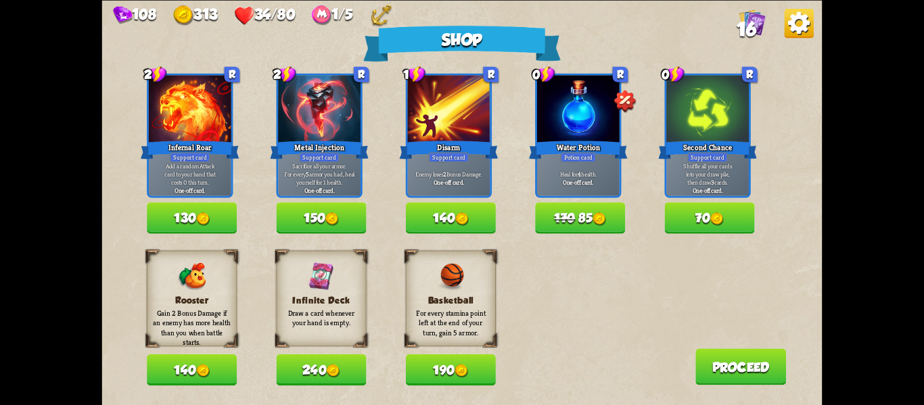
click at [318, 370] on button "240" at bounding box center [321, 370] width 90 height 31
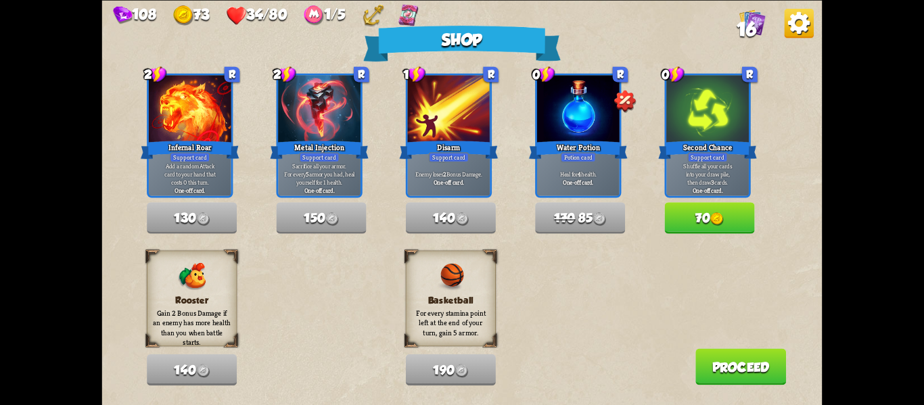
click at [702, 221] on button "70" at bounding box center [710, 217] width 90 height 31
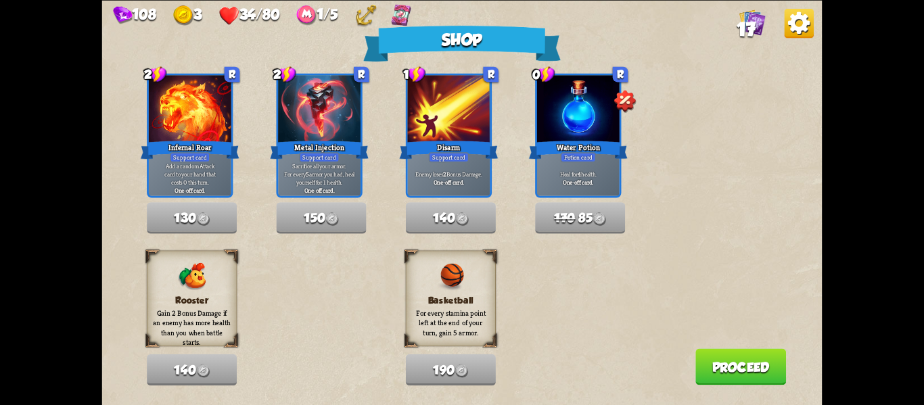
click at [744, 370] on button "Proceed" at bounding box center [741, 367] width 91 height 37
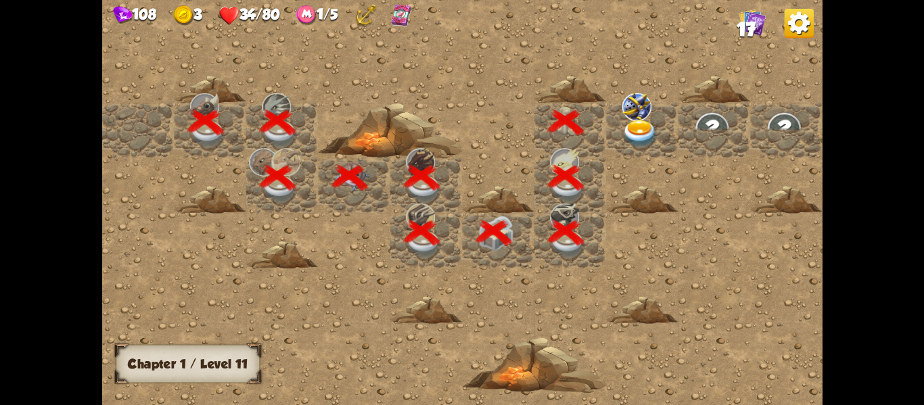
scroll to position [0, 260]
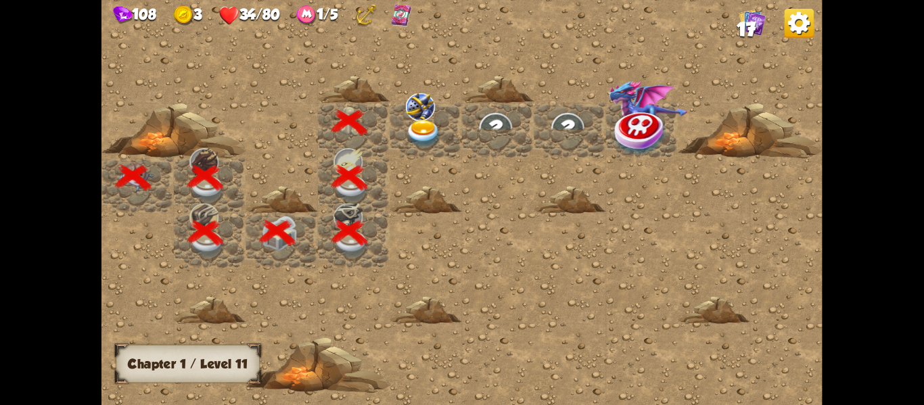
click at [423, 122] on img at bounding box center [424, 133] width 36 height 28
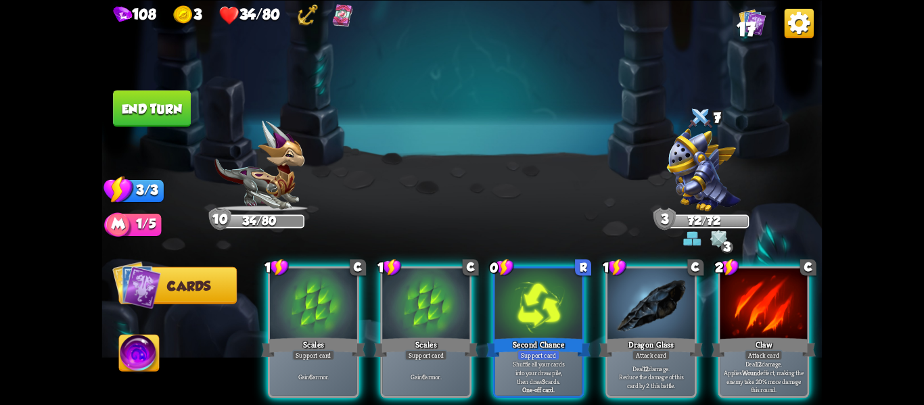
click at [710, 161] on div "Select an enemy to attack... You don't have enough stamina to play that card...…" at bounding box center [462, 202] width 721 height 405
click at [704, 174] on img at bounding box center [704, 170] width 74 height 83
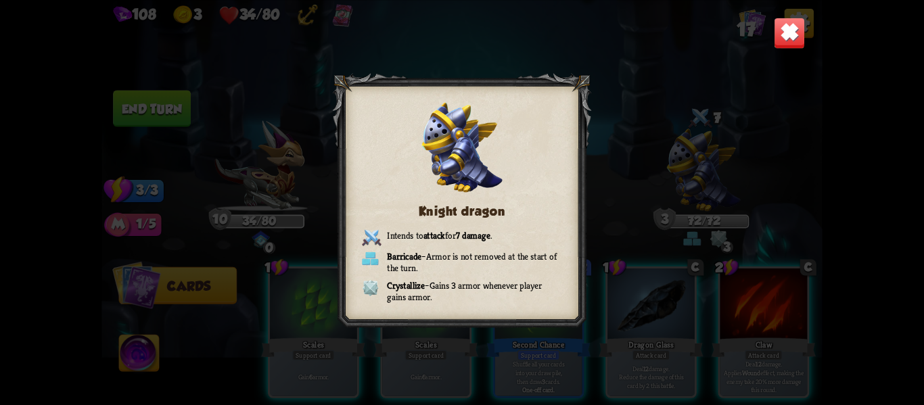
click at [774, 42] on img at bounding box center [790, 33] width 32 height 32
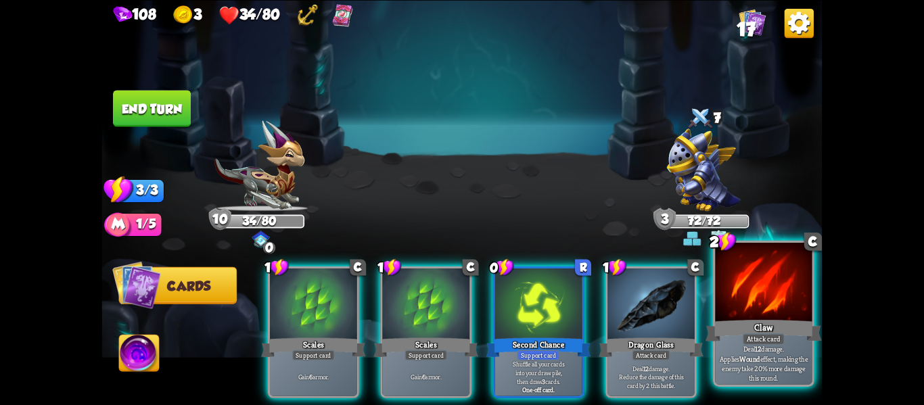
click at [757, 308] on div at bounding box center [763, 284] width 97 height 82
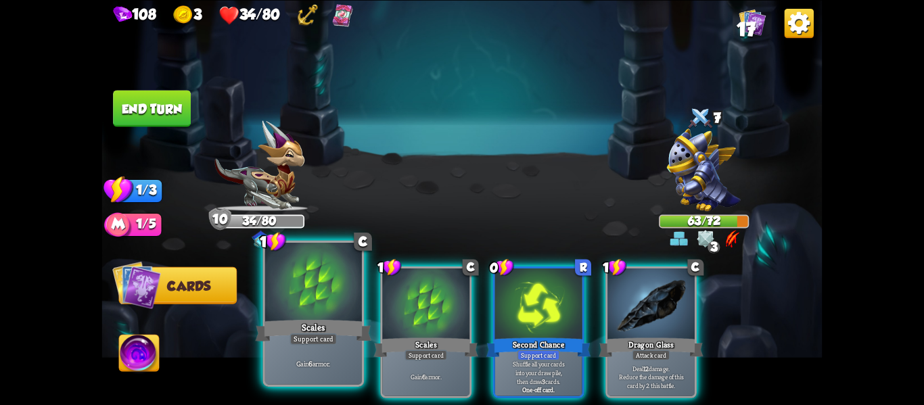
click at [317, 287] on div at bounding box center [313, 284] width 97 height 82
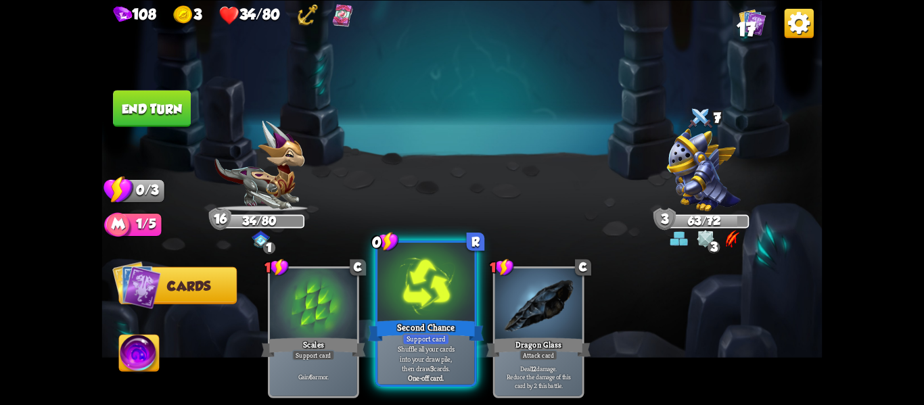
click at [417, 317] on div at bounding box center [426, 284] width 97 height 82
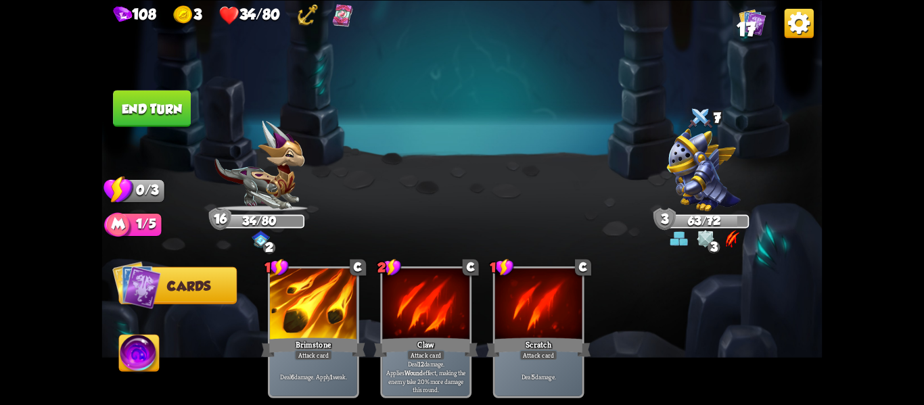
click at [136, 367] on img at bounding box center [139, 355] width 40 height 41
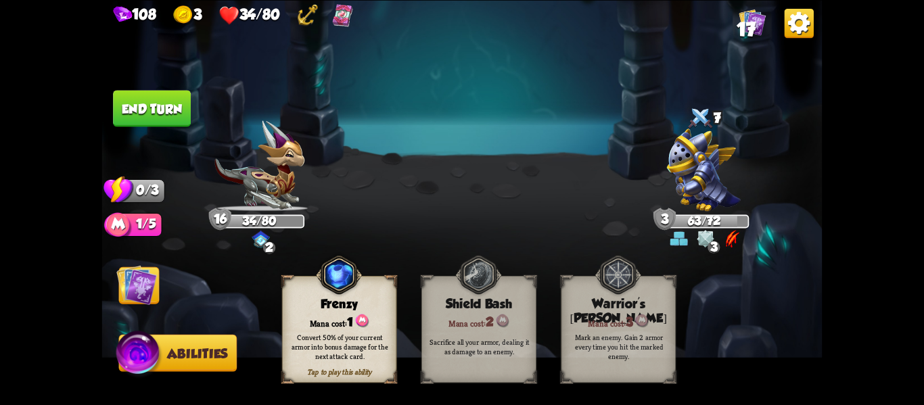
click at [371, 328] on div "Convert 50% of your current armor into bonus damage for the next attack card." at bounding box center [340, 346] width 115 height 45
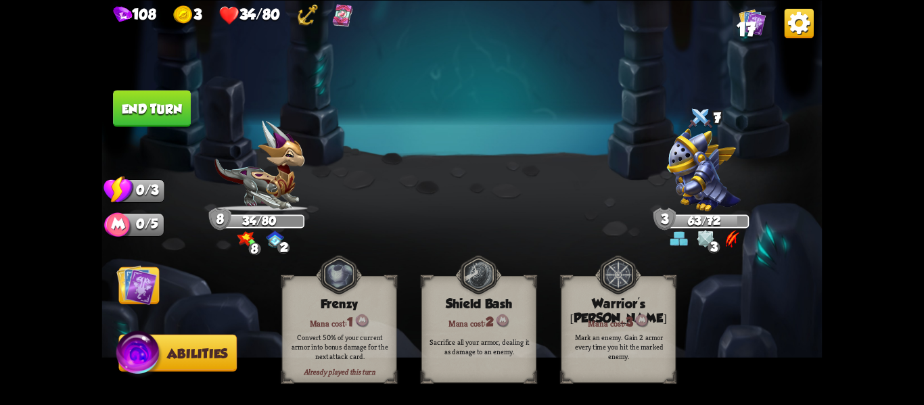
click at [127, 110] on button "End turn" at bounding box center [152, 108] width 78 height 37
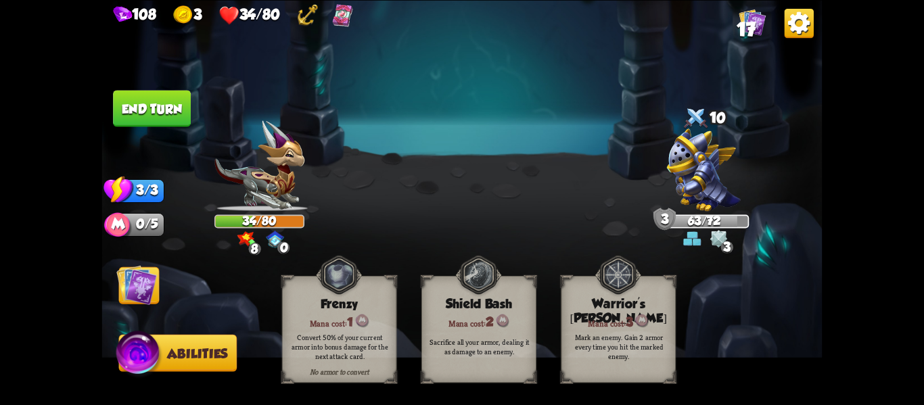
click at [155, 278] on img at bounding box center [136, 285] width 41 height 41
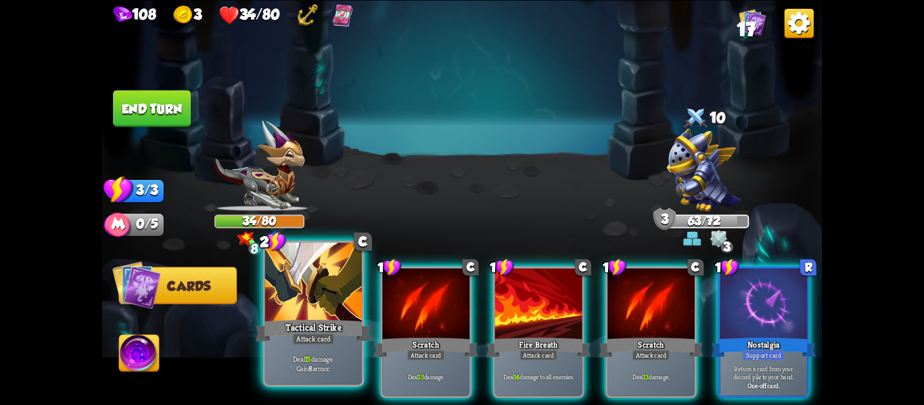
click at [310, 332] on div "Tactical Strike" at bounding box center [314, 330] width 116 height 26
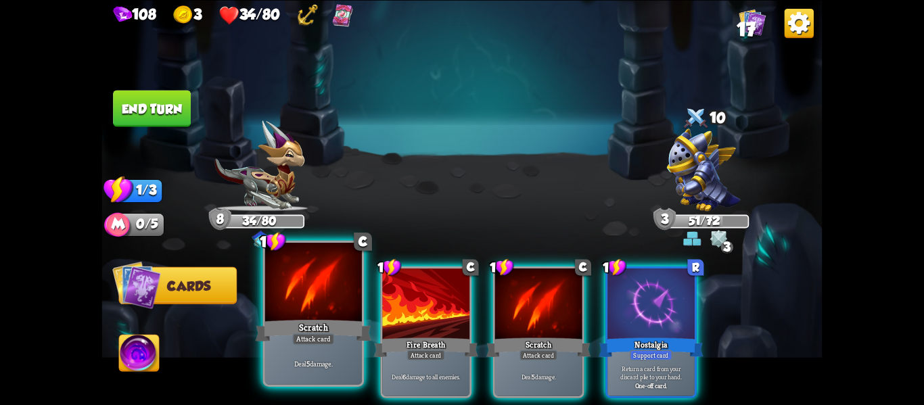
click at [290, 315] on div at bounding box center [313, 284] width 97 height 82
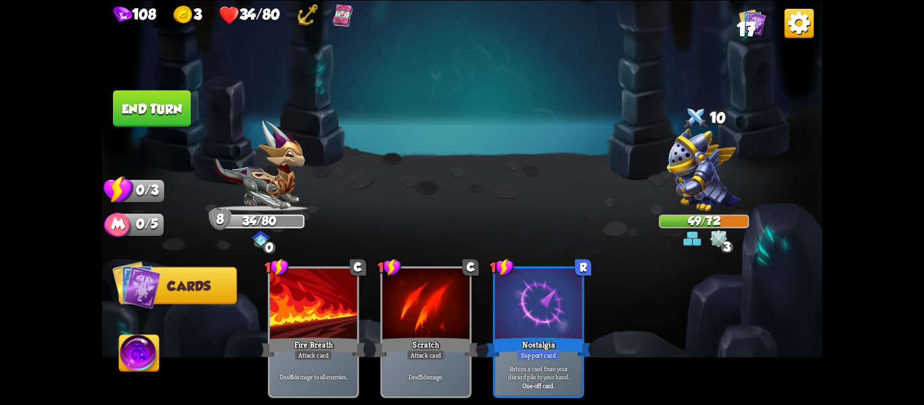
click at [139, 104] on button "End turn" at bounding box center [152, 108] width 78 height 37
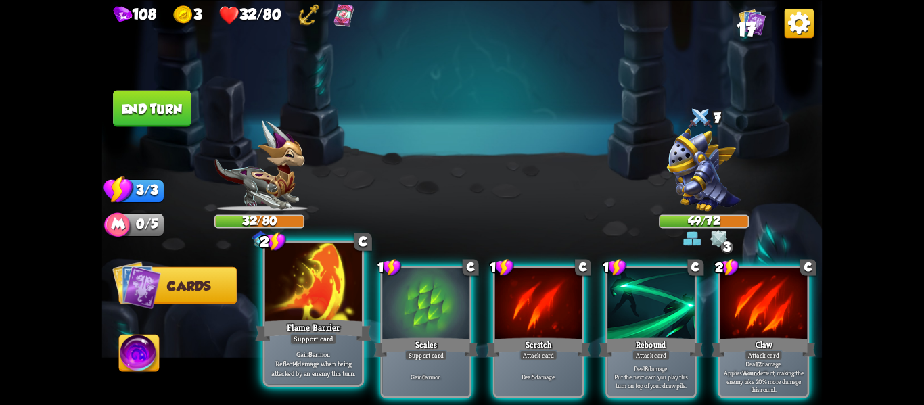
click at [288, 321] on div "Flame Barrier" at bounding box center [314, 330] width 116 height 26
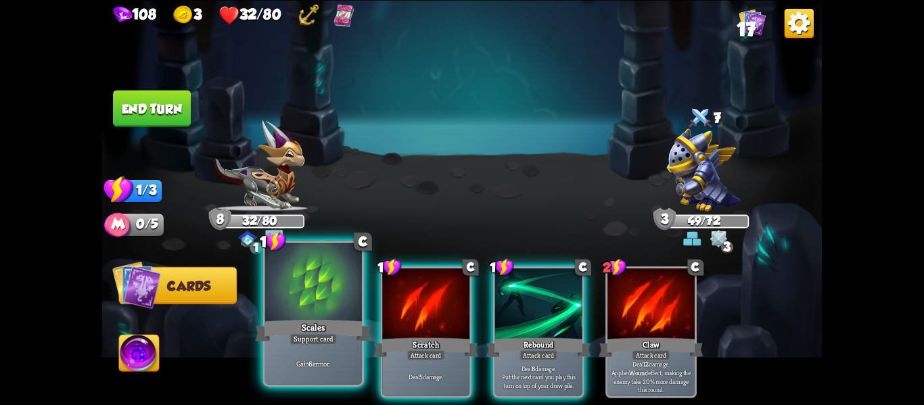
click at [303, 342] on div "Support card" at bounding box center [313, 340] width 47 height 12
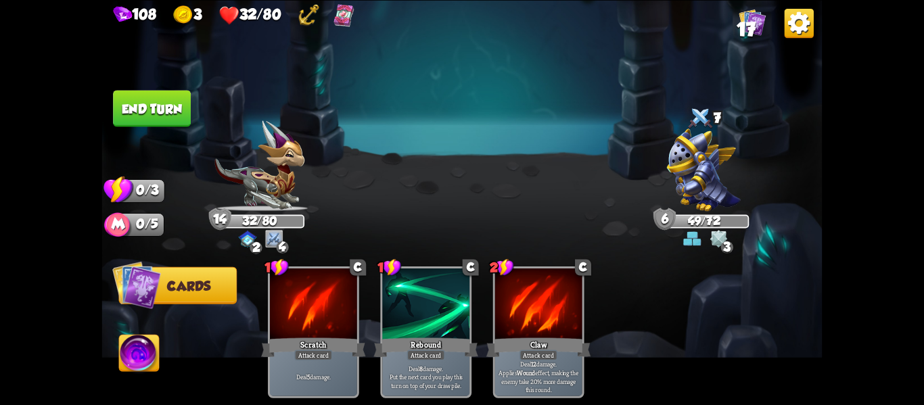
click at [173, 112] on button "End turn" at bounding box center [152, 107] width 80 height 37
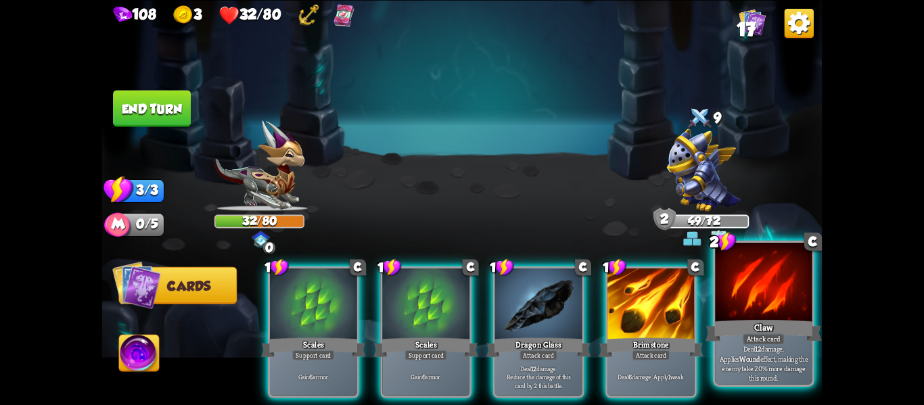
click at [755, 330] on div "Claw" at bounding box center [764, 330] width 116 height 26
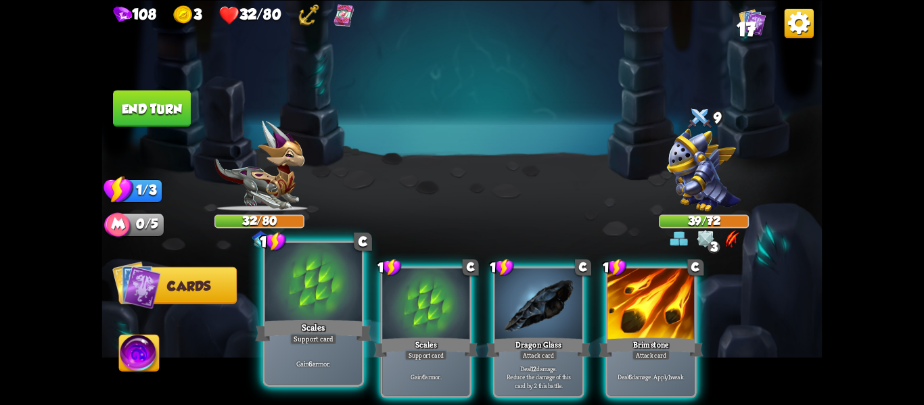
click at [302, 321] on div "Scales" at bounding box center [314, 330] width 116 height 26
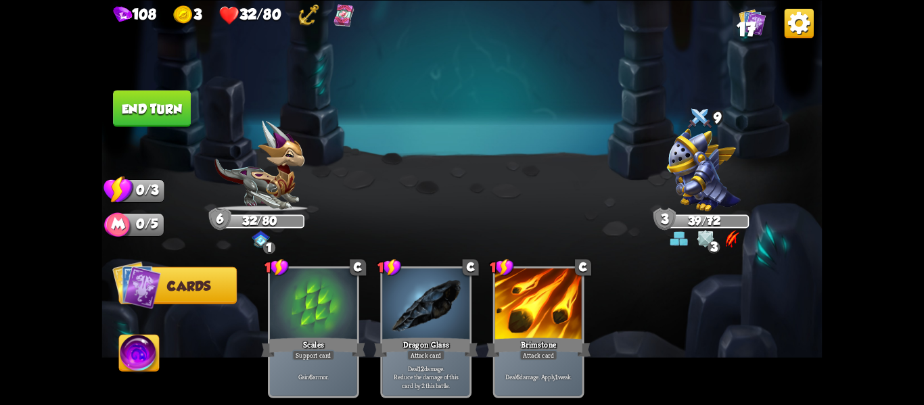
click at [174, 102] on button "End turn" at bounding box center [152, 108] width 78 height 37
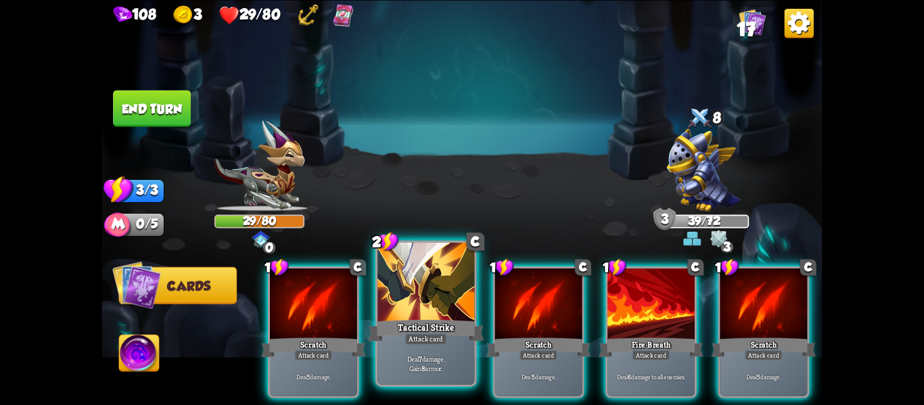
click at [428, 301] on div at bounding box center [426, 284] width 97 height 82
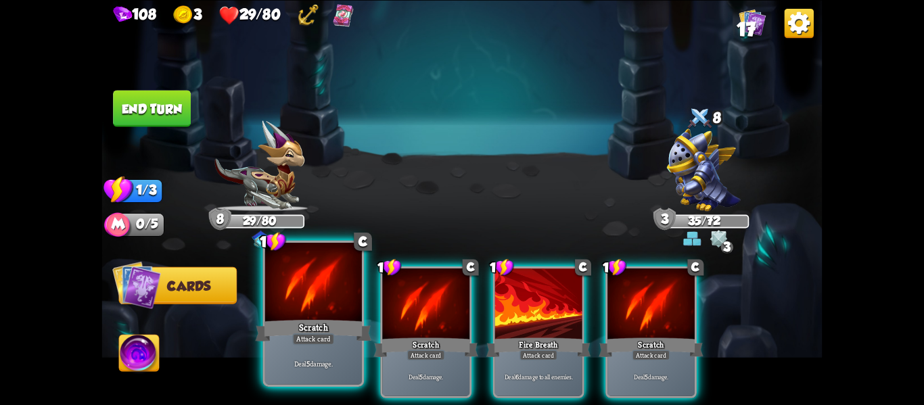
click at [326, 305] on div at bounding box center [313, 284] width 97 height 82
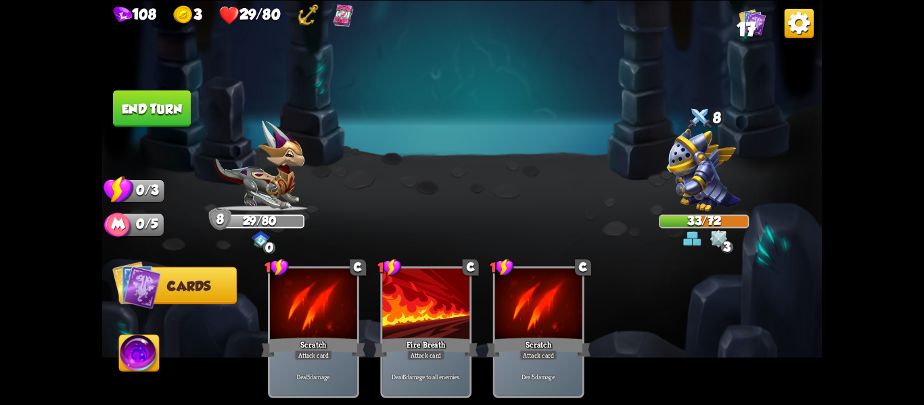
click at [151, 108] on button "End turn" at bounding box center [151, 108] width 79 height 37
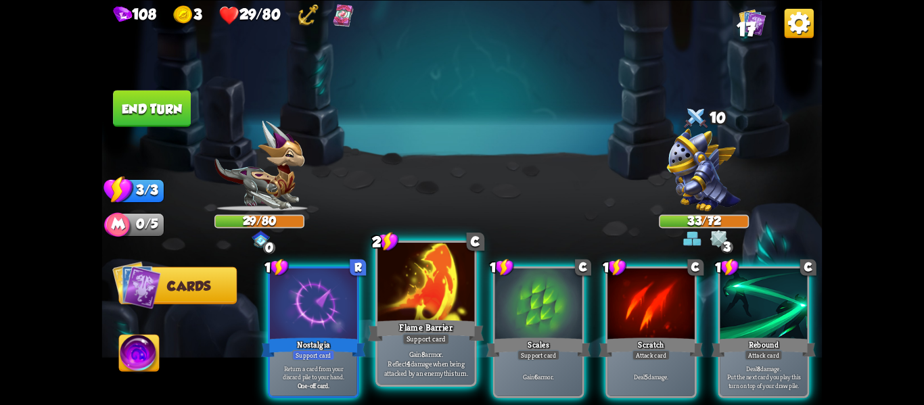
click at [418, 290] on div at bounding box center [426, 284] width 97 height 82
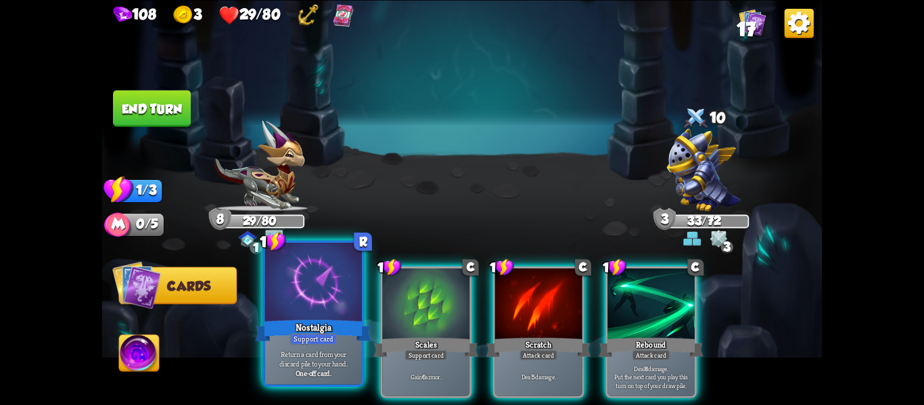
click at [321, 322] on div "Nostalgia" at bounding box center [314, 330] width 116 height 26
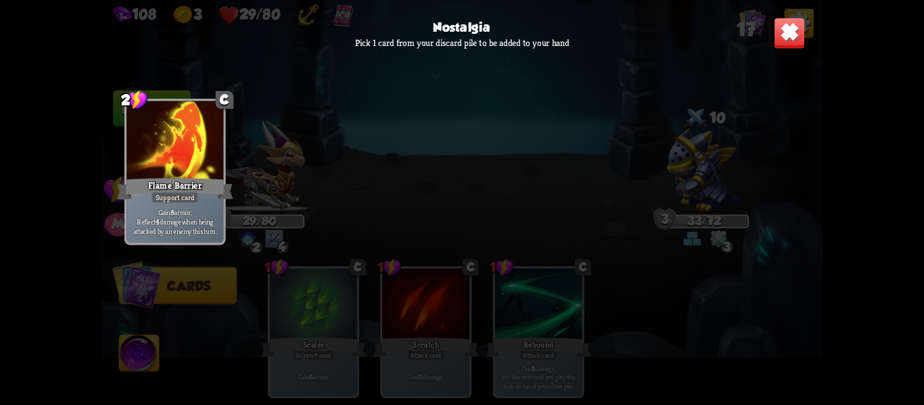
click at [202, 165] on div at bounding box center [175, 142] width 97 height 82
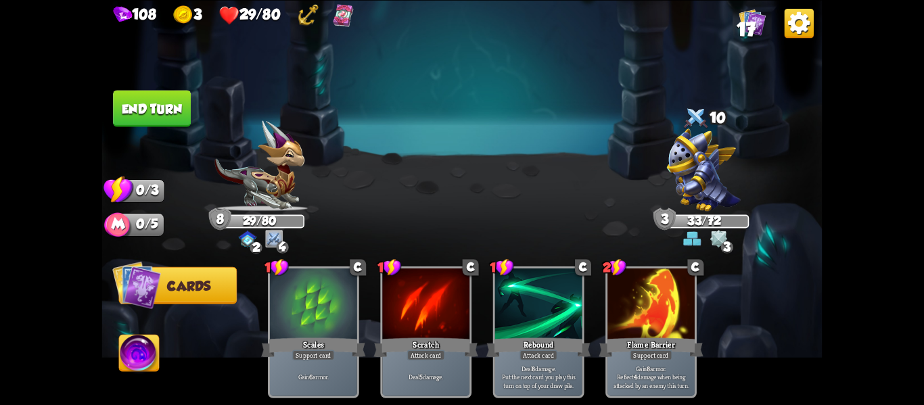
click at [172, 115] on button "End turn" at bounding box center [152, 108] width 78 height 37
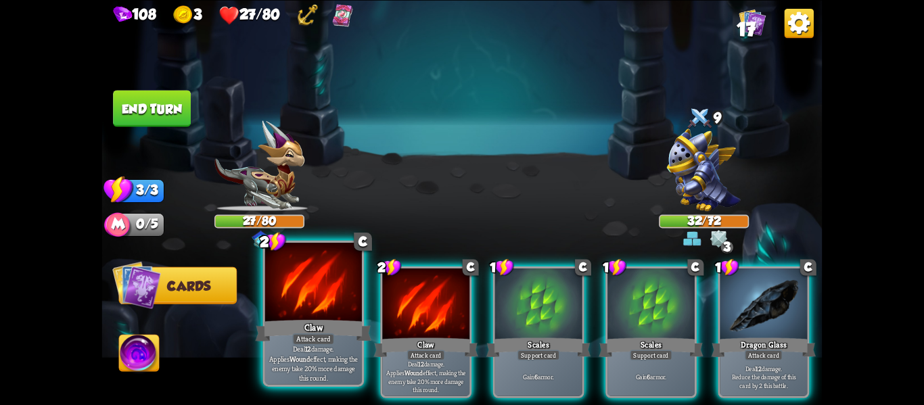
click at [303, 328] on div "Claw" at bounding box center [314, 330] width 116 height 26
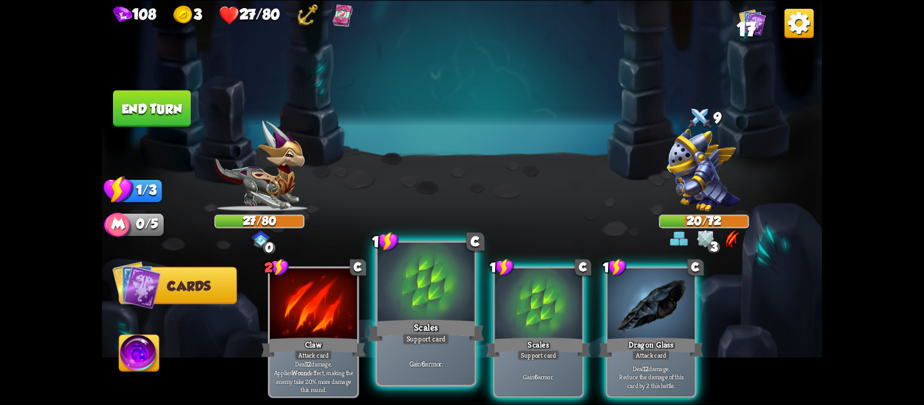
click at [437, 272] on div at bounding box center [426, 284] width 97 height 82
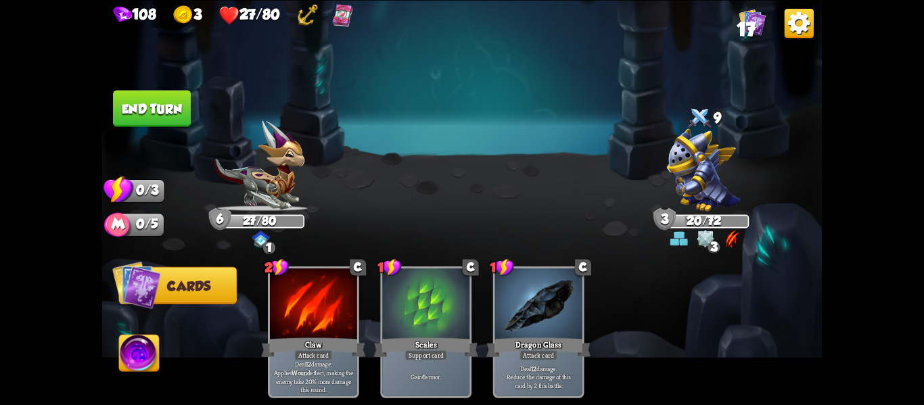
click at [166, 109] on button "End turn" at bounding box center [152, 108] width 78 height 37
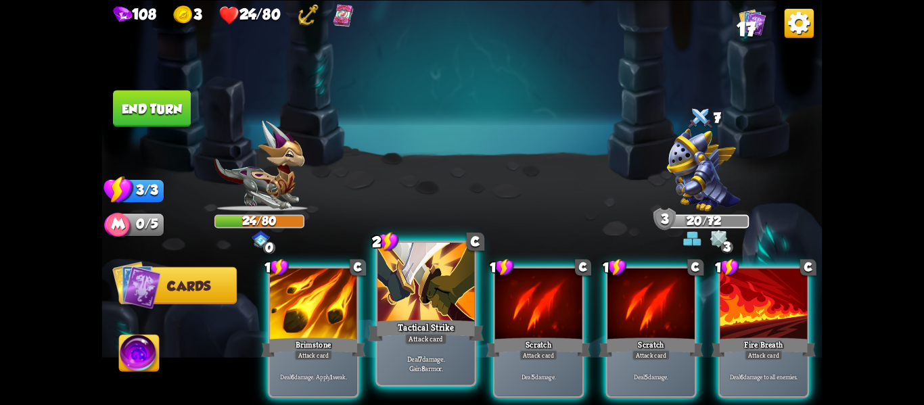
click at [401, 307] on div at bounding box center [426, 284] width 97 height 82
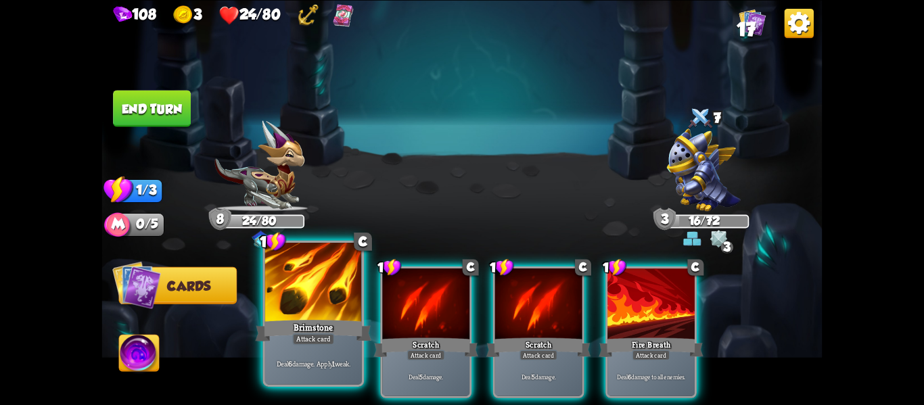
click at [329, 298] on div at bounding box center [313, 284] width 97 height 82
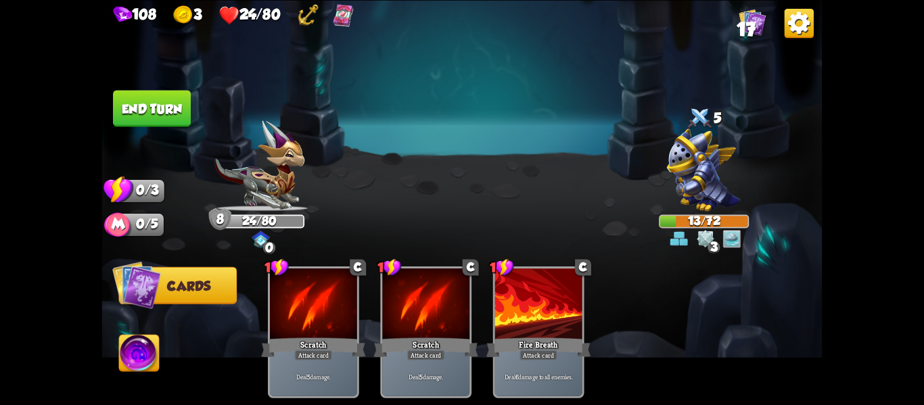
click at [700, 174] on img at bounding box center [704, 170] width 74 height 83
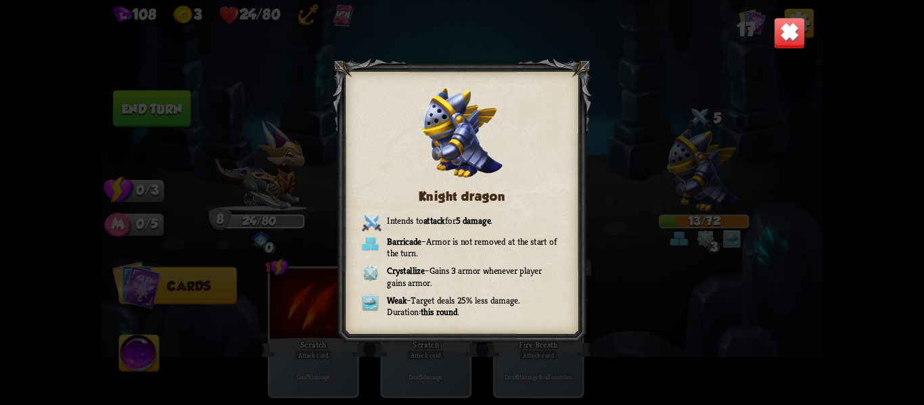
click at [715, 39] on div "Knight dragon Intends to attack for 5 damage . Barricade – Armor is not removed…" at bounding box center [462, 202] width 721 height 405
click at [649, 51] on div "Knight dragon Intends to attack for 5 damage . Barricade – Armor is not removed…" at bounding box center [462, 202] width 721 height 405
click at [788, 43] on img at bounding box center [790, 33] width 32 height 32
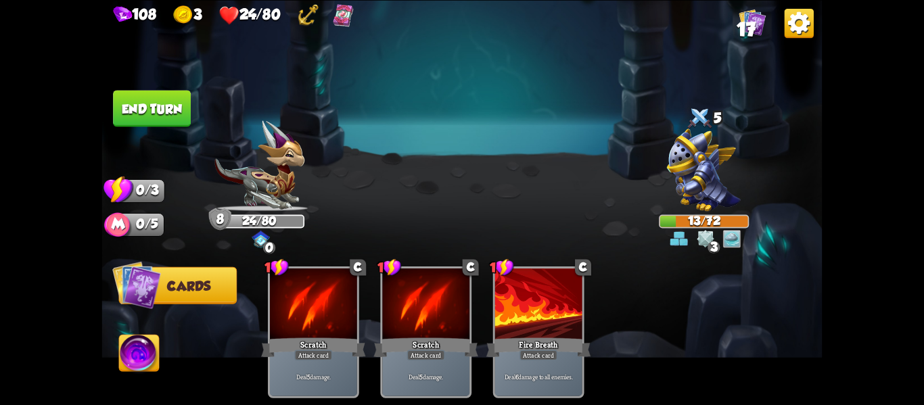
click at [179, 110] on button "End turn" at bounding box center [152, 108] width 78 height 37
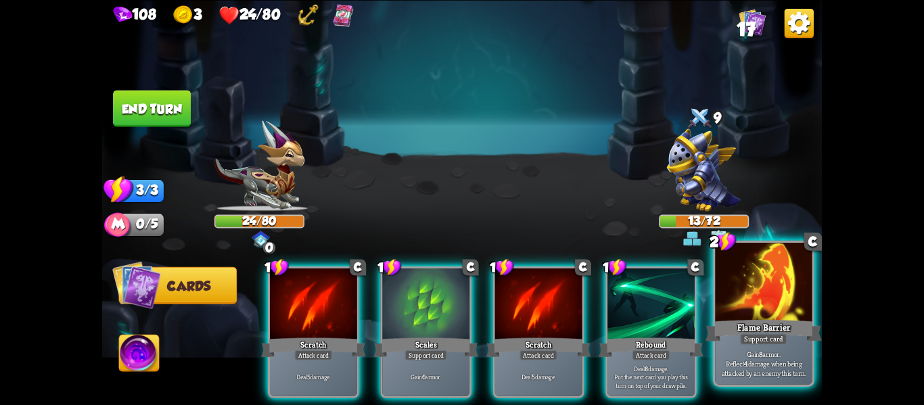
click at [764, 342] on div "Support card" at bounding box center [763, 340] width 47 height 12
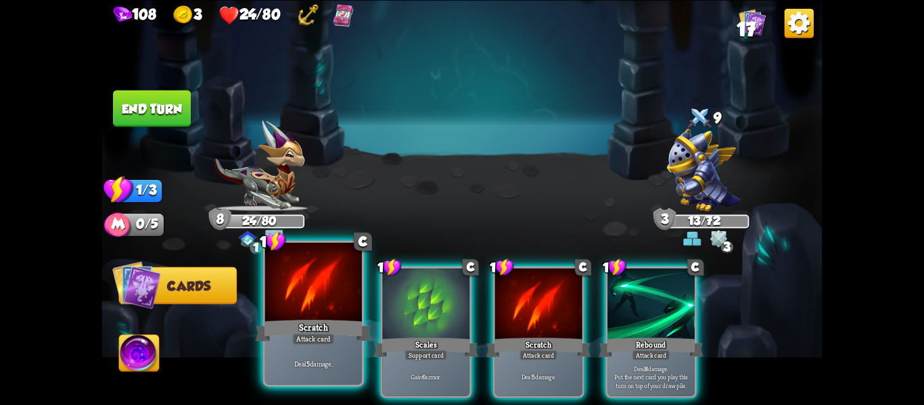
click at [288, 346] on div "Deal 5 damage." at bounding box center [313, 363] width 97 height 42
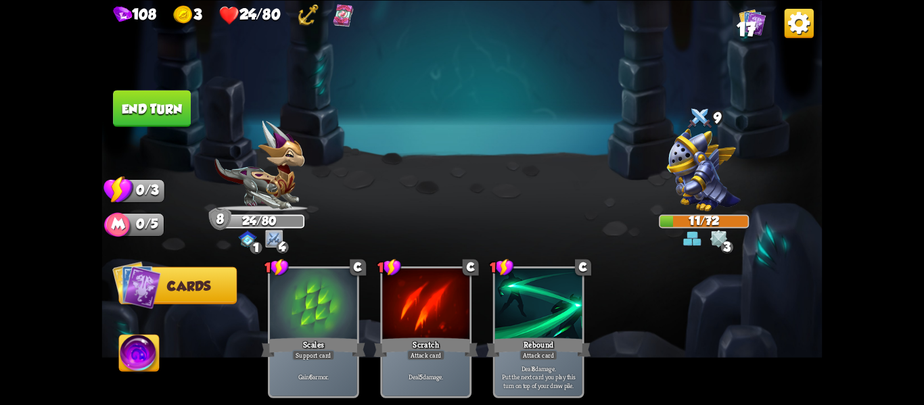
click at [135, 110] on button "End turn" at bounding box center [152, 108] width 78 height 37
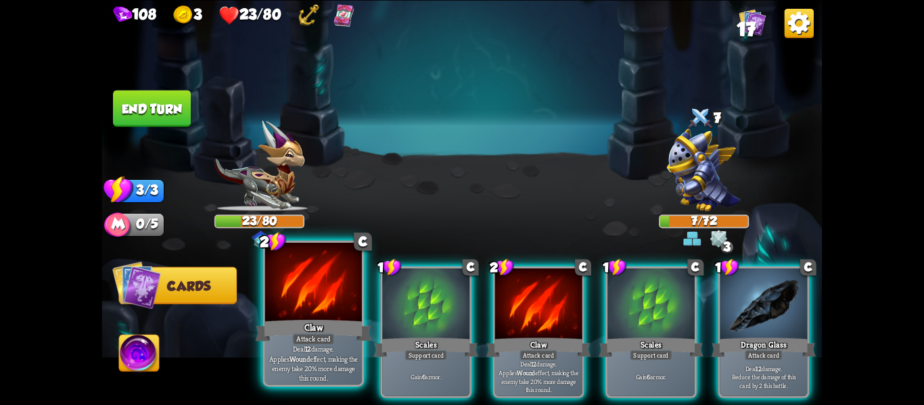
click at [280, 291] on div at bounding box center [313, 284] width 97 height 82
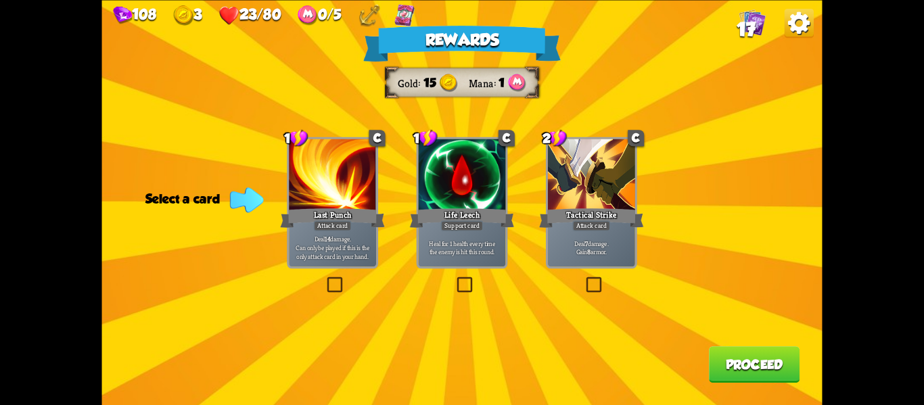
click at [584, 279] on label at bounding box center [584, 279] width 0 height 0
click at [0, 0] on input "checkbox" at bounding box center [0, 0] width 0 height 0
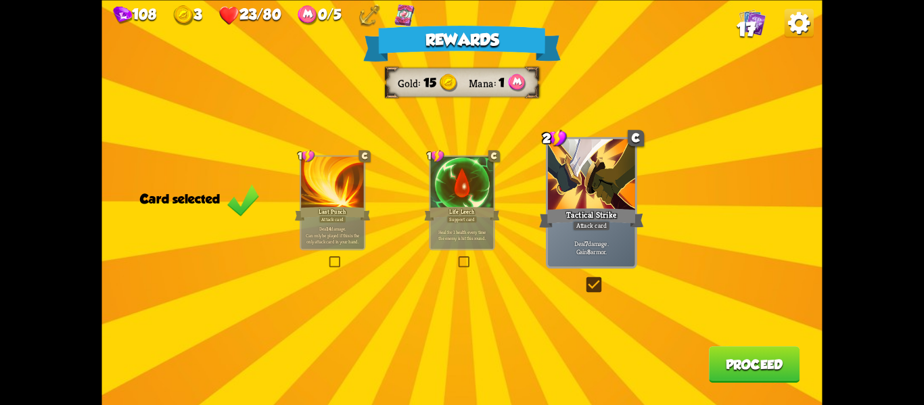
click at [749, 374] on button "Proceed" at bounding box center [754, 365] width 91 height 37
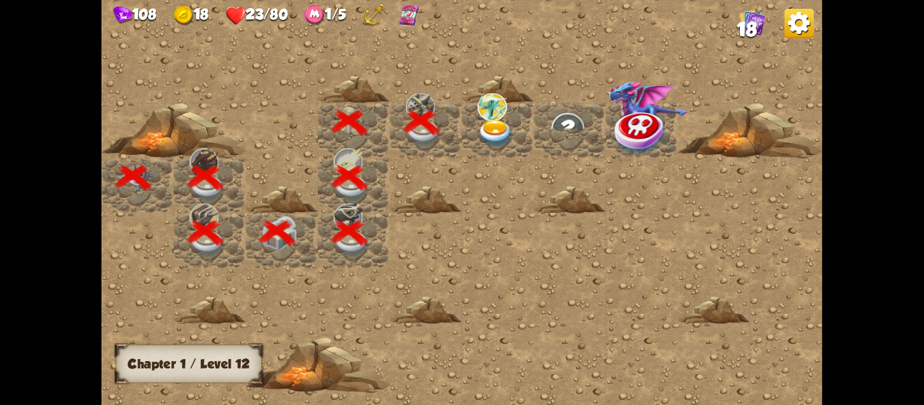
click at [502, 132] on img at bounding box center [496, 133] width 36 height 28
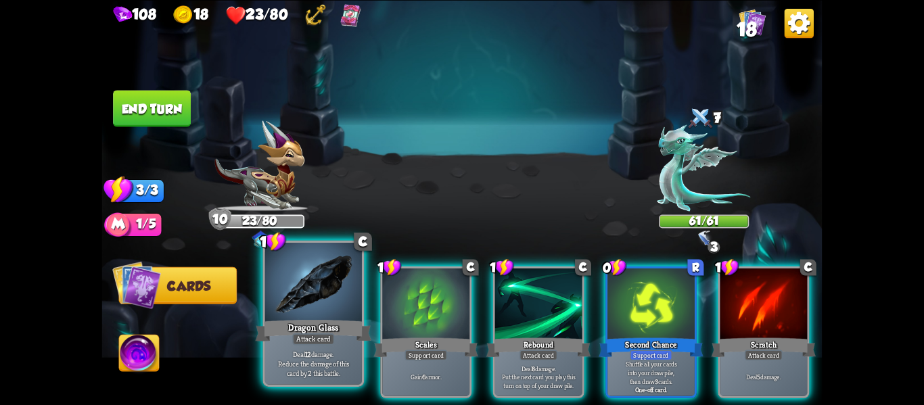
click at [299, 336] on div "Attack card" at bounding box center [313, 340] width 42 height 12
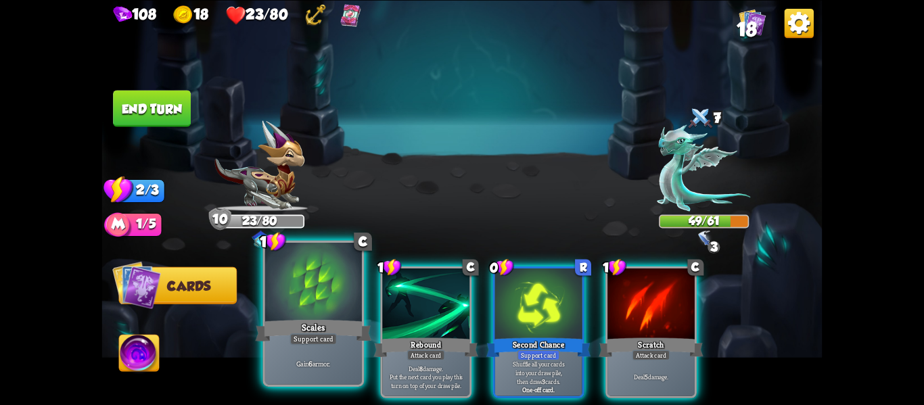
click at [285, 319] on div "Scales" at bounding box center [314, 330] width 116 height 26
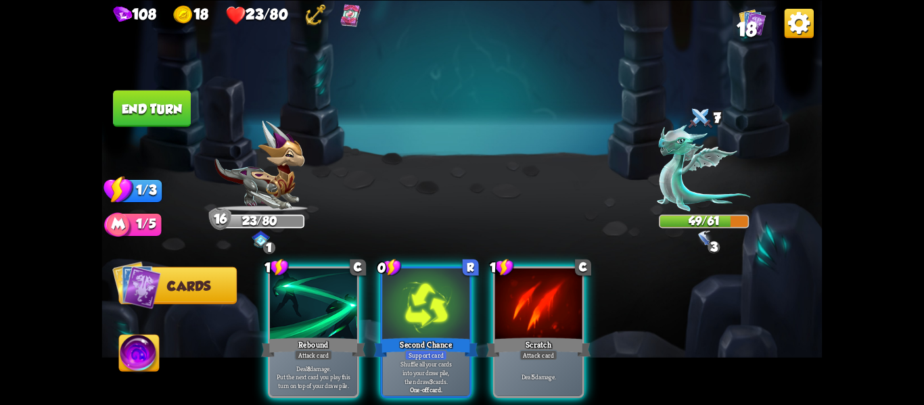
click at [285, 336] on div "Rebound" at bounding box center [313, 347] width 105 height 23
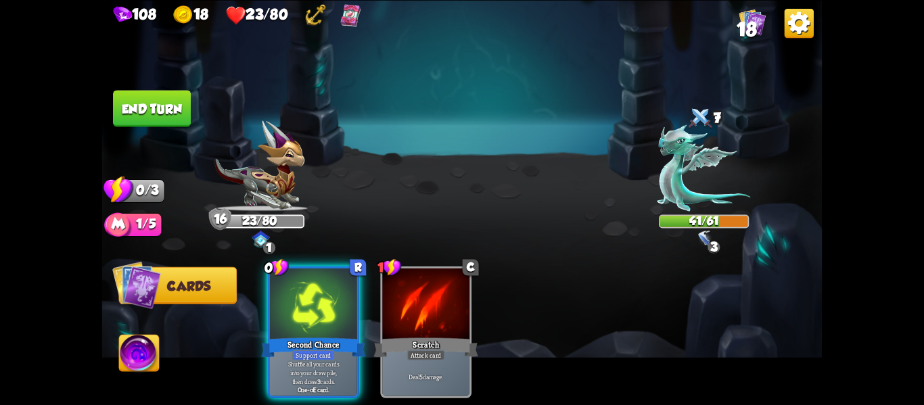
click at [285, 336] on div "Second Chance" at bounding box center [313, 347] width 105 height 23
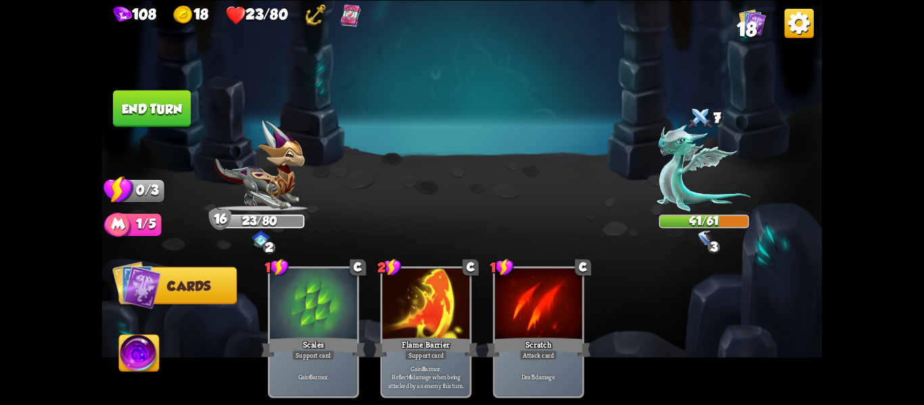
click at [143, 343] on img at bounding box center [139, 355] width 40 height 41
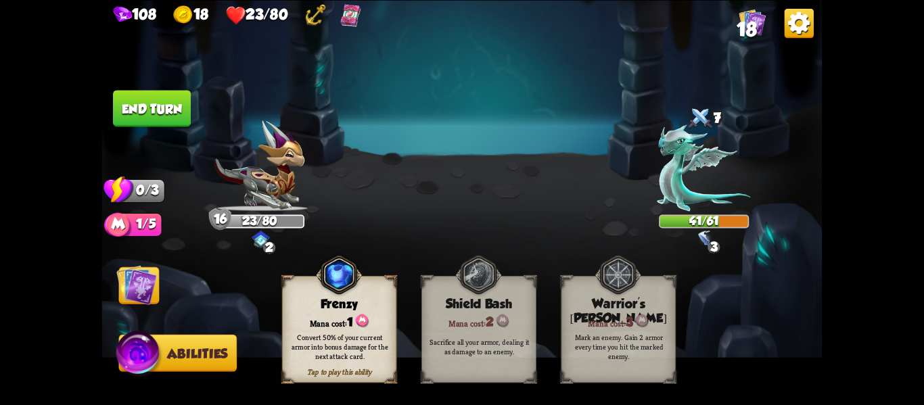
click at [317, 352] on div "Convert 50% of your current armor into bonus damage for the next attack card." at bounding box center [340, 346] width 104 height 28
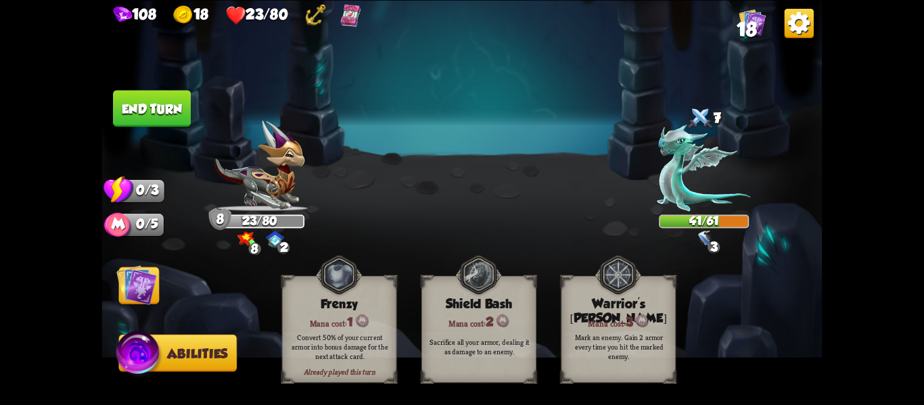
click at [110, 290] on img at bounding box center [462, 202] width 721 height 405
click at [146, 298] on img at bounding box center [136, 285] width 41 height 41
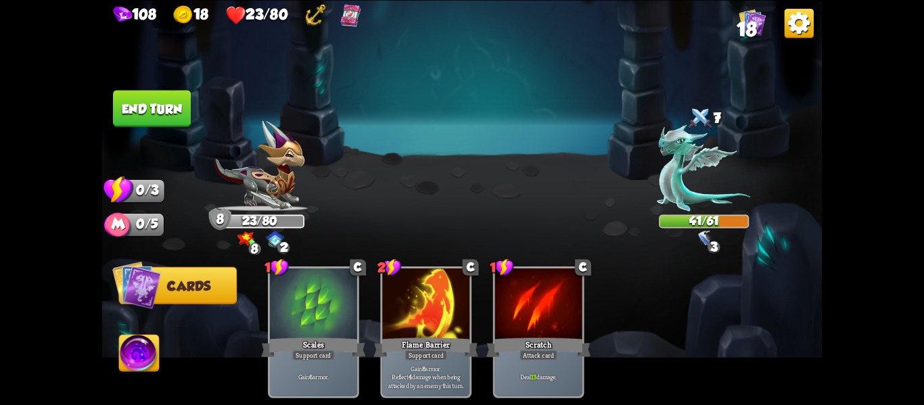
click at [150, 112] on button "End turn" at bounding box center [152, 108] width 78 height 37
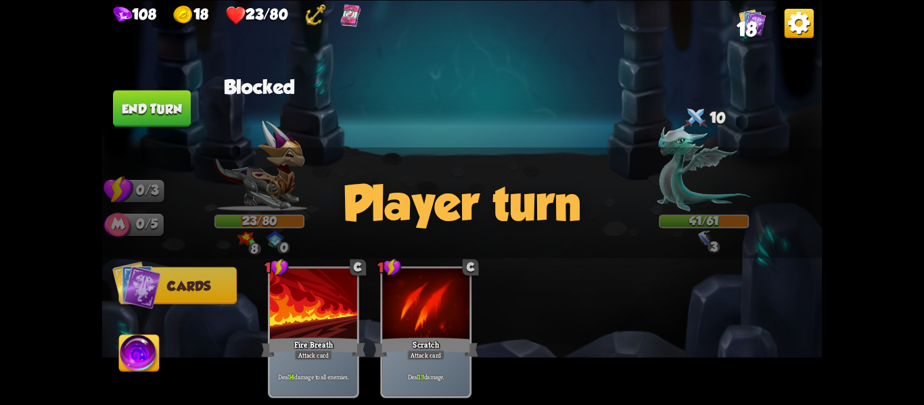
click at [792, 28] on img at bounding box center [799, 22] width 29 height 29
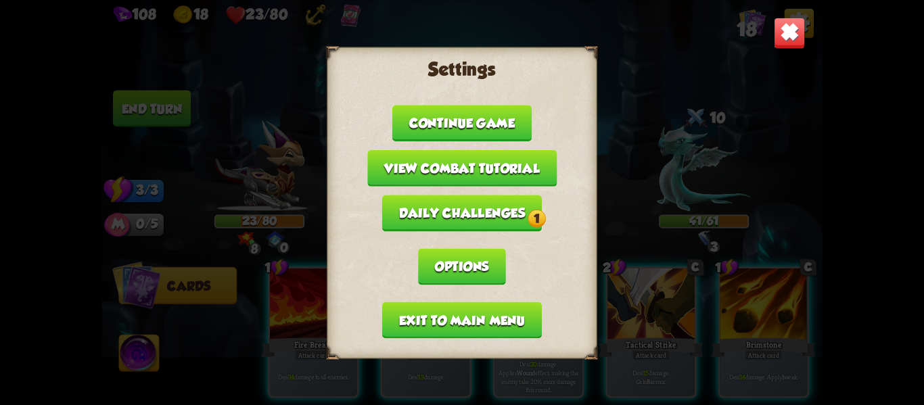
click at [476, 330] on button "Exit to main menu" at bounding box center [462, 320] width 160 height 37
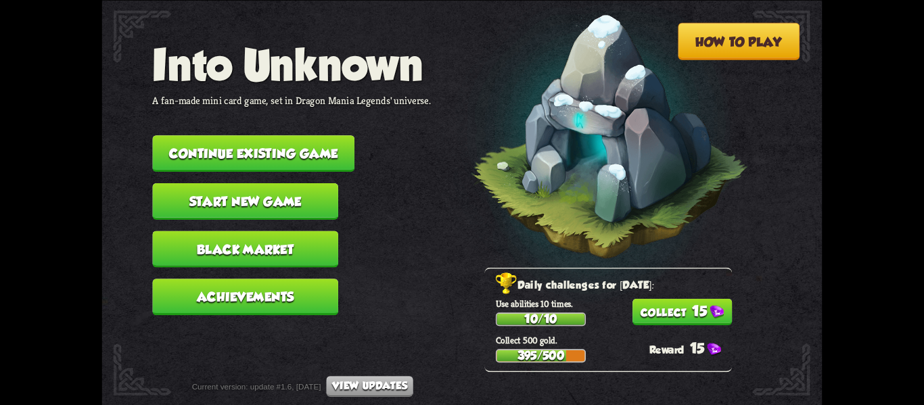
click at [284, 261] on button "Black Market" at bounding box center [245, 249] width 186 height 37
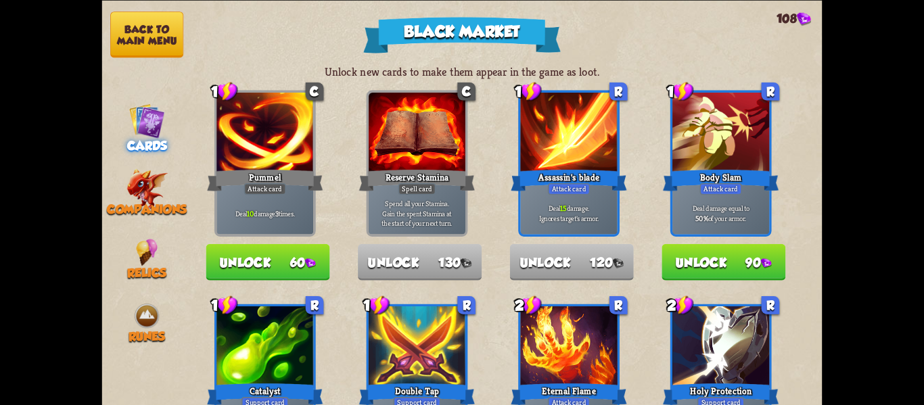
drag, startPoint x: 500, startPoint y: 260, endPoint x: 501, endPoint y: 236, distance: 23.7
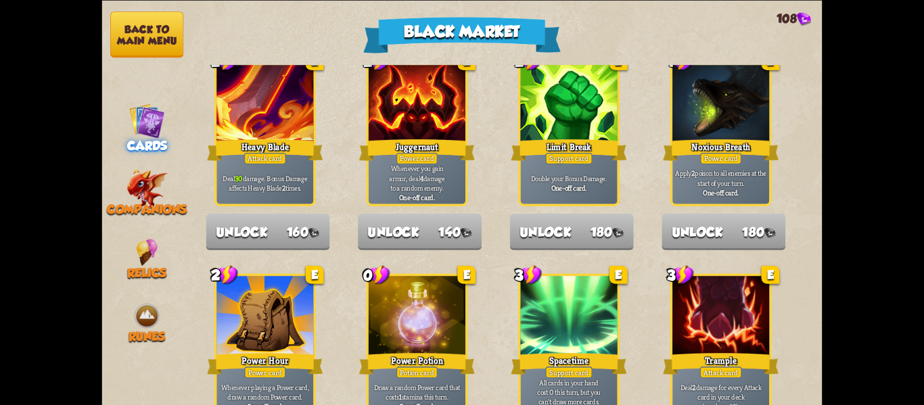
scroll to position [1322, 0]
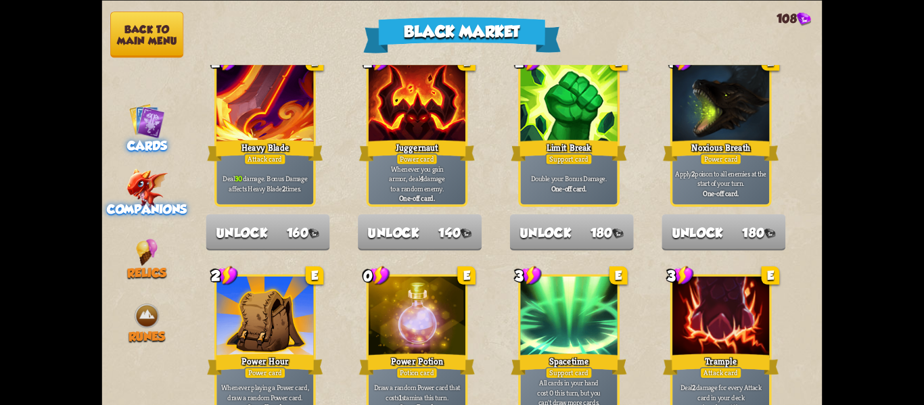
click at [146, 192] on img at bounding box center [147, 189] width 41 height 41
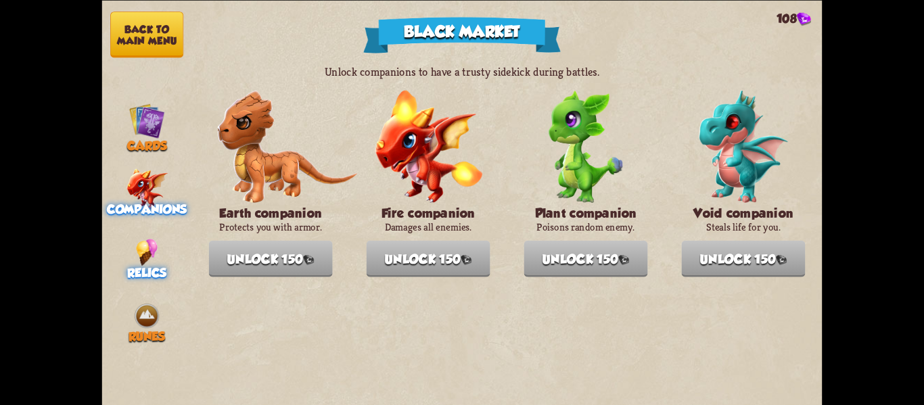
click at [157, 240] on img at bounding box center [147, 252] width 22 height 27
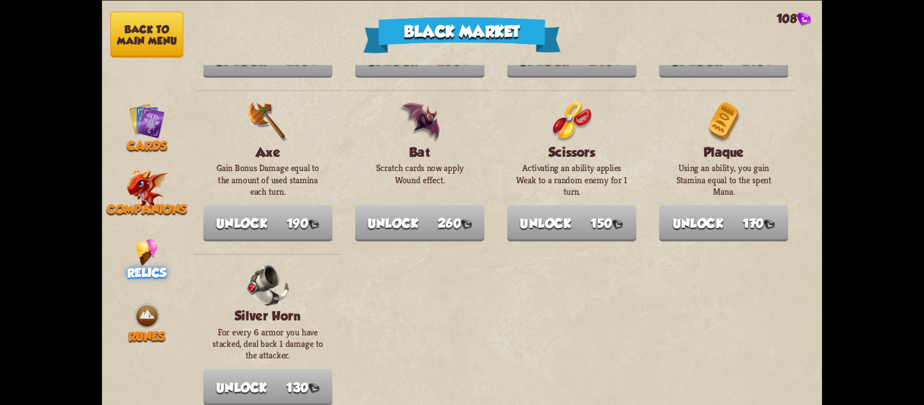
scroll to position [1554, 0]
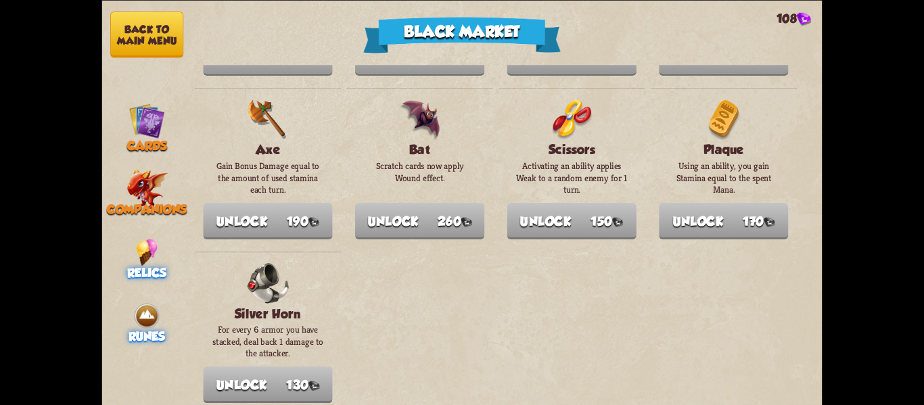
click at [130, 336] on span "Runes" at bounding box center [147, 337] width 37 height 14
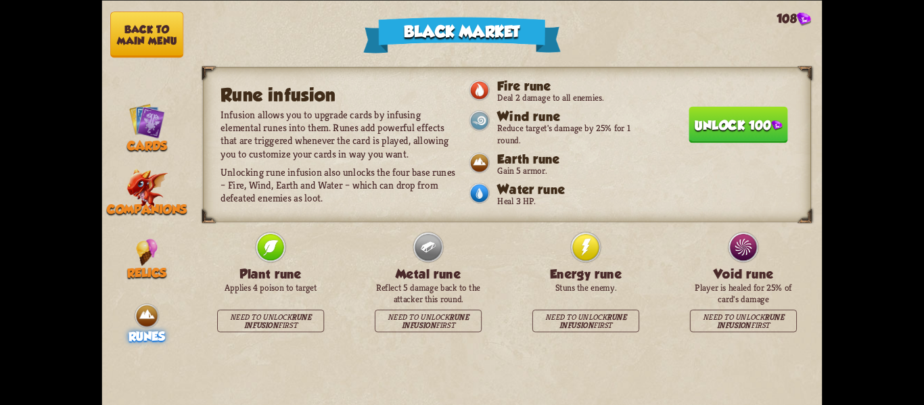
click at [163, 53] on button "Back to main menu" at bounding box center [146, 35] width 73 height 46
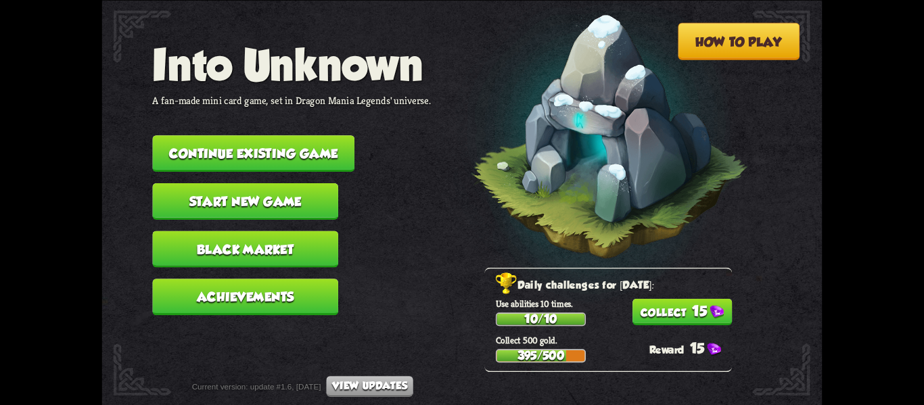
click at [269, 298] on button "Achievements" at bounding box center [245, 297] width 186 height 37
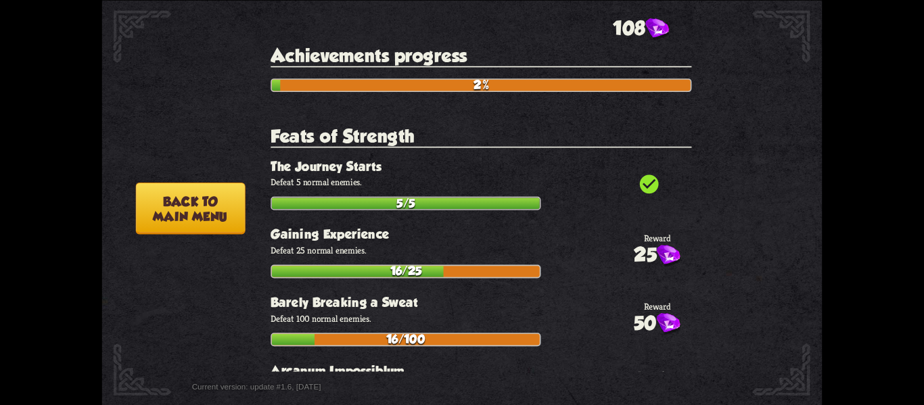
click at [204, 201] on button "Back to main menu" at bounding box center [190, 209] width 110 height 52
